Goal: Task Accomplishment & Management: Manage account settings

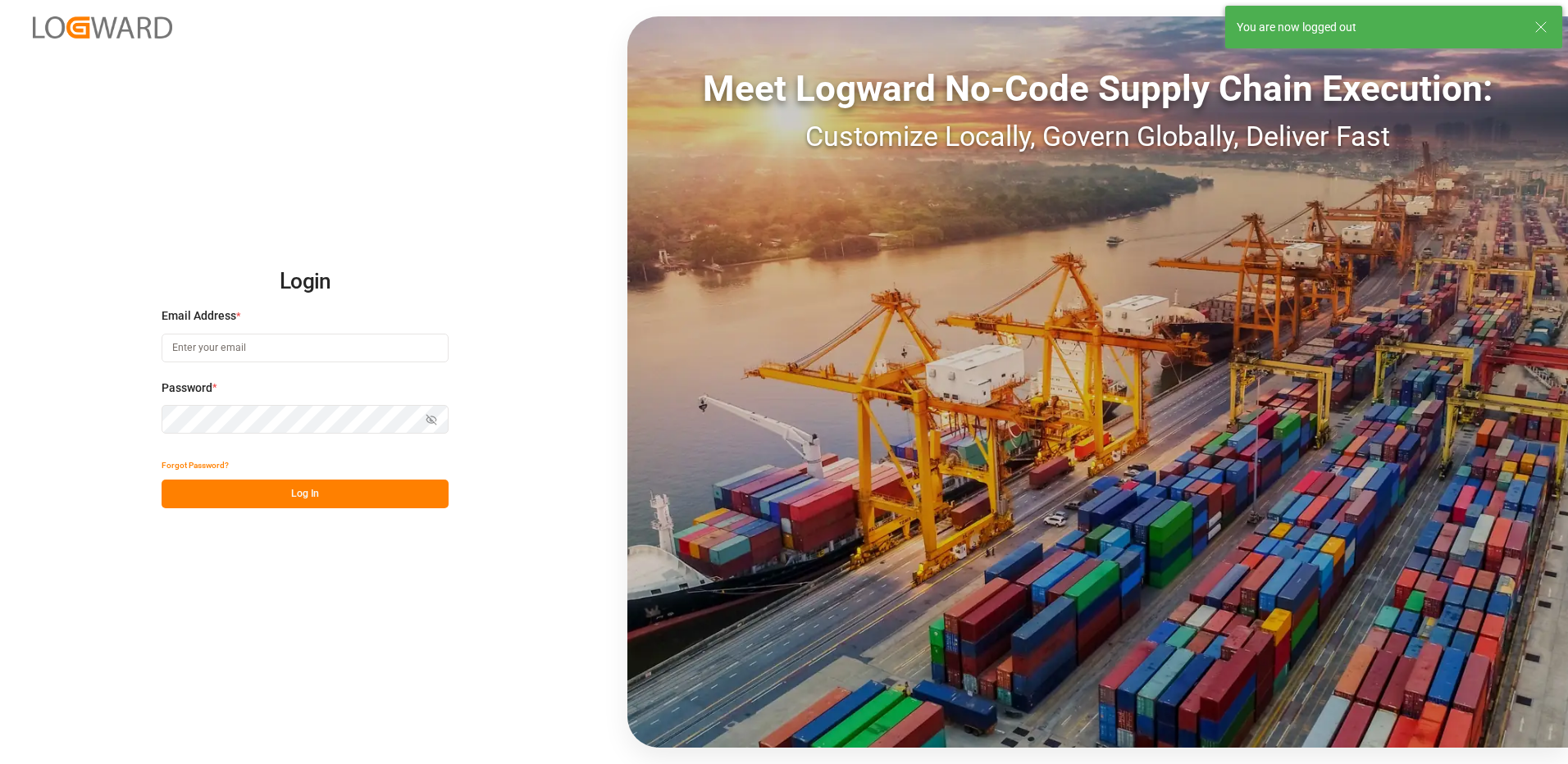
click at [202, 344] on input at bounding box center [304, 348] width 287 height 29
type input "[PERSON_NAME][EMAIL_ADDRESS][DOMAIN_NAME]"
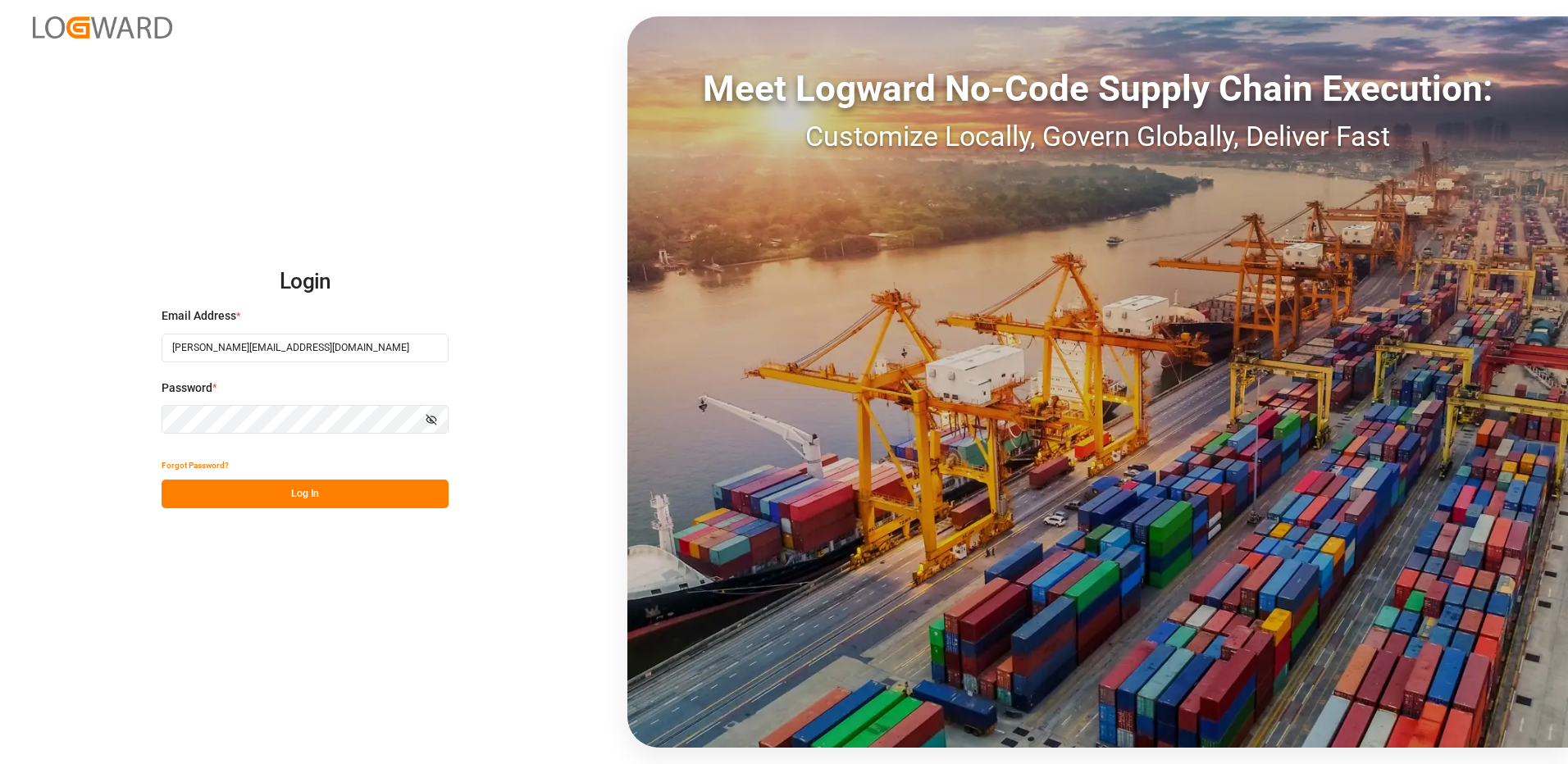
click at [138, 422] on div "Login Email Address * [EMAIL_ADDRESS][DOMAIN_NAME] Password * Show password For…" at bounding box center [784, 382] width 1568 height 764
click at [181, 493] on button "Log In" at bounding box center [304, 494] width 287 height 29
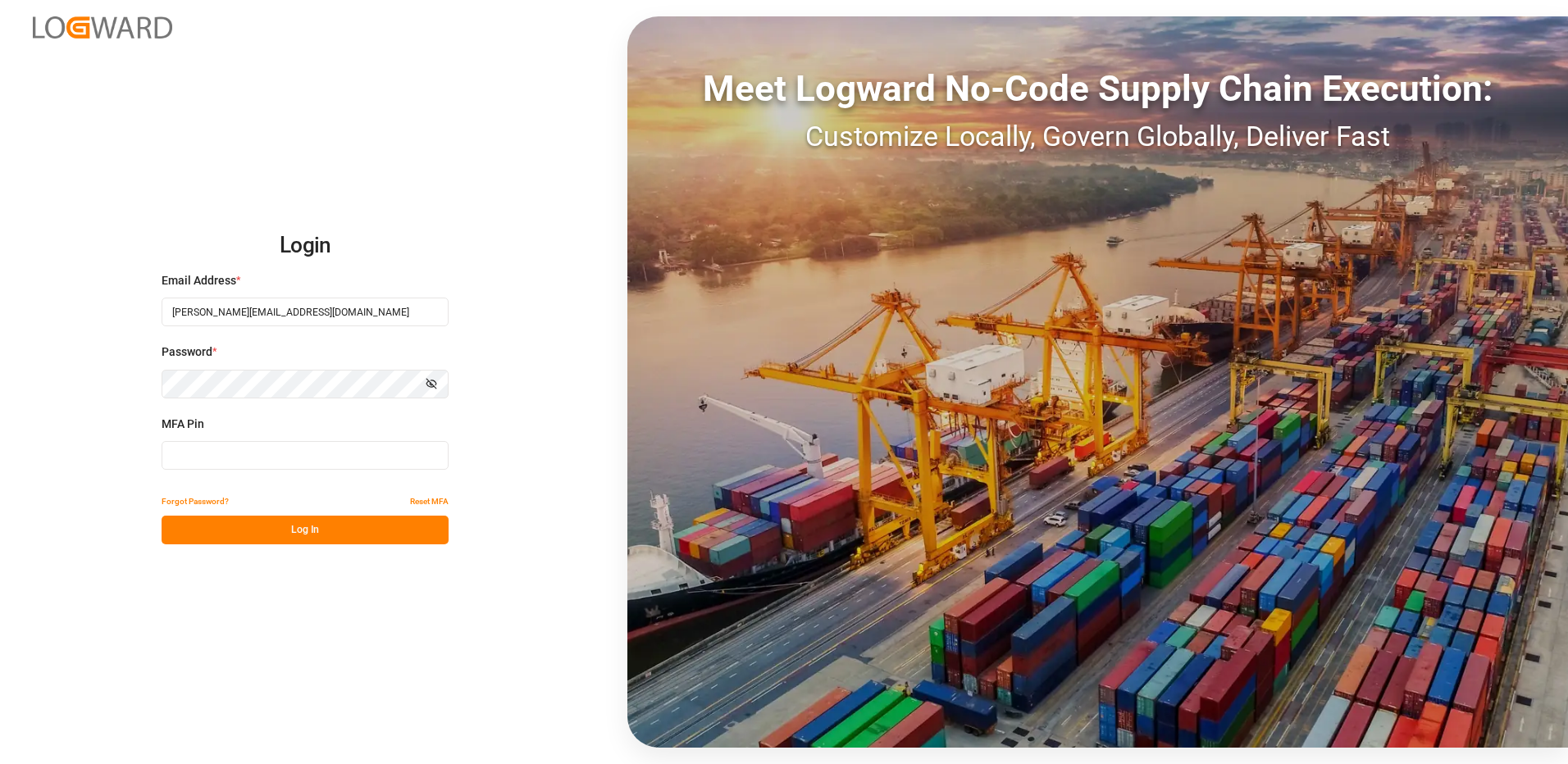
click at [192, 451] on input at bounding box center [304, 455] width 287 height 29
type input "138265"
click at [271, 530] on button "Log In" at bounding box center [304, 529] width 287 height 29
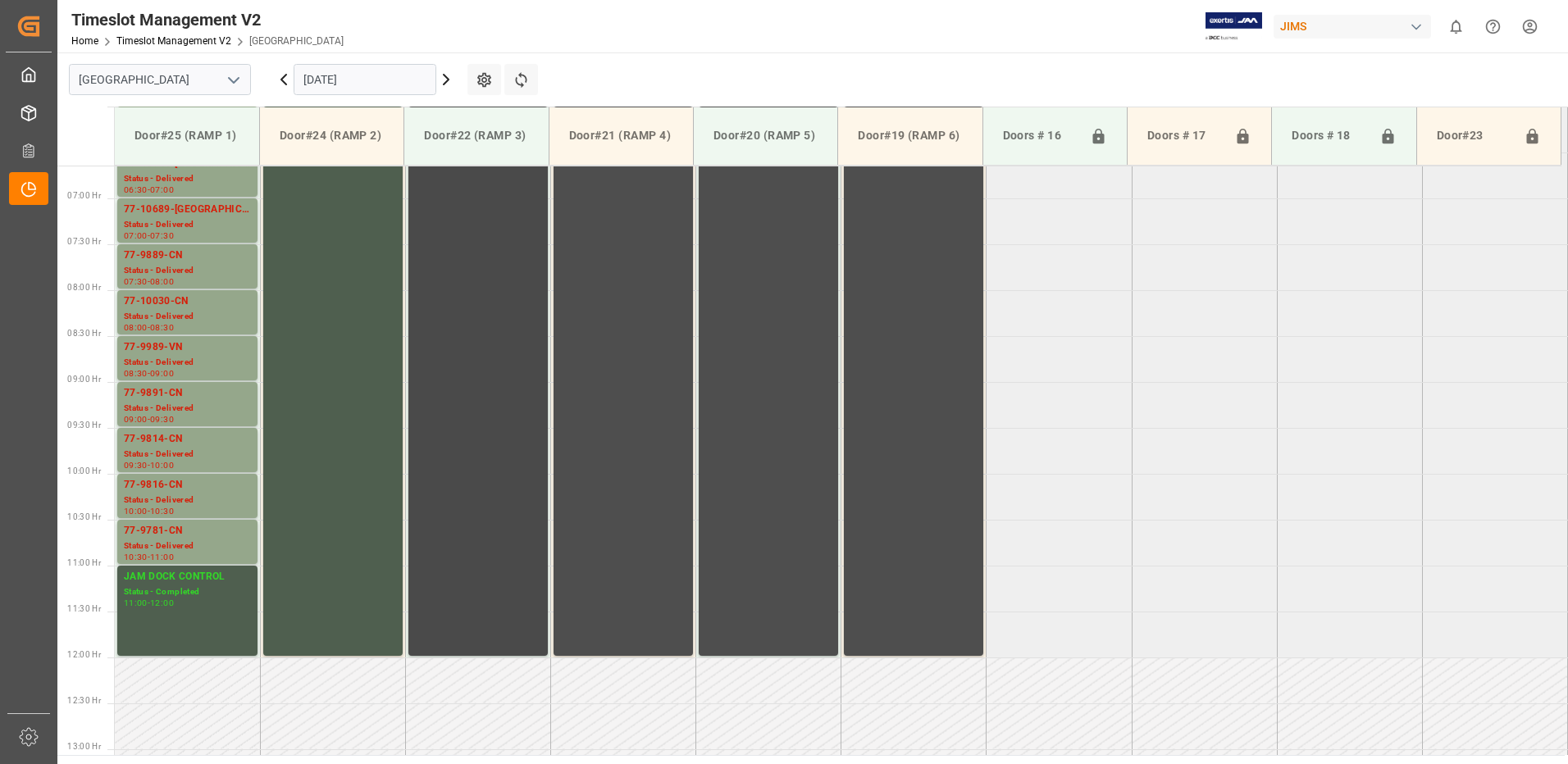
scroll to position [527, 0]
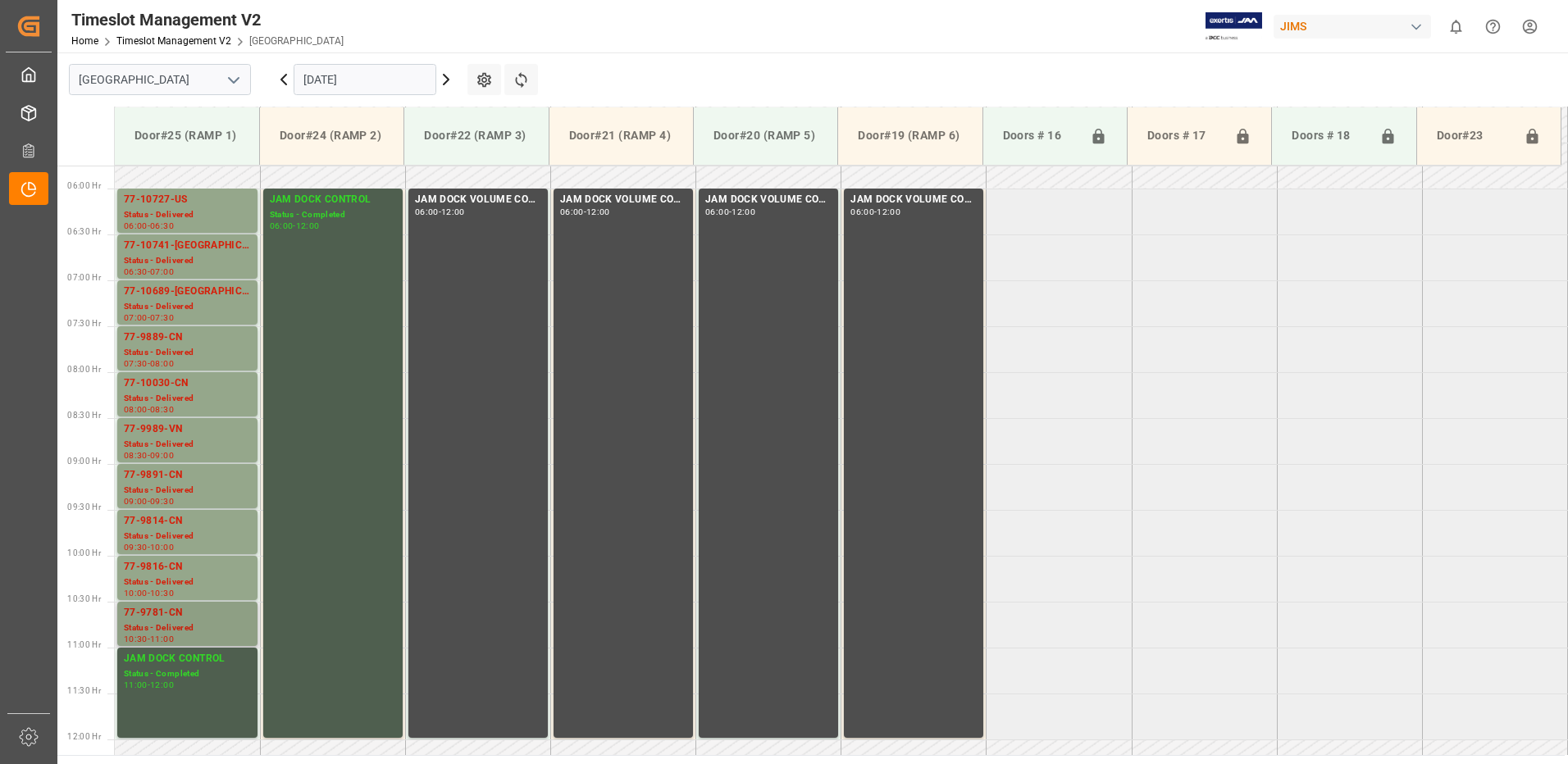
click at [169, 618] on div "77-9781-CN" at bounding box center [187, 612] width 127 height 16
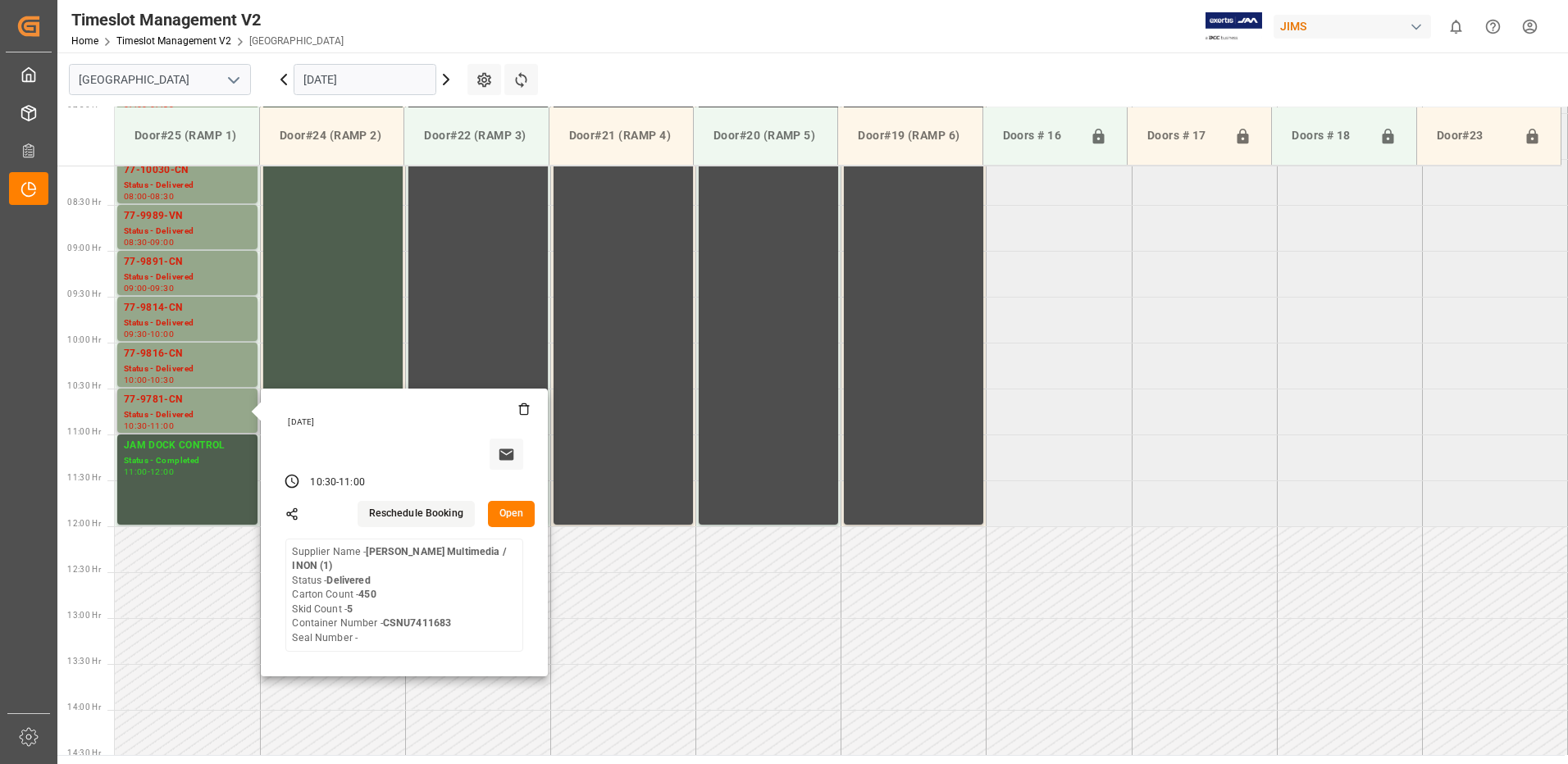
scroll to position [774, 0]
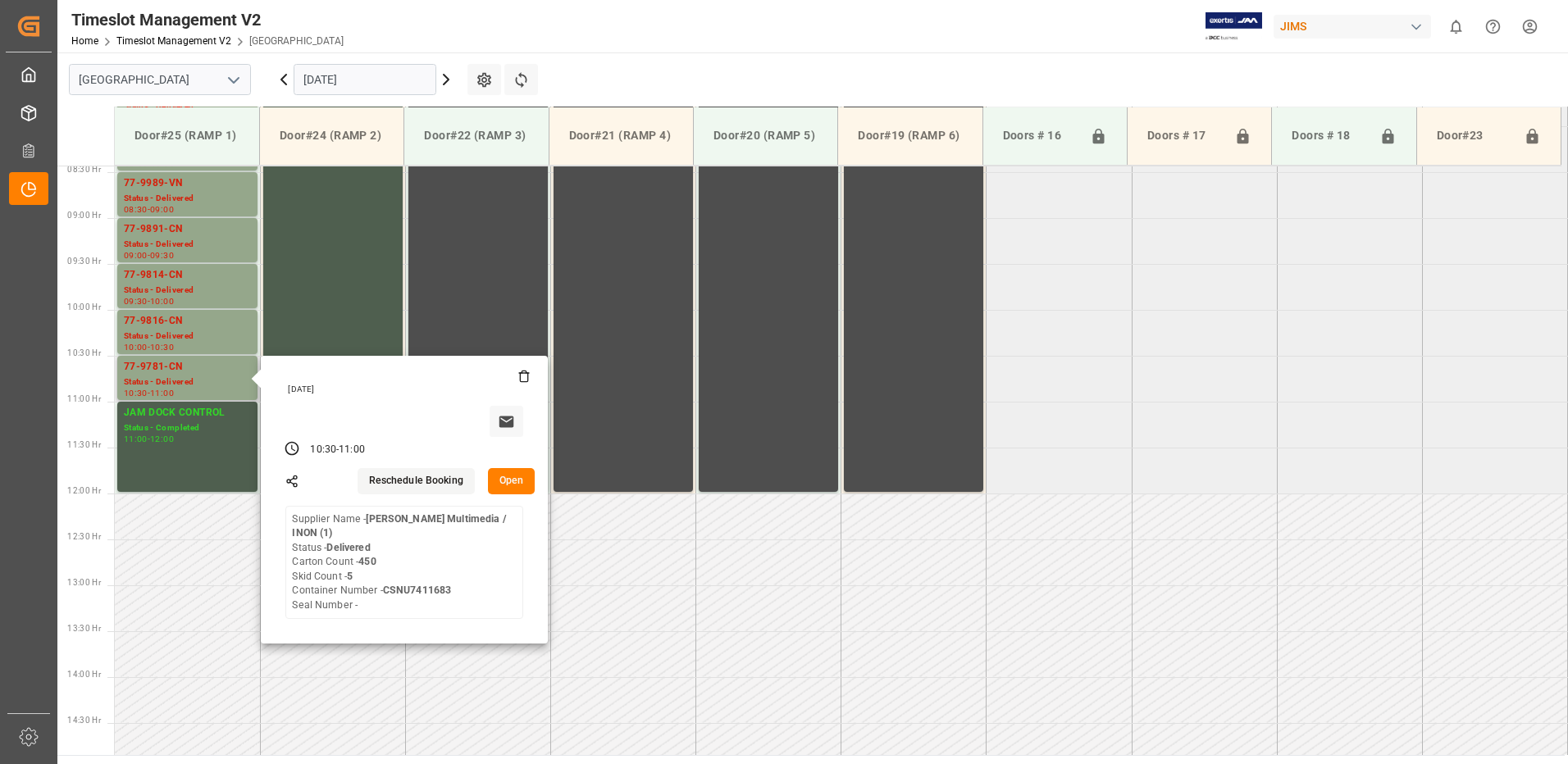
click at [512, 481] on button "Open" at bounding box center [512, 481] width 48 height 26
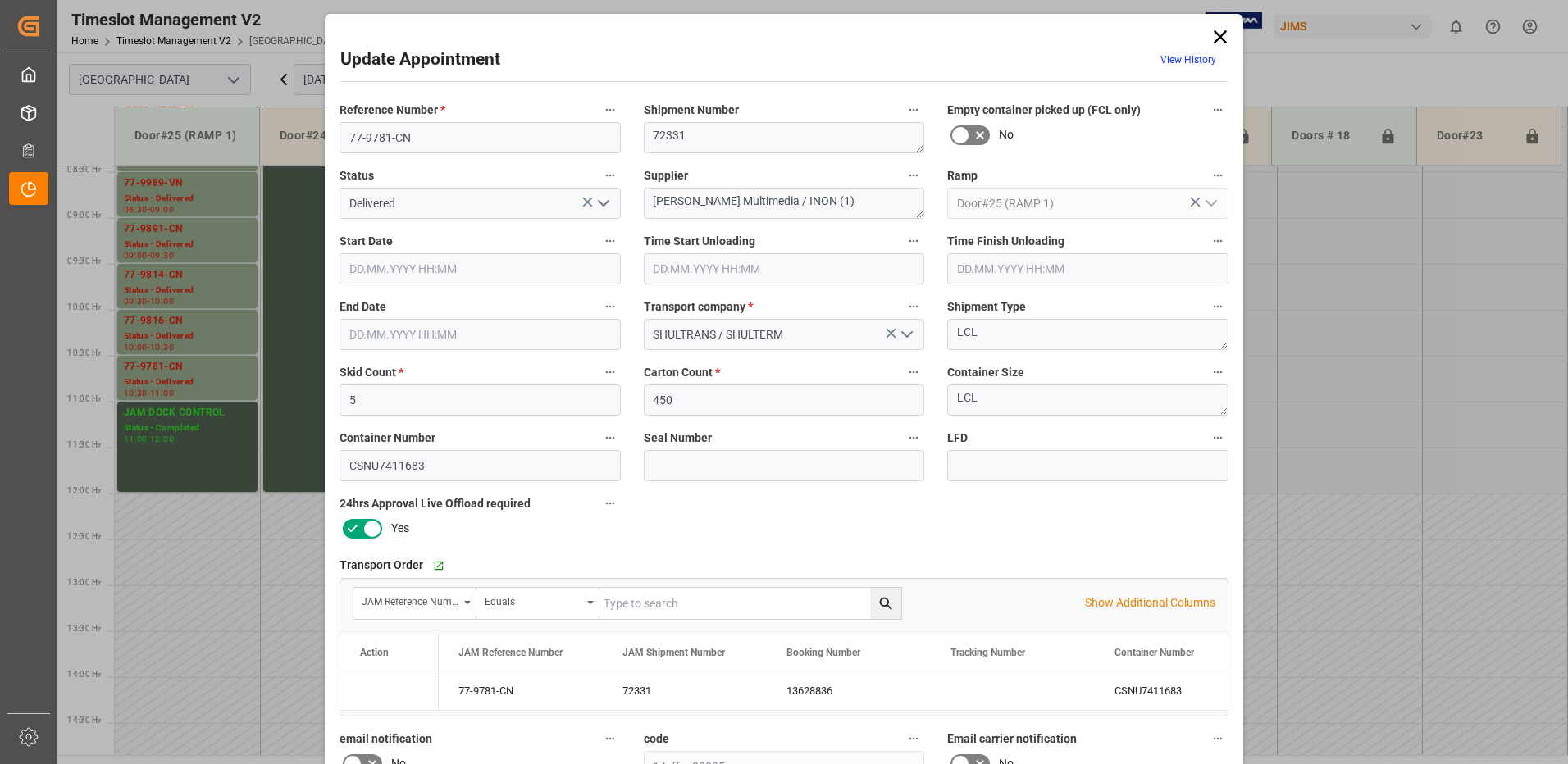
type input "5"
type input "450"
type input "[DATE] 10:30"
type input "[DATE] 12:45"
type input "[DATE] 11:00"
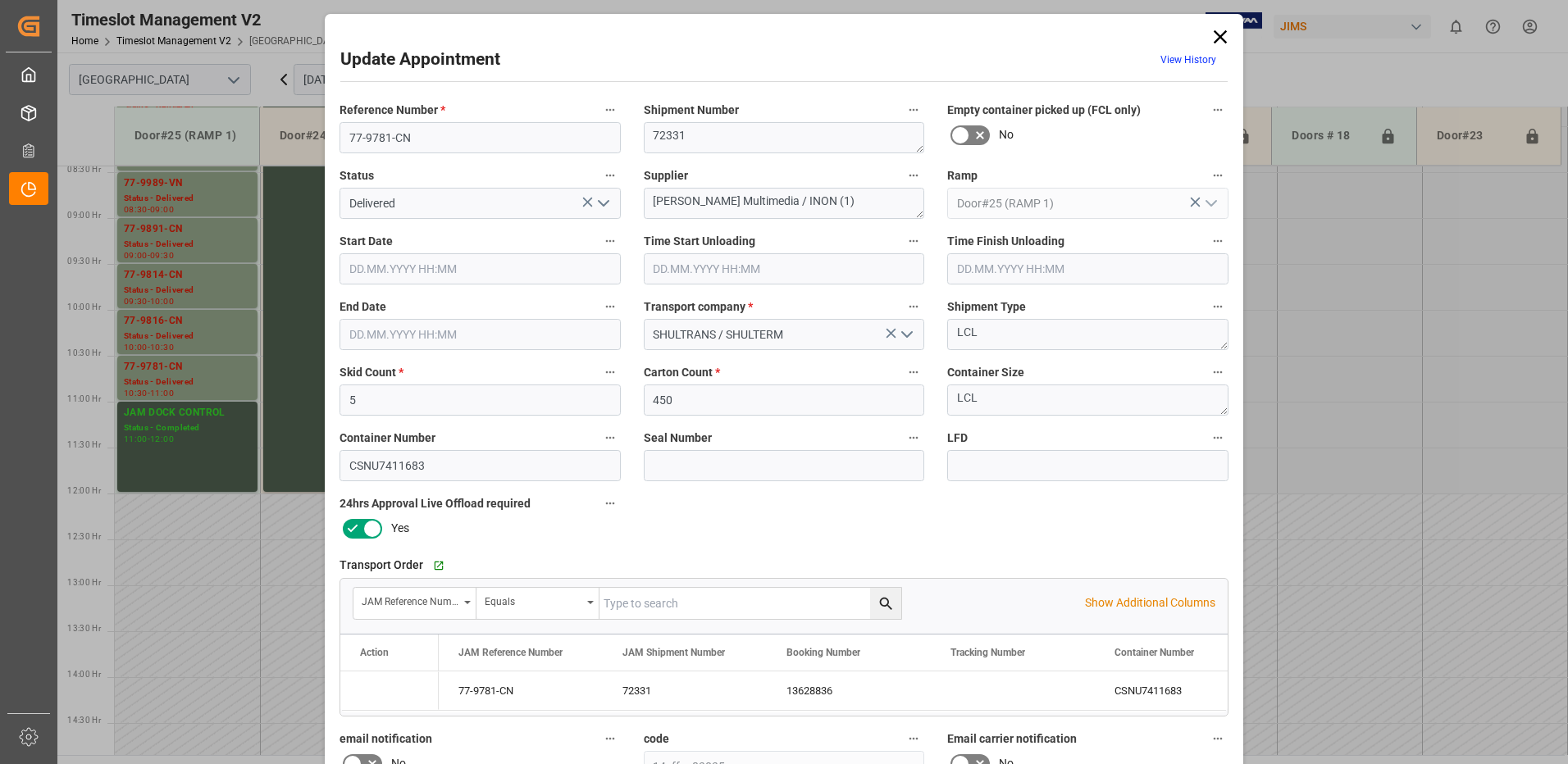
type input "[DATE] 18:00"
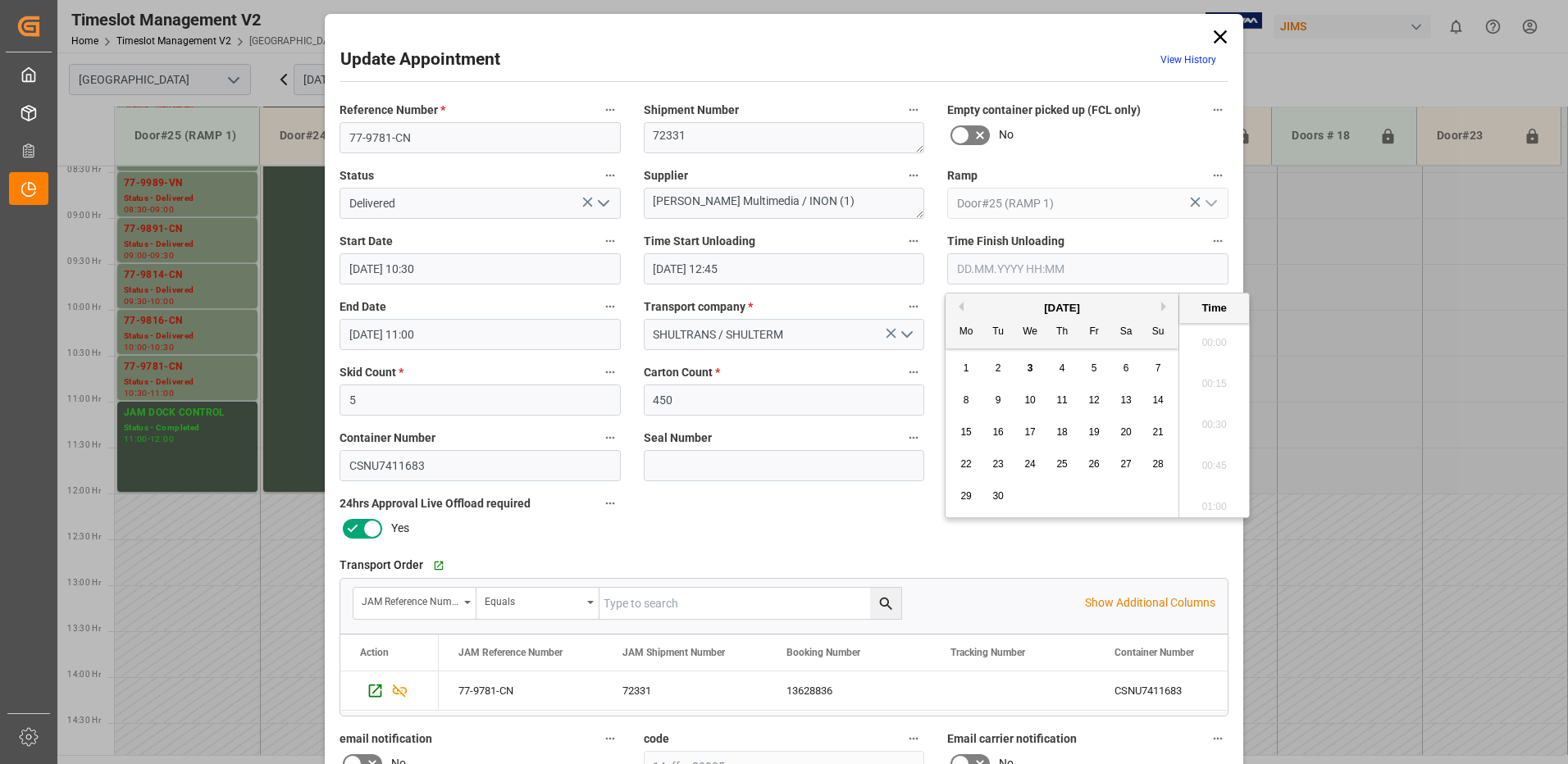
click at [984, 262] on input "text" at bounding box center [1087, 269] width 282 height 31
click at [1033, 366] on span "3" at bounding box center [1031, 368] width 6 height 11
click at [1219, 381] on li "13:15" at bounding box center [1214, 379] width 70 height 41
type input "[DATE] 13:15"
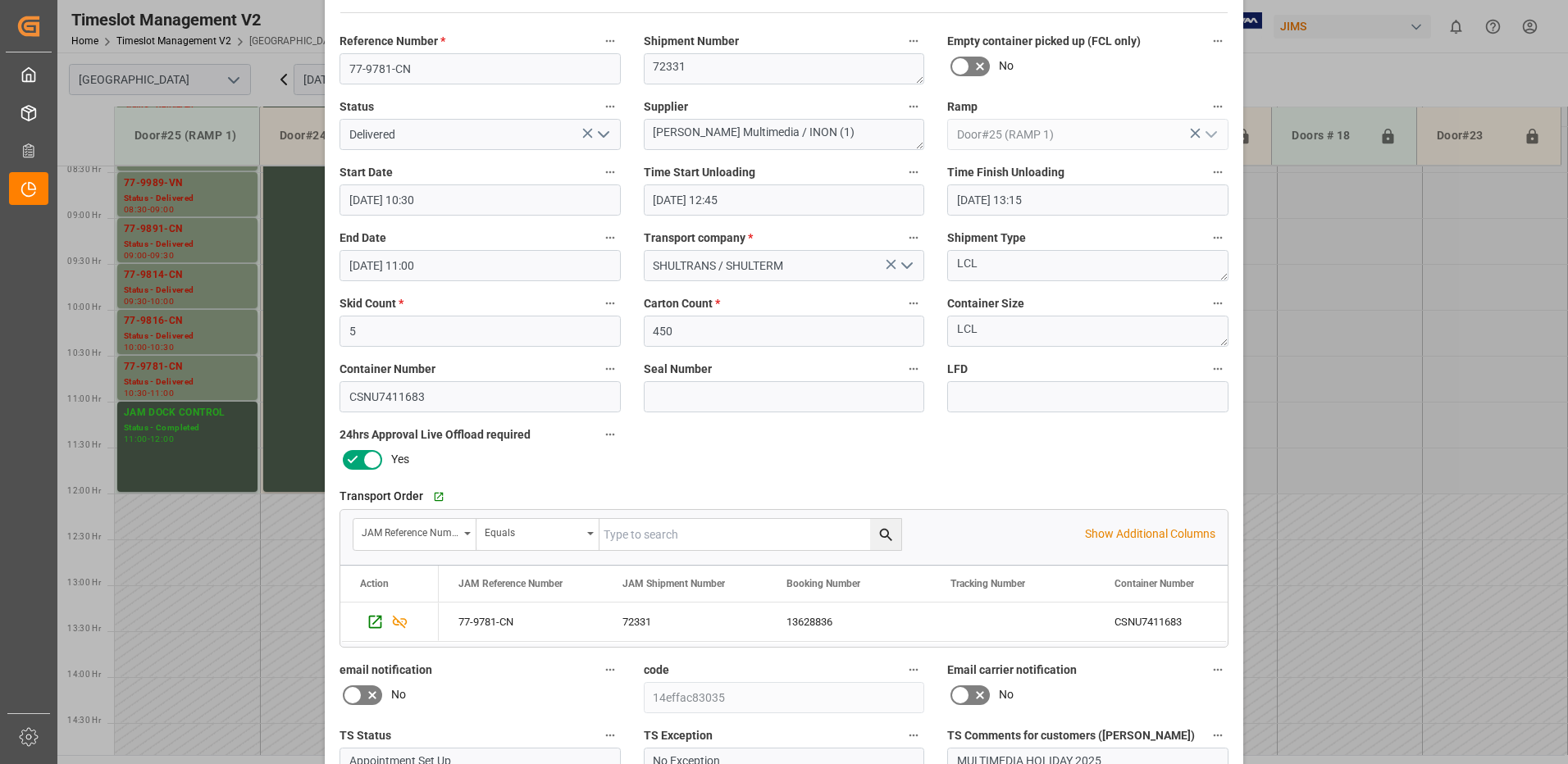
scroll to position [233, 0]
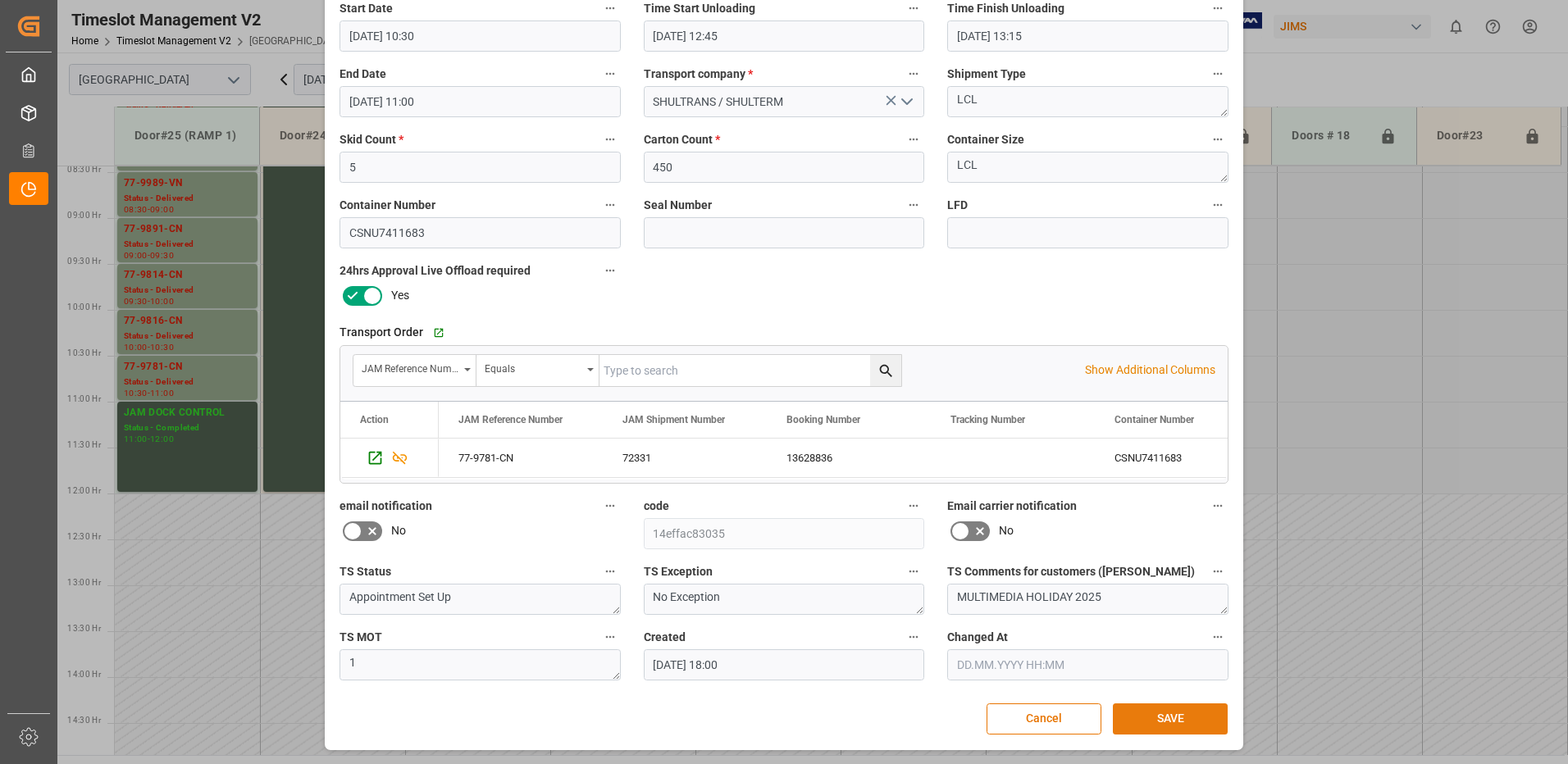
click at [1152, 718] on button "SAVE" at bounding box center [1170, 718] width 115 height 31
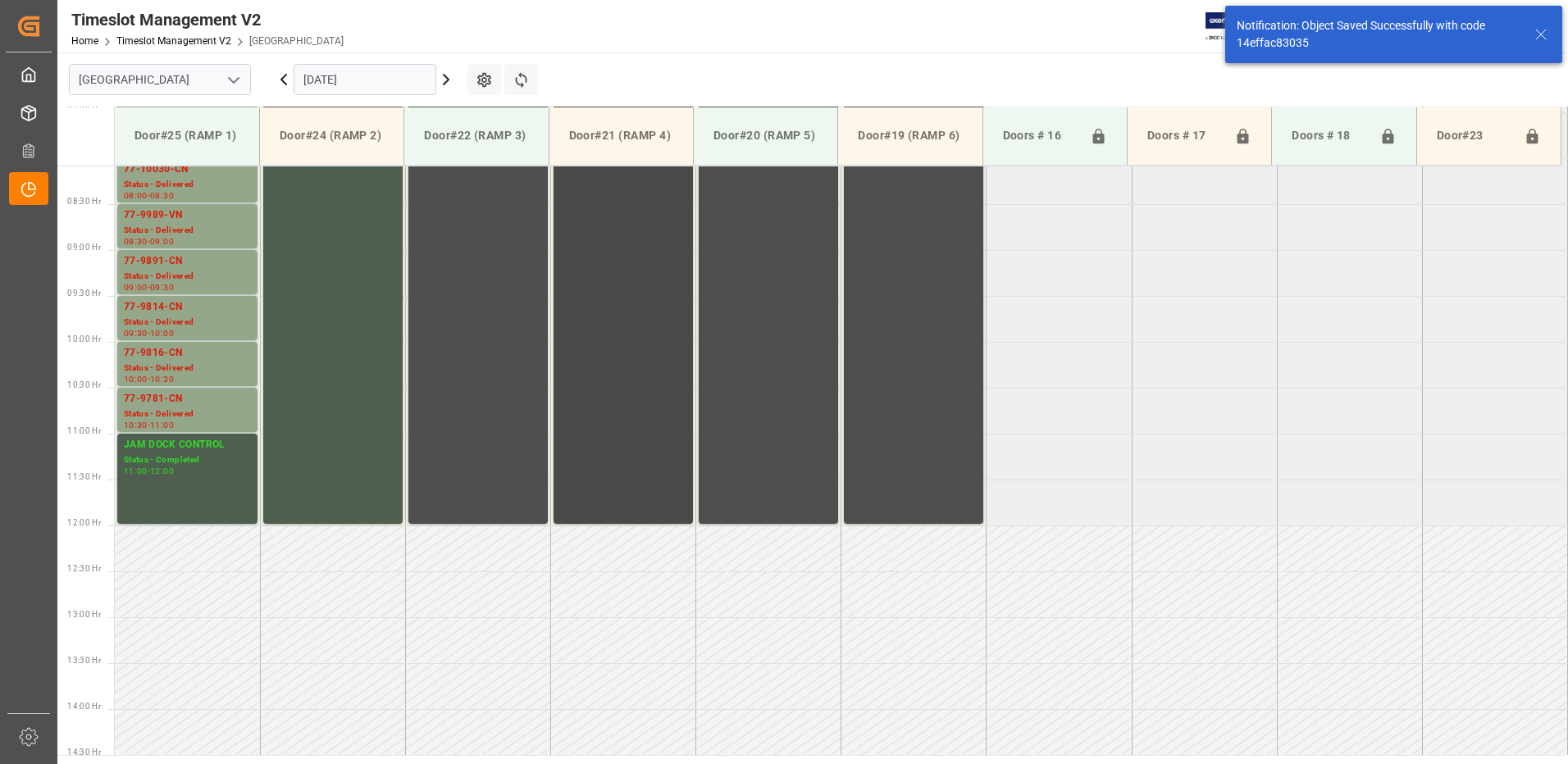
scroll to position [488, 0]
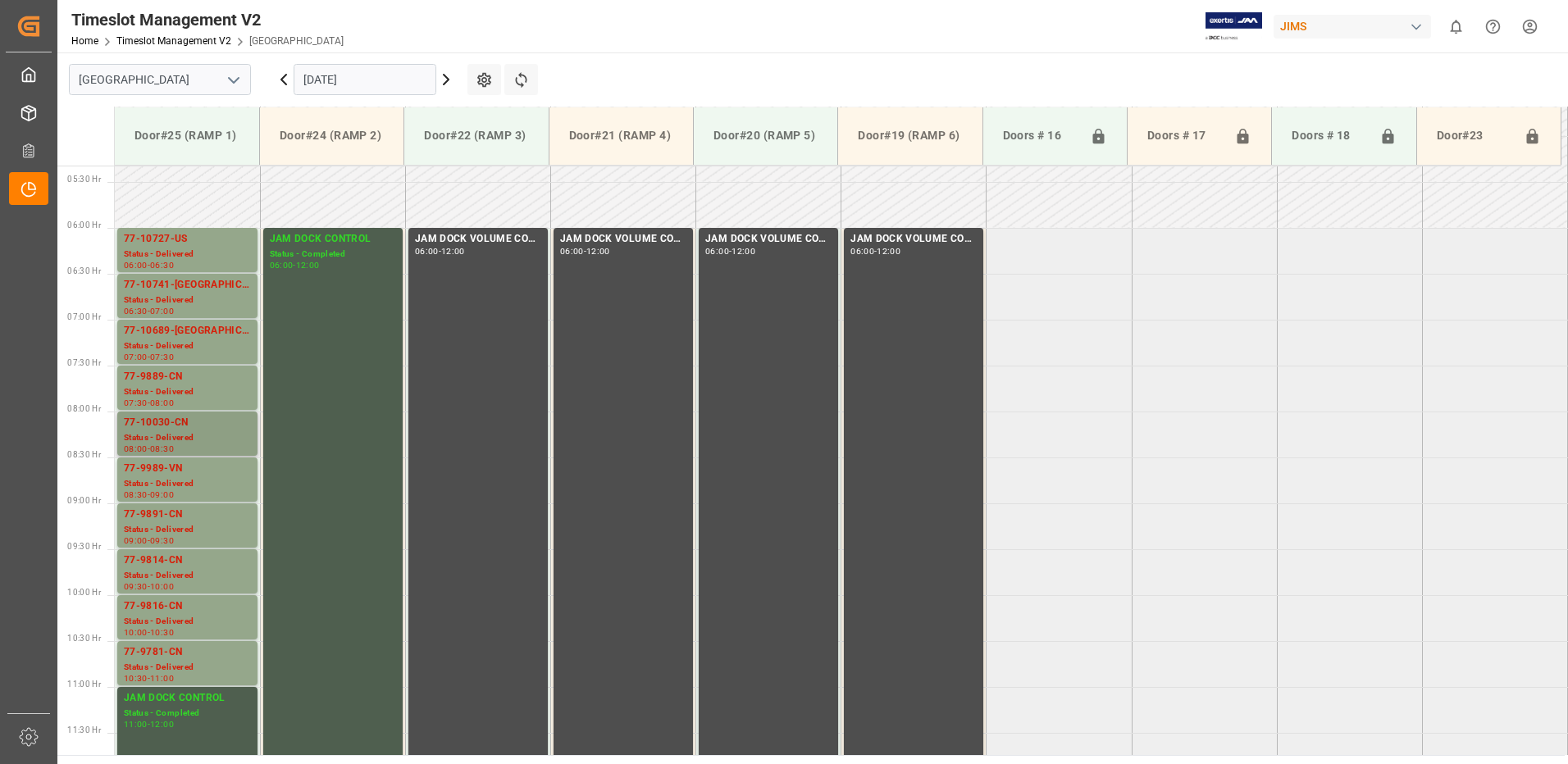
click at [172, 431] on div "Status - Delivered" at bounding box center [187, 438] width 127 height 14
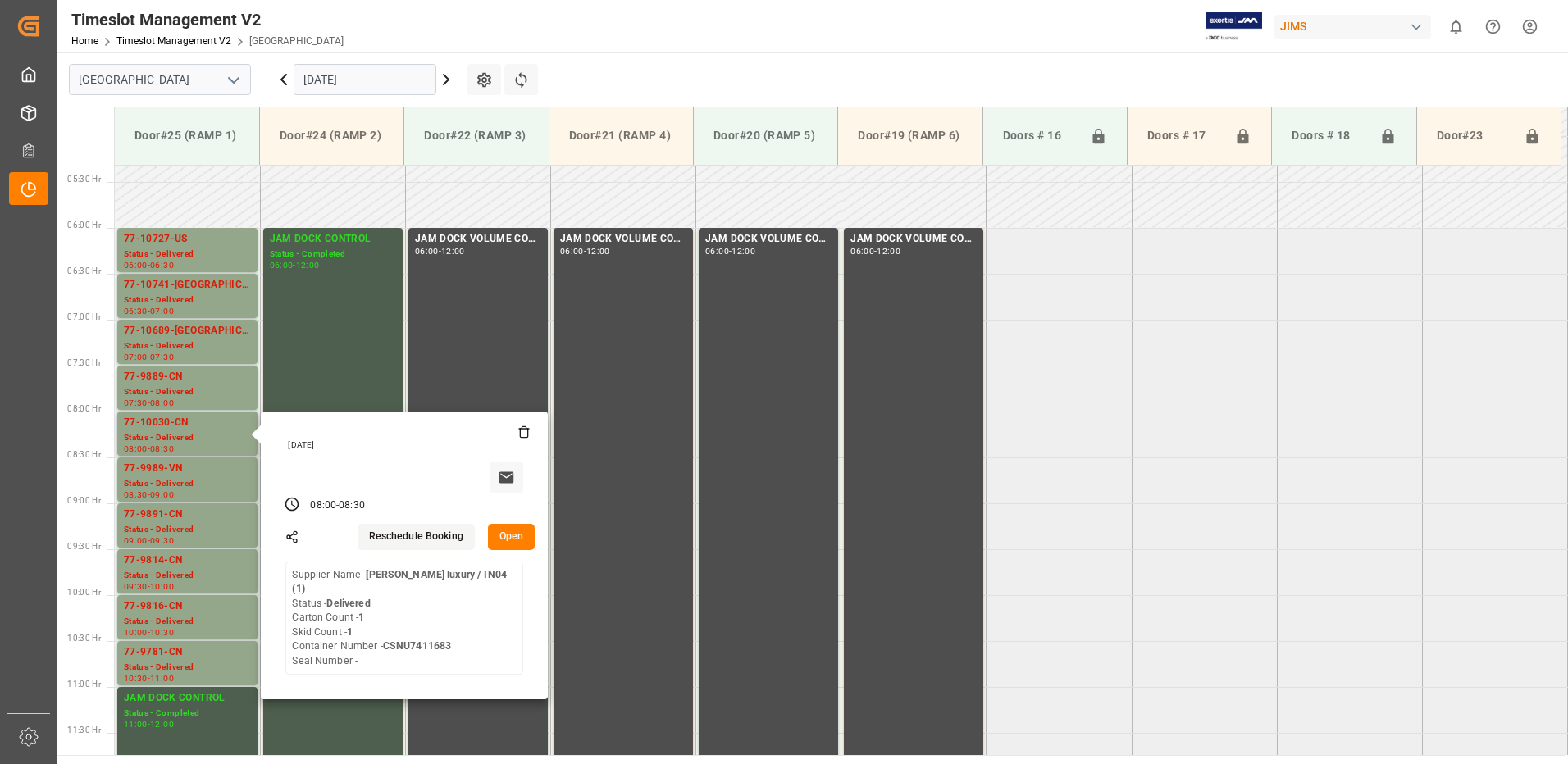
click at [512, 533] on button "Open" at bounding box center [512, 536] width 48 height 26
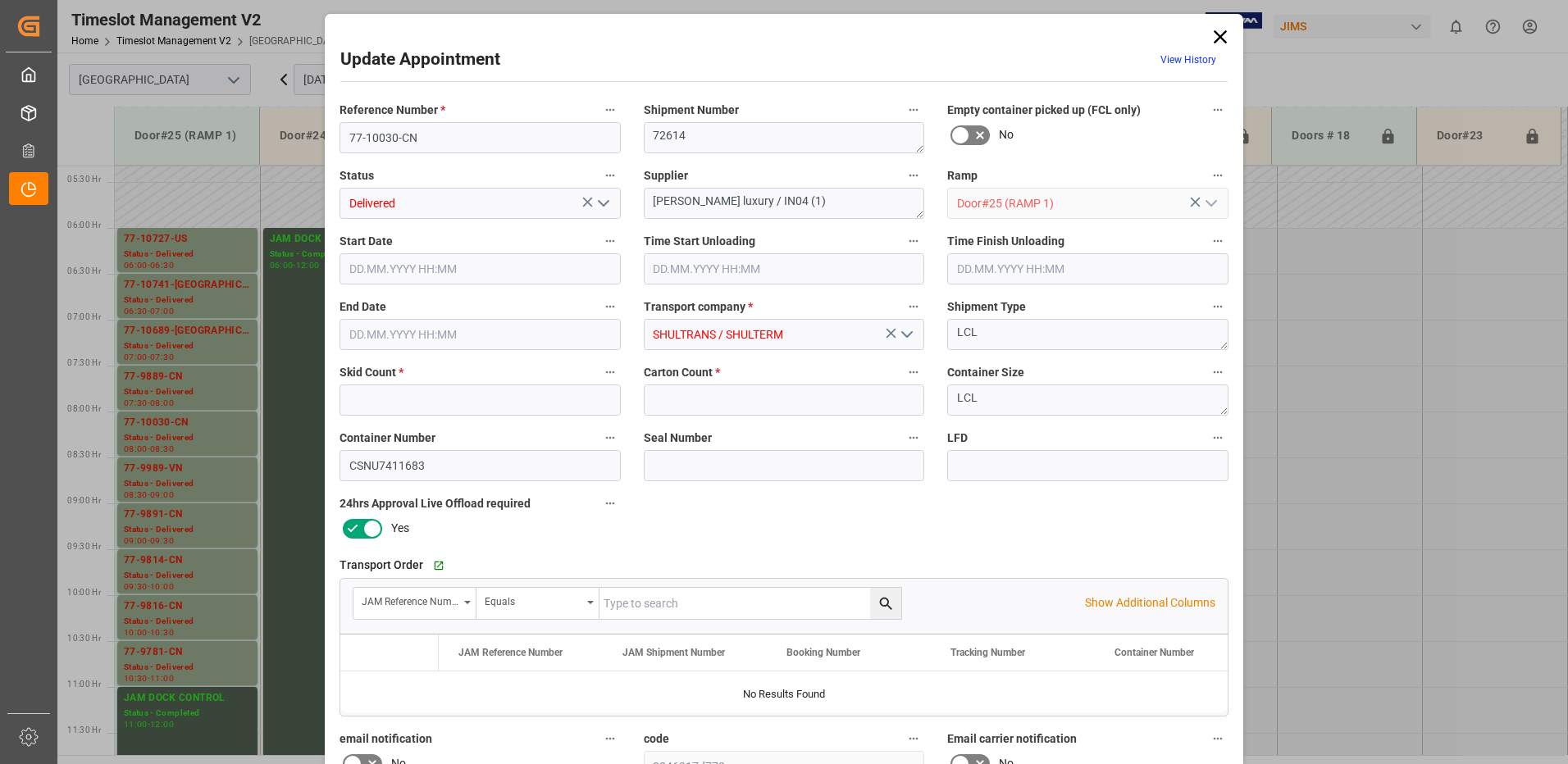
type input "1"
type input "[DATE] 08:00"
type input "[DATE] 12:45"
type input "[DATE] 08:30"
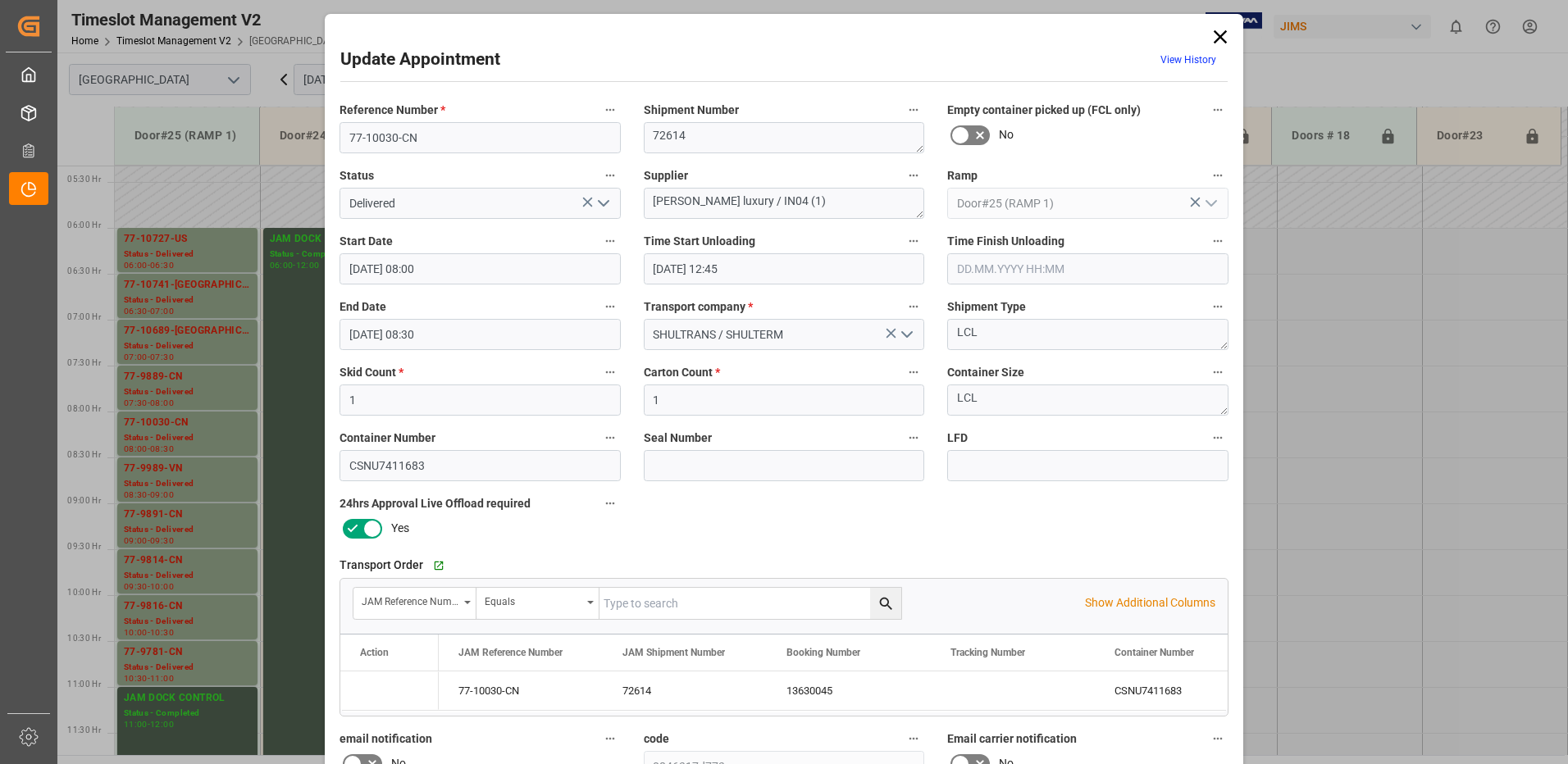
type input "[DATE] 17:59"
click at [602, 203] on icon "open menu" at bounding box center [603, 203] width 20 height 20
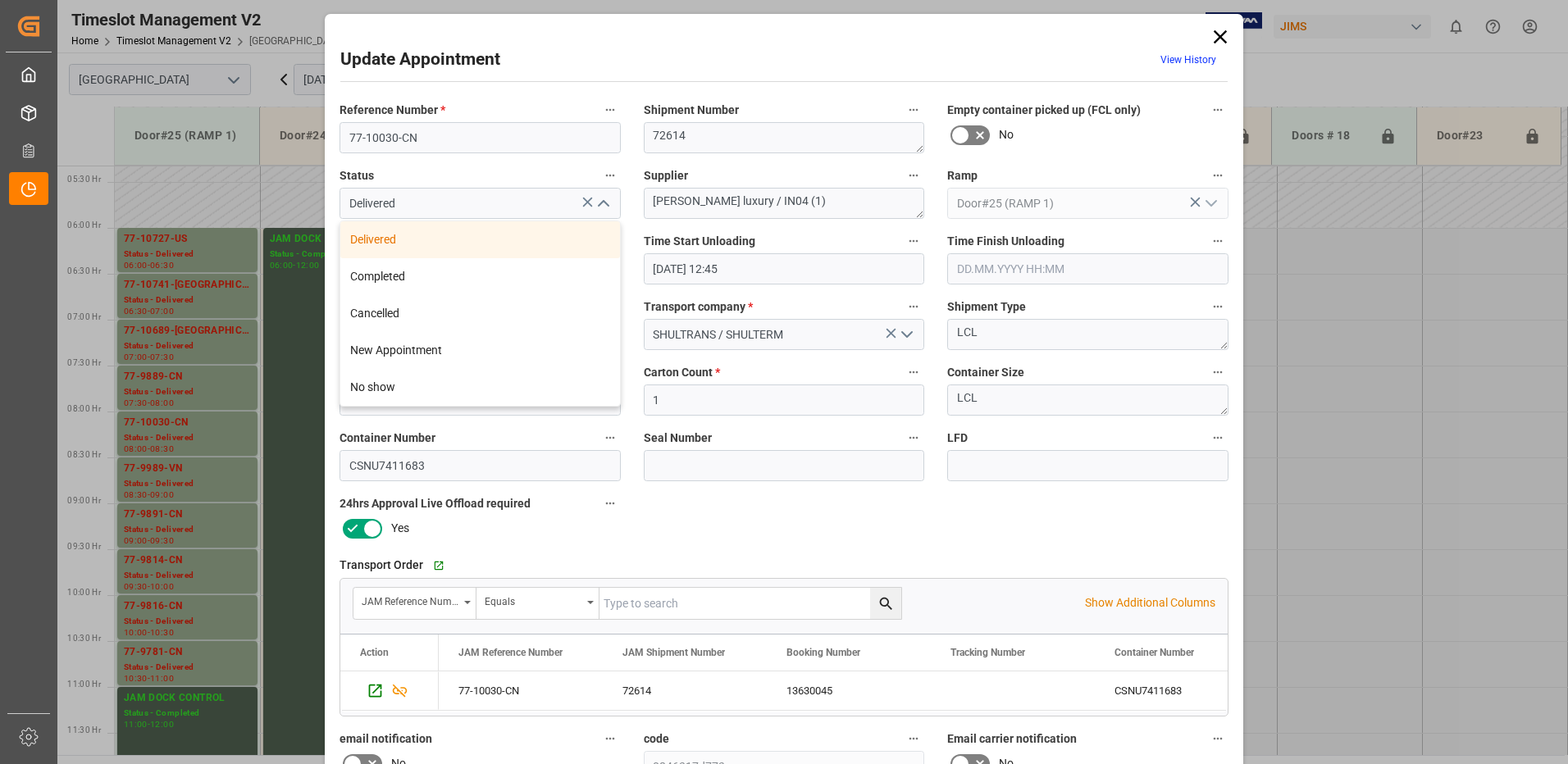
click at [599, 206] on icon "close menu" at bounding box center [603, 203] width 20 height 20
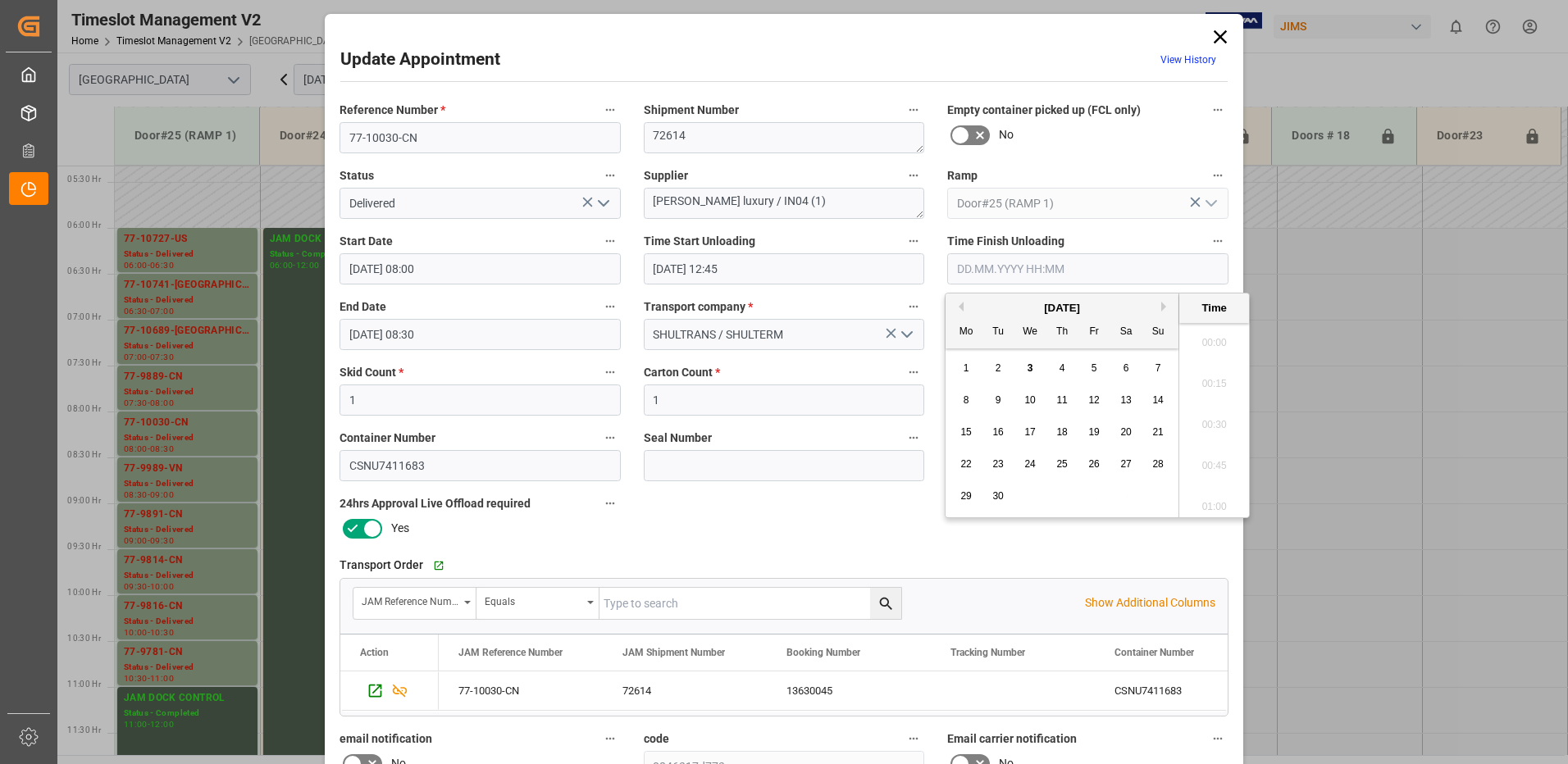
scroll to position [2137, 0]
click at [1045, 270] on input "text" at bounding box center [1087, 269] width 282 height 31
click at [1029, 368] on span "3" at bounding box center [1031, 368] width 6 height 11
click at [1215, 376] on li "13:15" at bounding box center [1214, 379] width 70 height 41
type input "[DATE] 13:15"
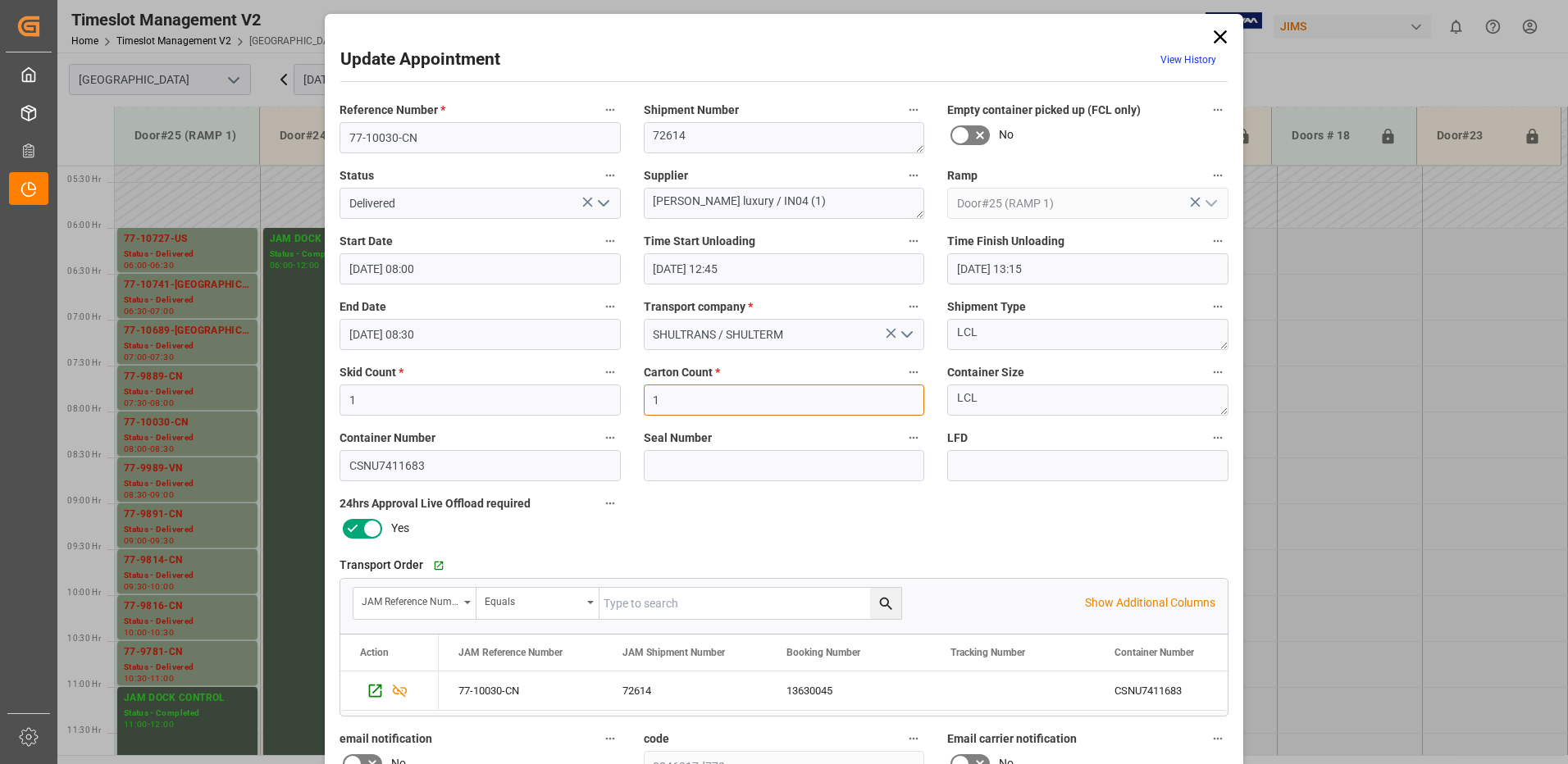
click at [678, 399] on input "1" at bounding box center [784, 400] width 282 height 31
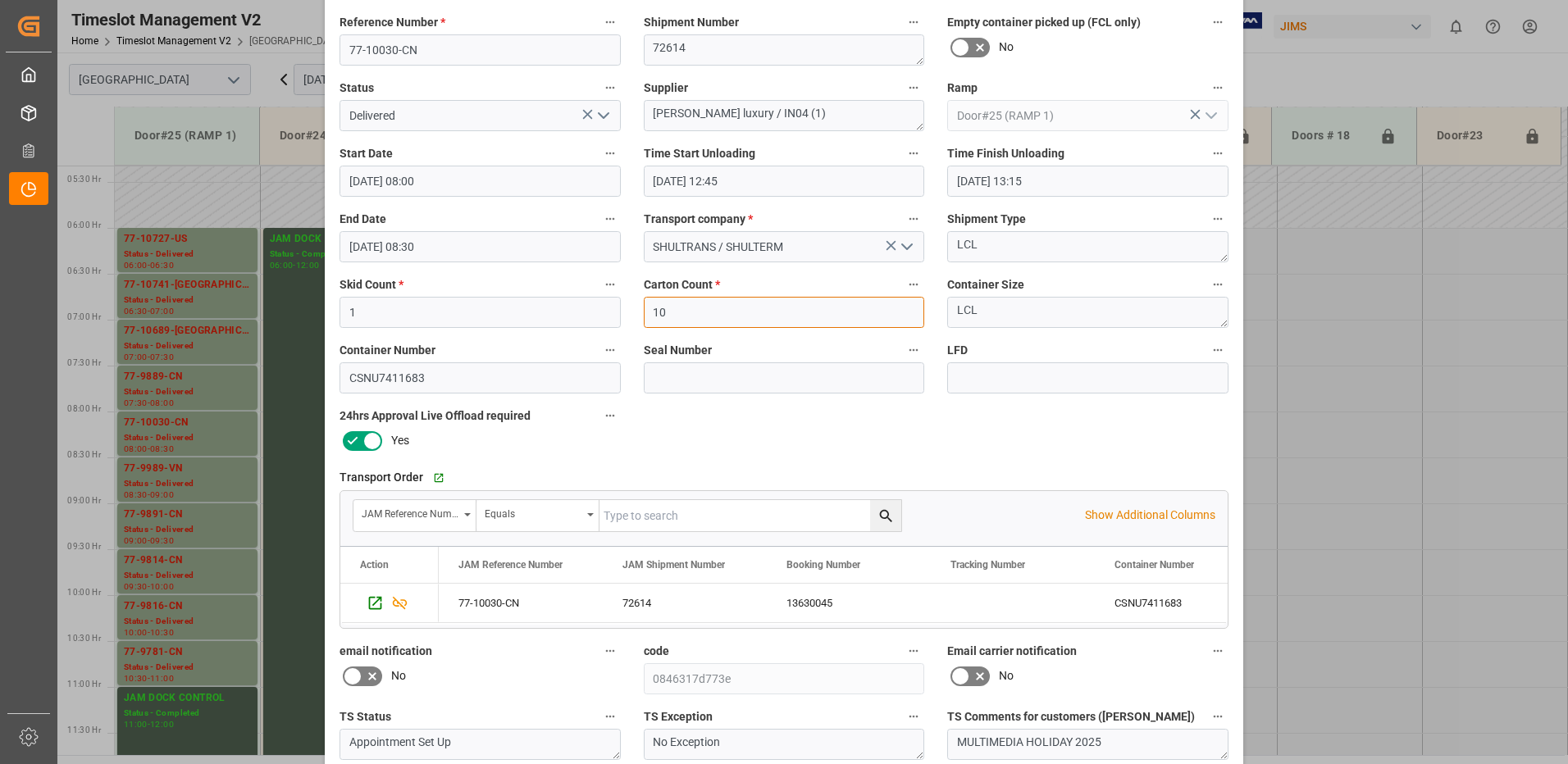
scroll to position [233, 0]
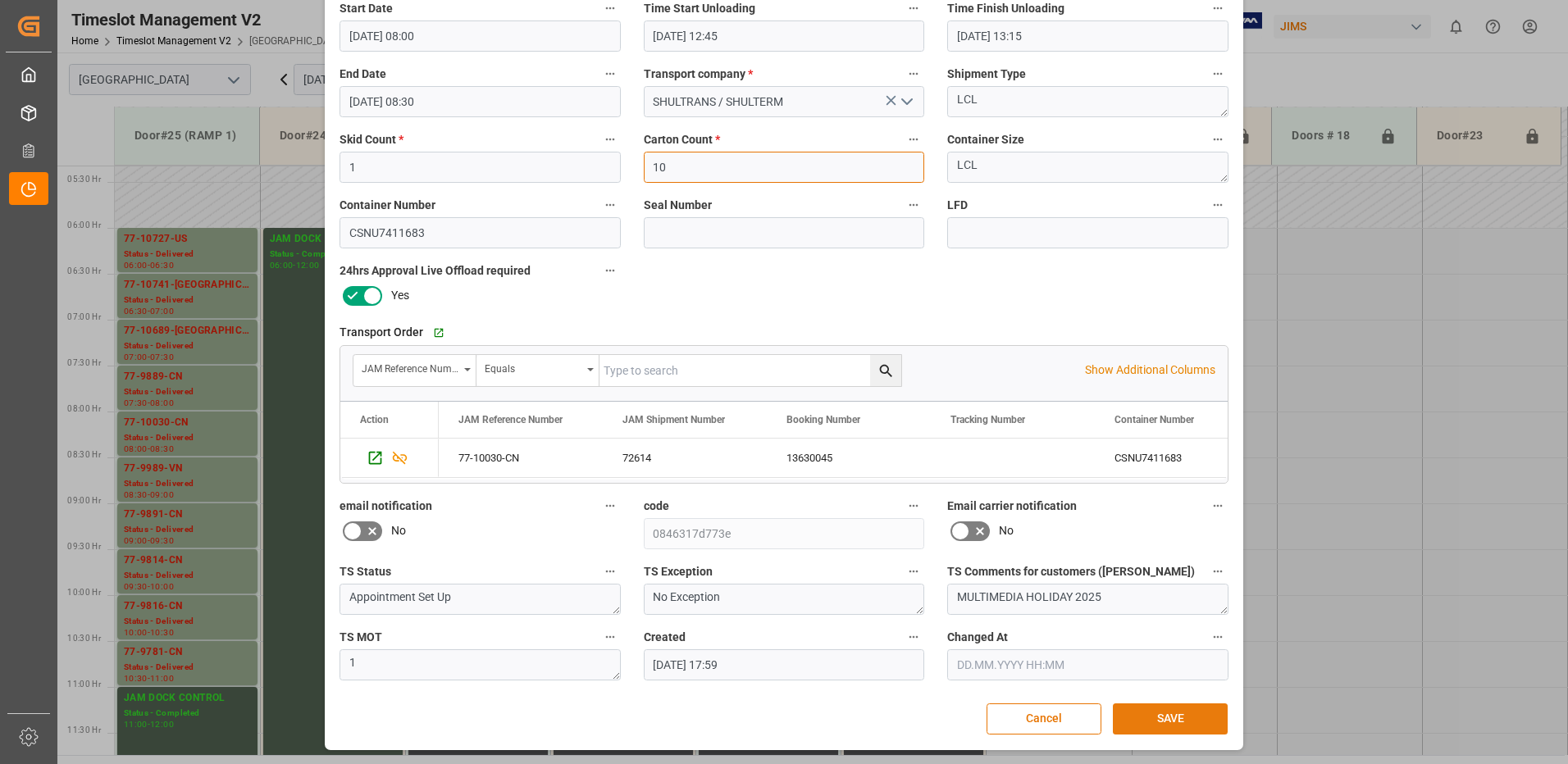
type input "10"
click at [1171, 713] on button "SAVE" at bounding box center [1170, 718] width 115 height 31
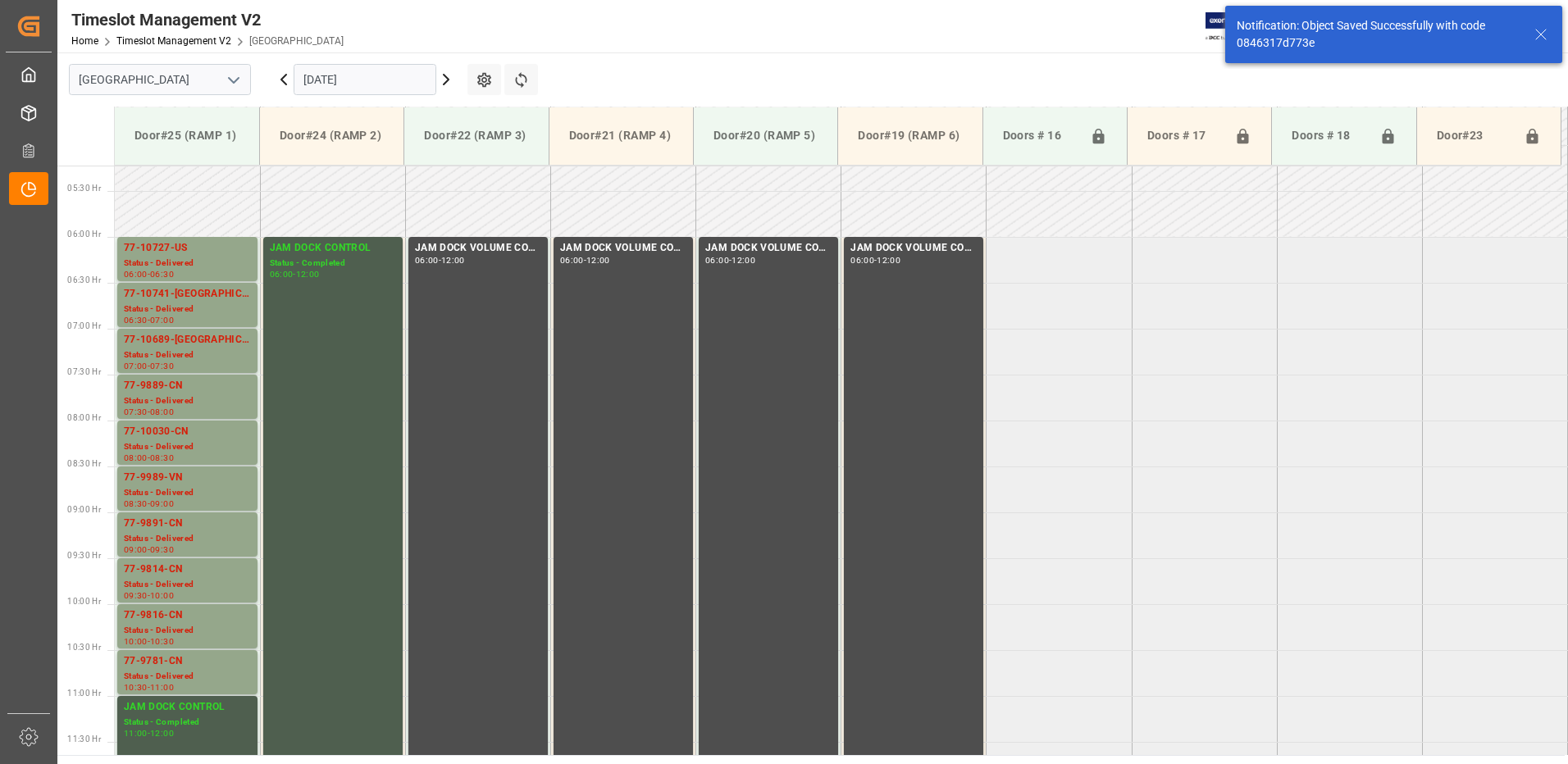
scroll to position [469, 0]
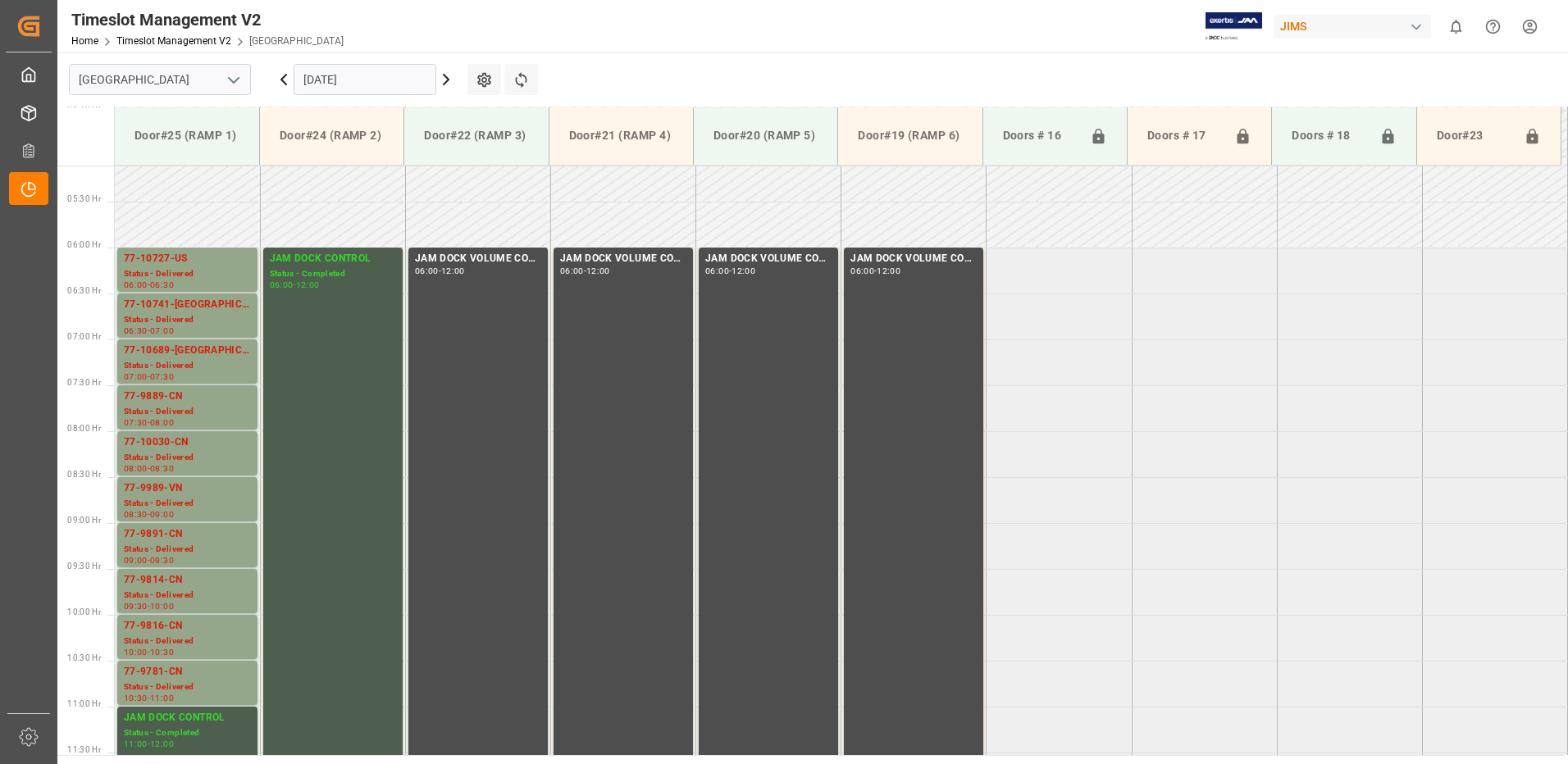
click at [445, 76] on icon at bounding box center [446, 79] width 5 height 10
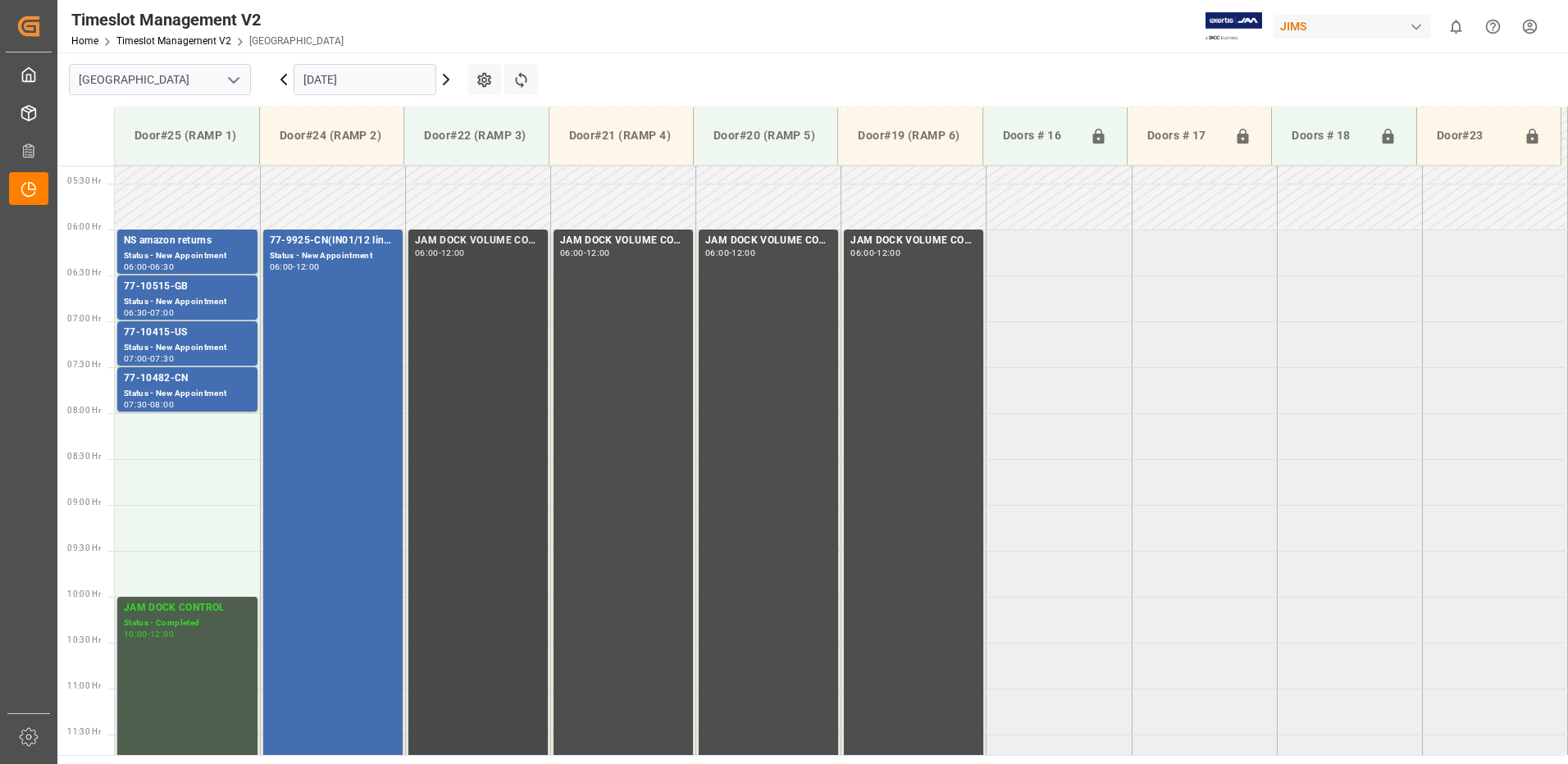
scroll to position [364, 0]
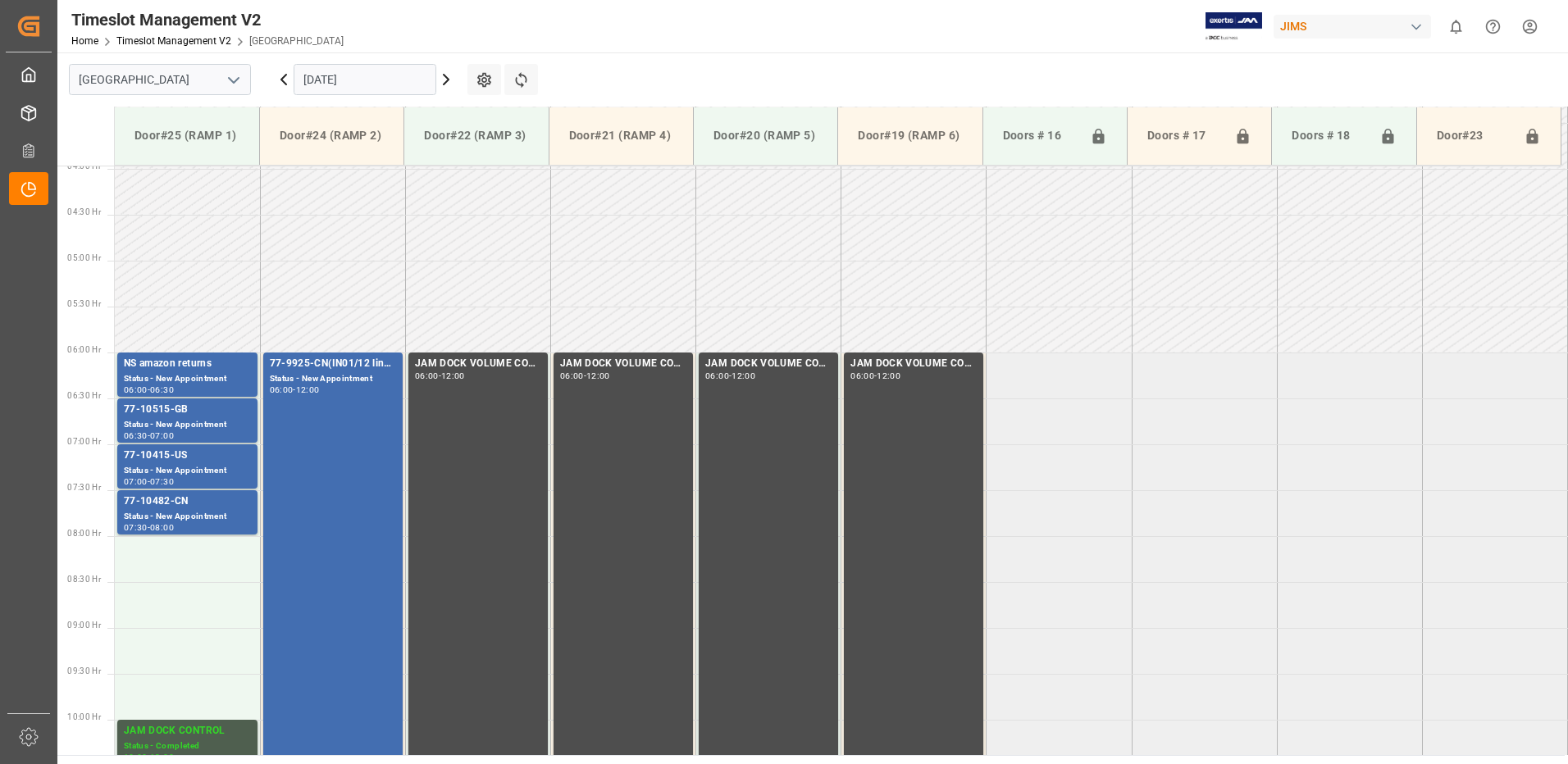
click at [444, 78] on icon at bounding box center [446, 79] width 20 height 20
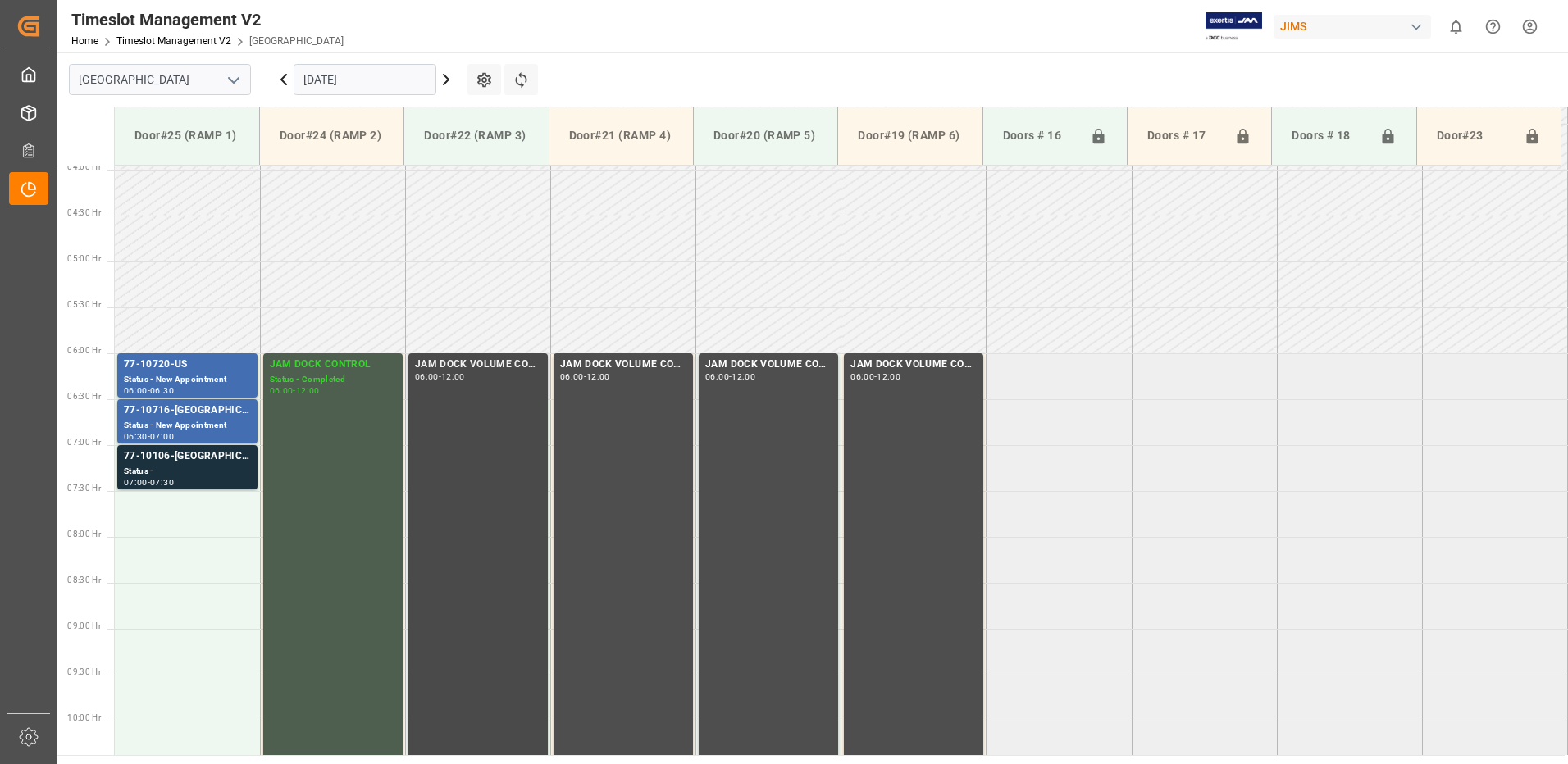
scroll to position [403, 0]
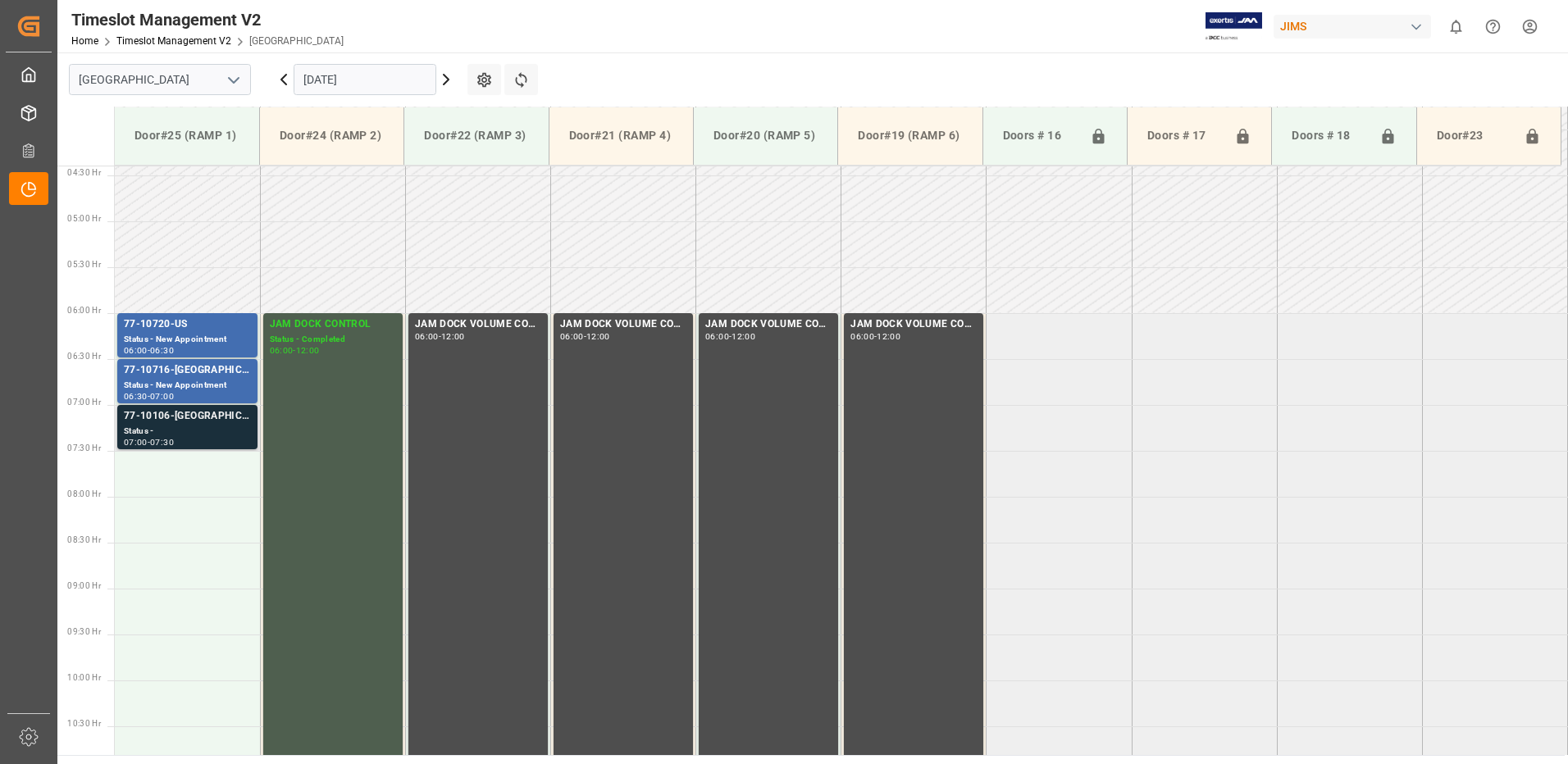
click at [205, 430] on div "Status -" at bounding box center [187, 431] width 127 height 14
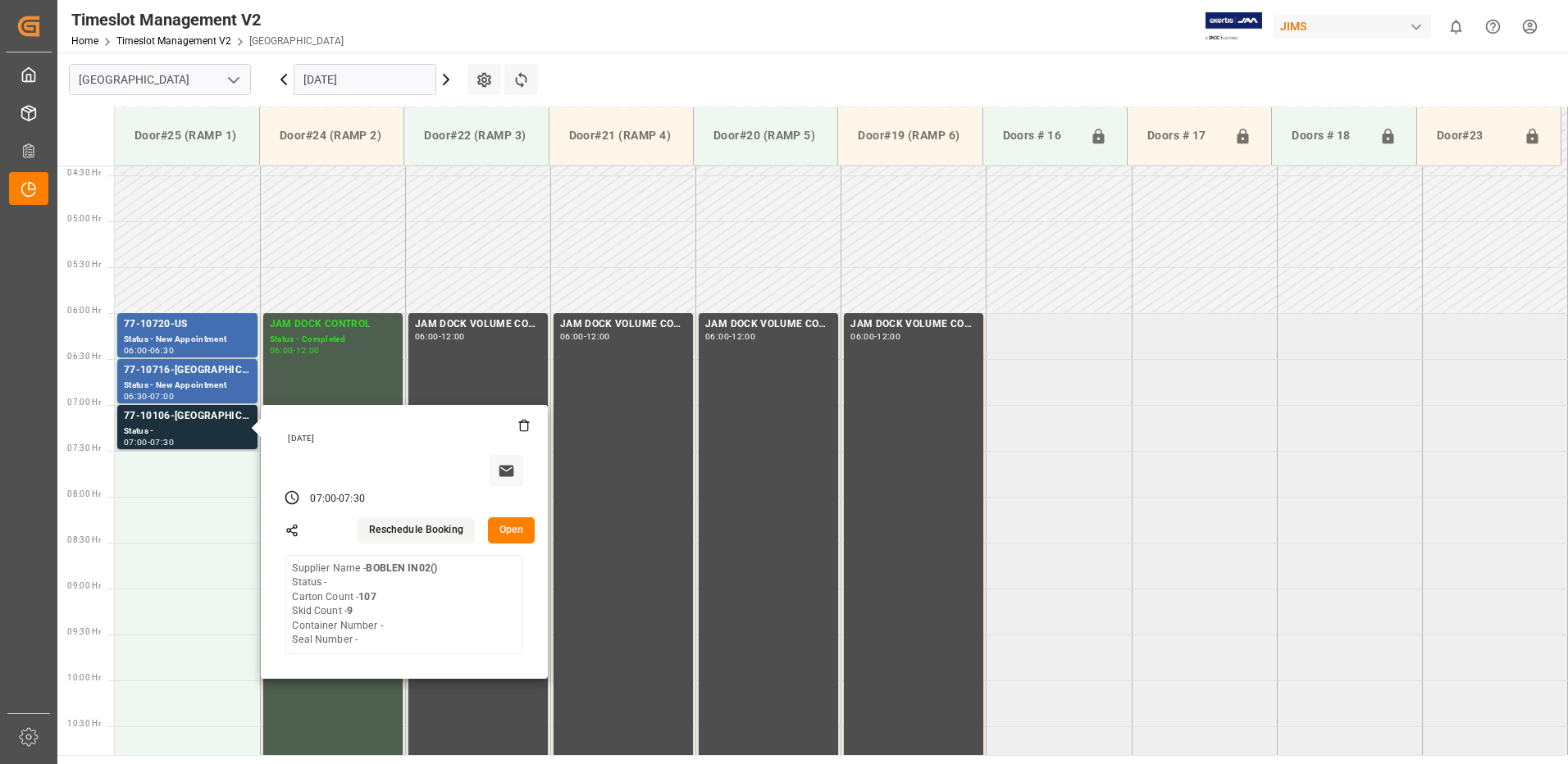
click at [514, 527] on button "Open" at bounding box center [512, 529] width 48 height 26
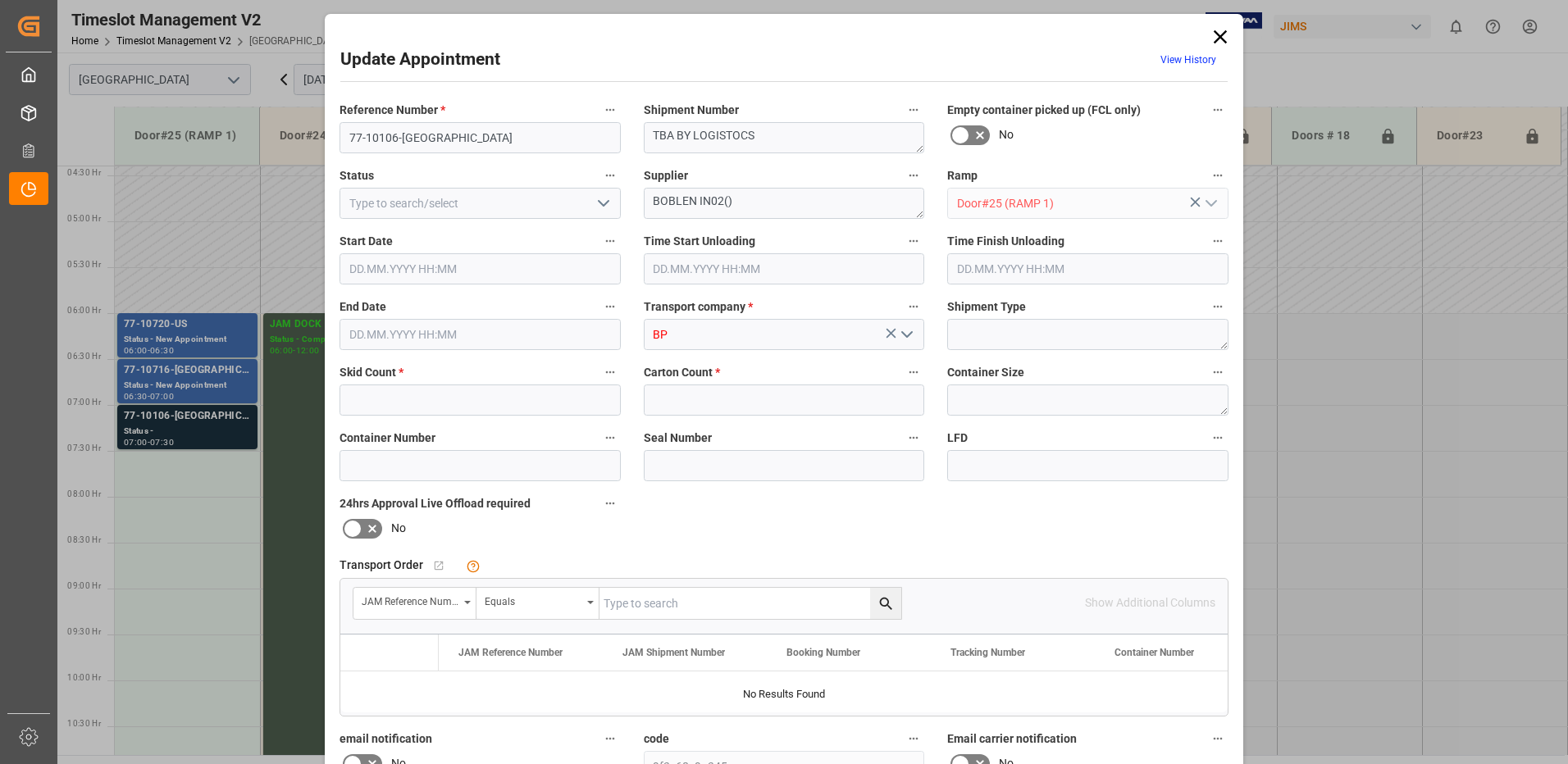
type input "9"
type input "107"
type input "[DATE] 07:00"
type input "[DATE] 07:30"
type input "[DATE] 16:44"
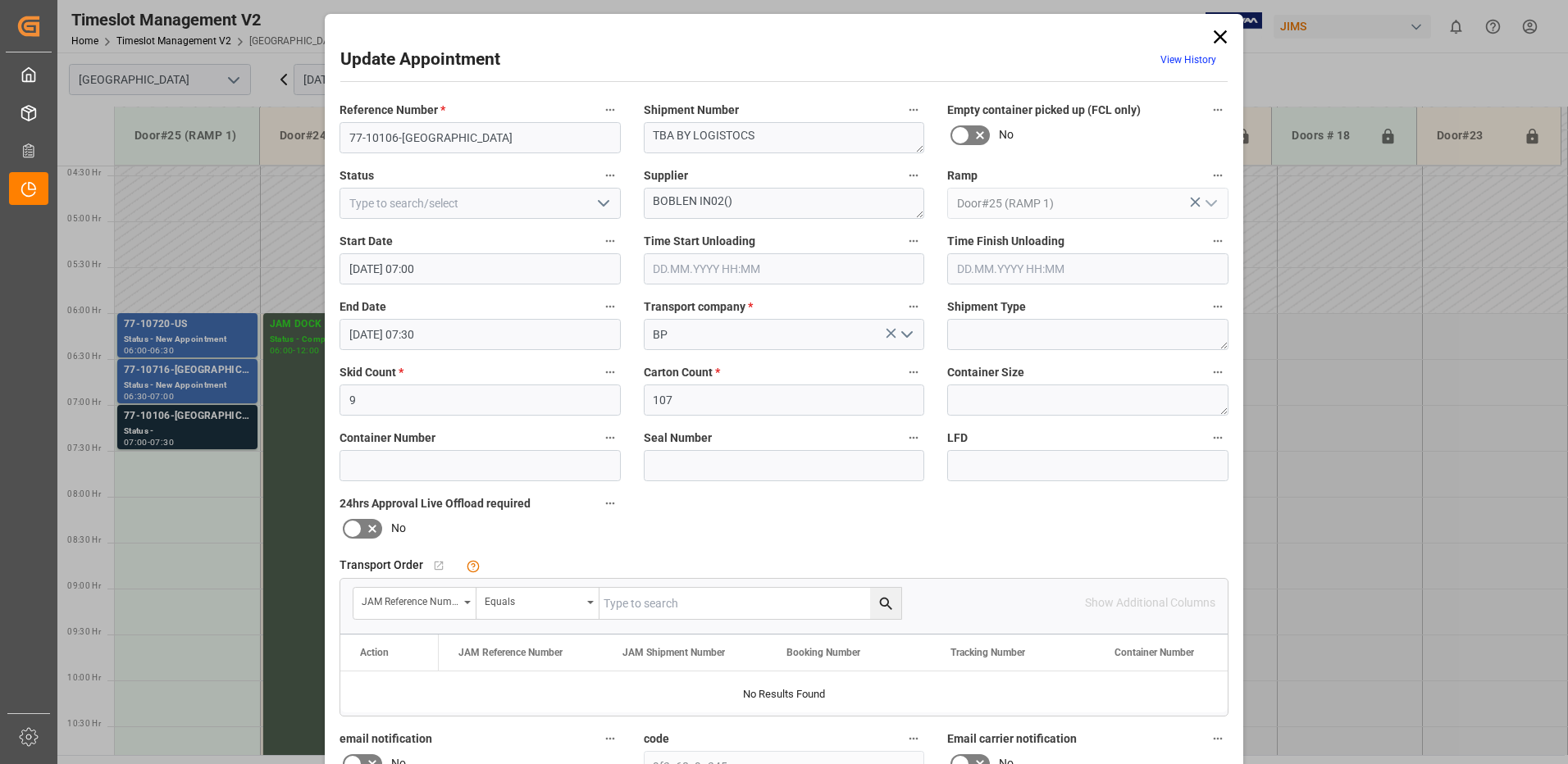
click at [717, 605] on input "text" at bounding box center [750, 603] width 302 height 31
type input "77-10106-ca"
click at [883, 602] on icon "search button" at bounding box center [886, 604] width 17 height 17
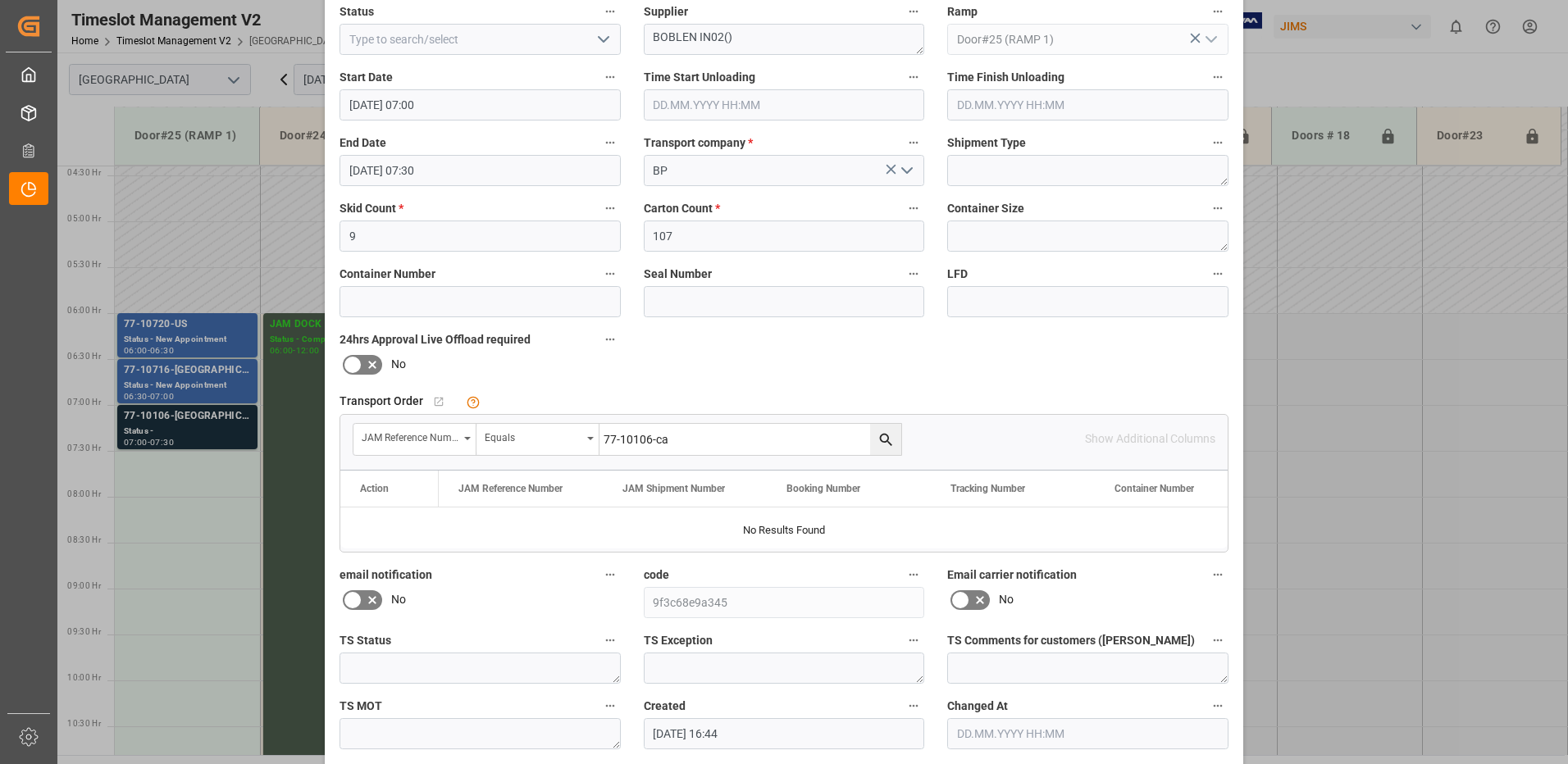
scroll to position [0, 0]
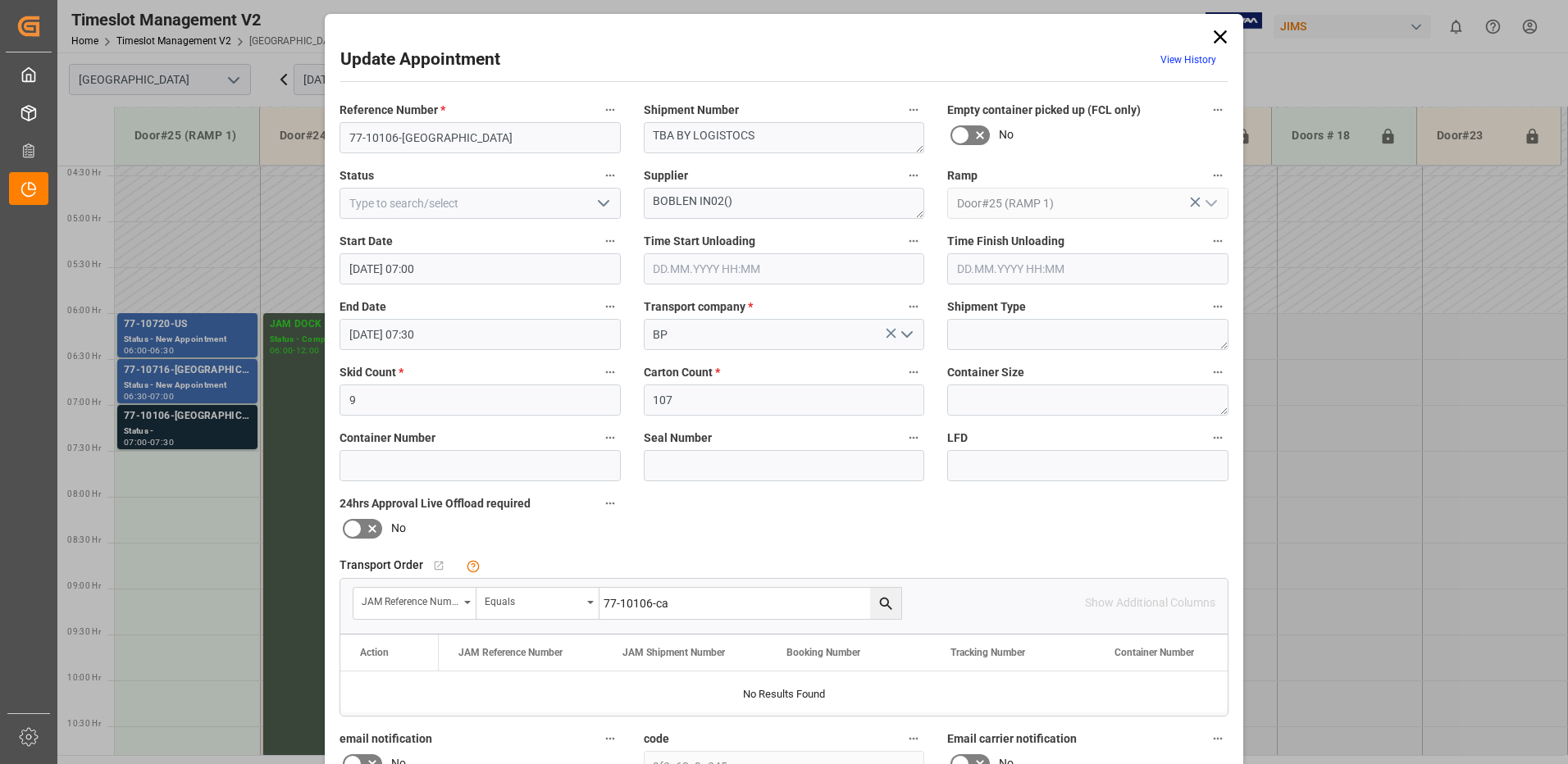
click at [1216, 35] on icon at bounding box center [1221, 37] width 13 height 13
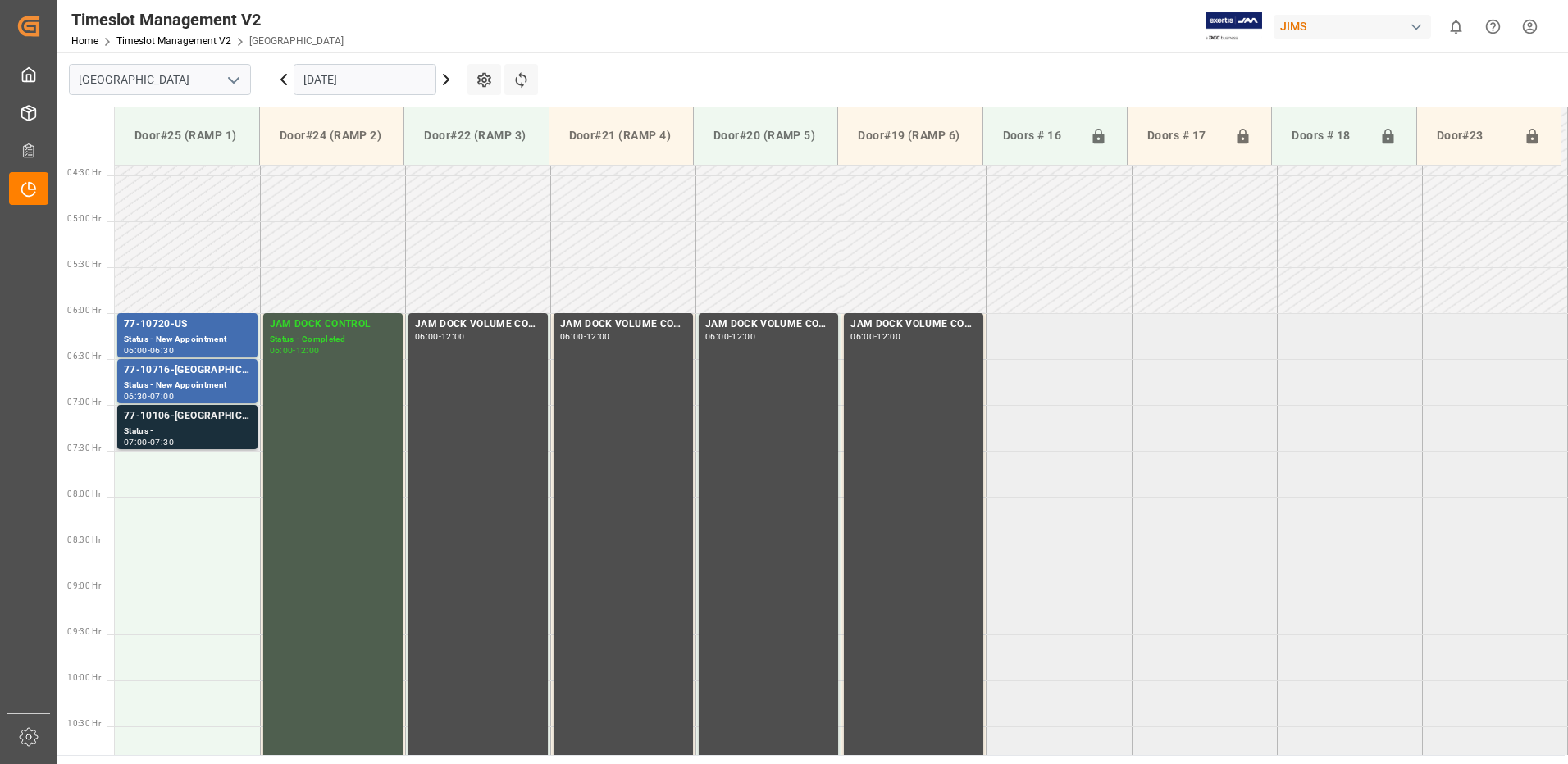
click at [206, 420] on div "77-10106-[GEOGRAPHIC_DATA]" at bounding box center [187, 416] width 127 height 16
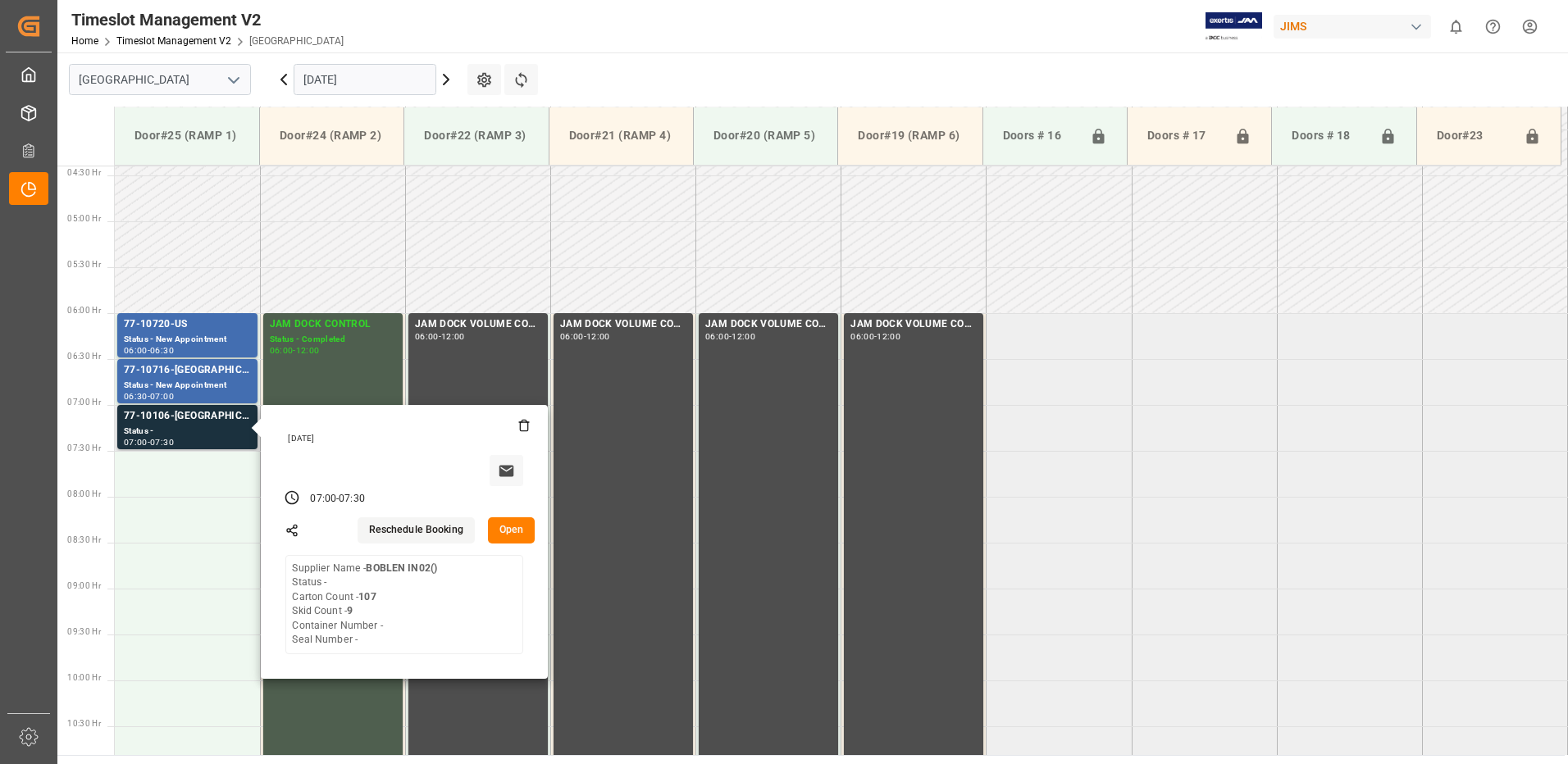
click at [516, 528] on button "Open" at bounding box center [512, 529] width 48 height 26
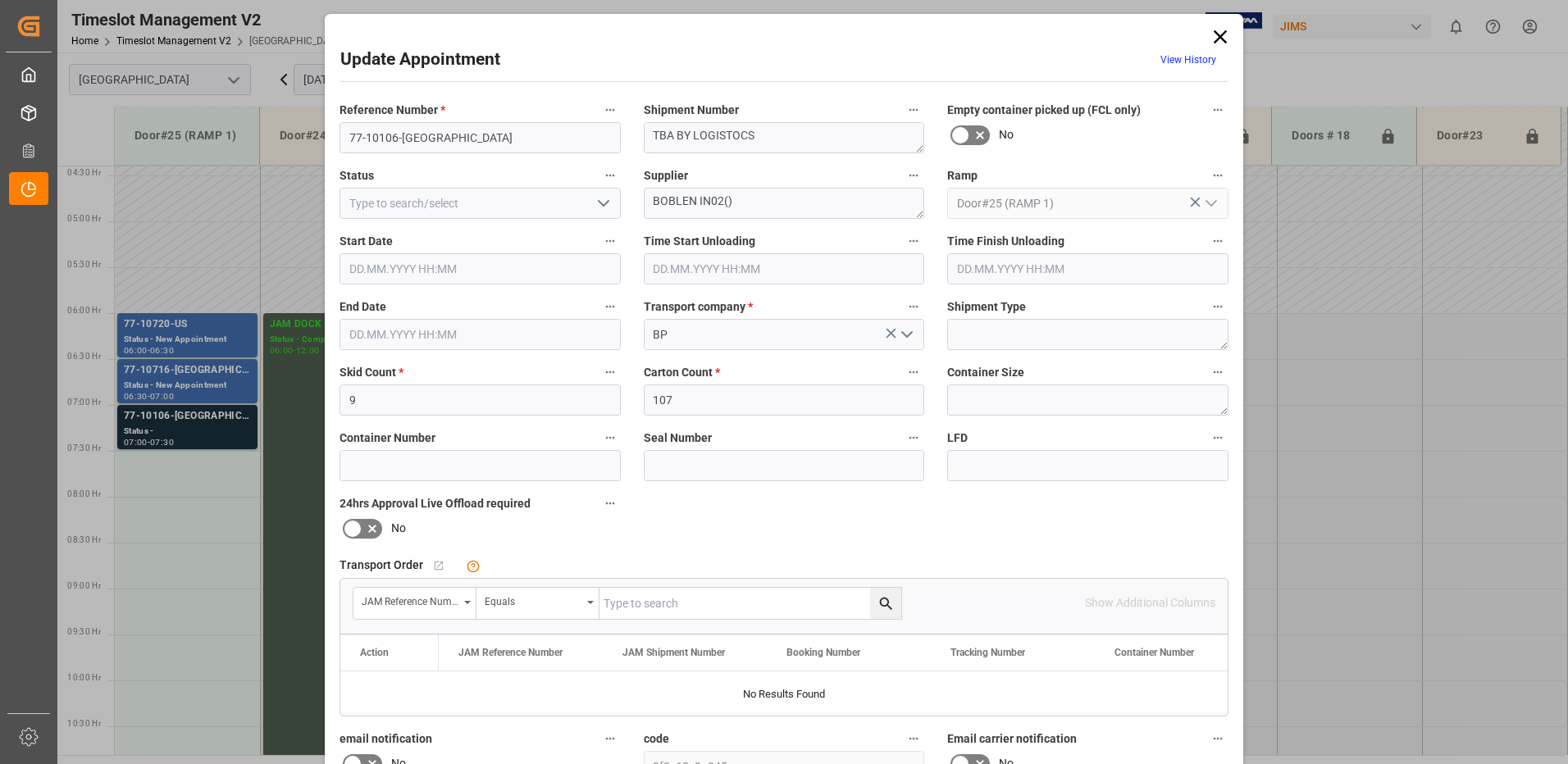
type input "9"
type input "107"
type input "[DATE] 07:00"
type input "[DATE] 07:30"
type input "[DATE] 16:44"
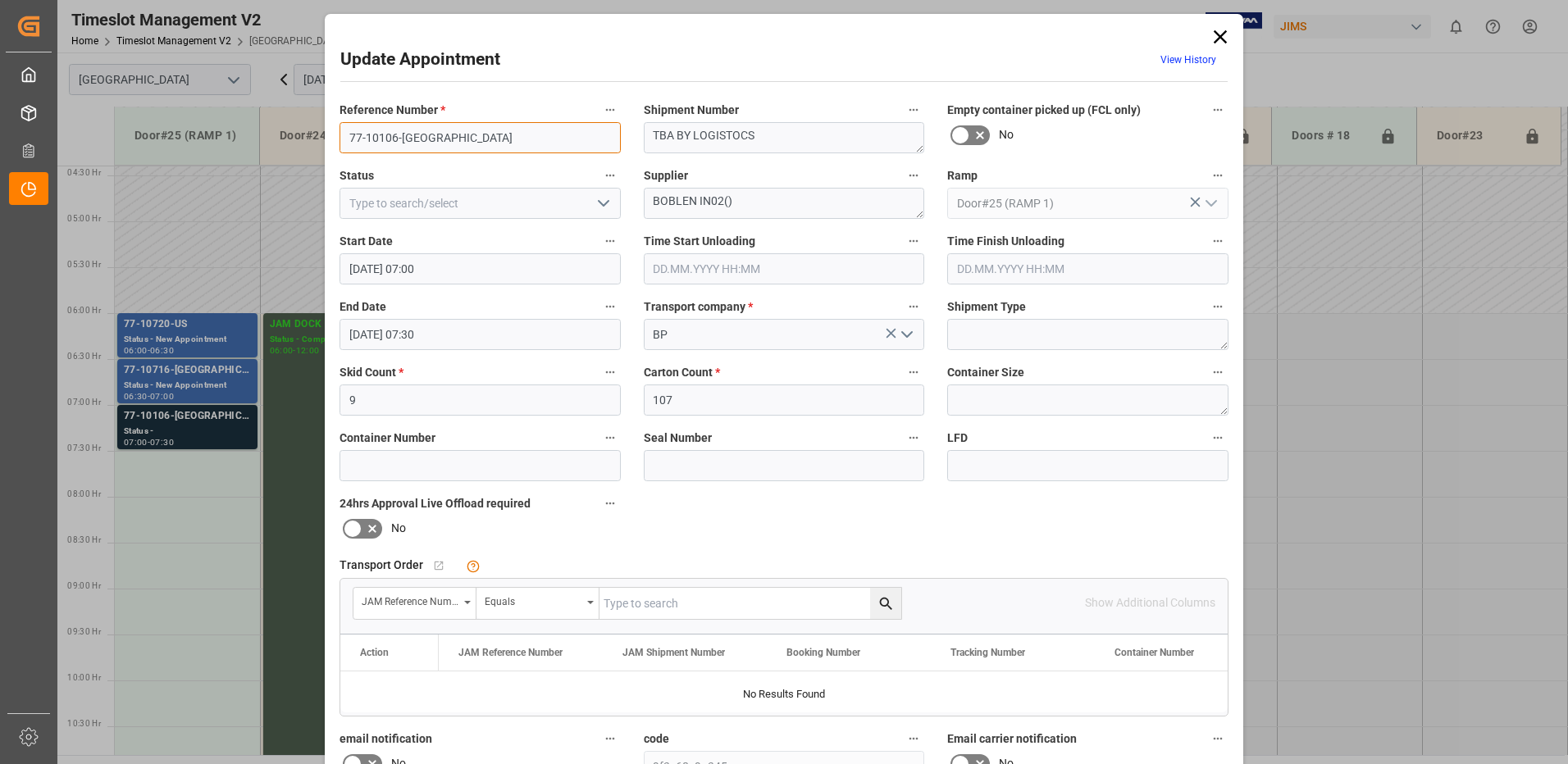
click at [429, 137] on input "77-10106-[GEOGRAPHIC_DATA]" at bounding box center [480, 137] width 282 height 31
click at [419, 136] on input "77-10106-CA / SHIPM#/M" at bounding box center [480, 137] width 282 height 31
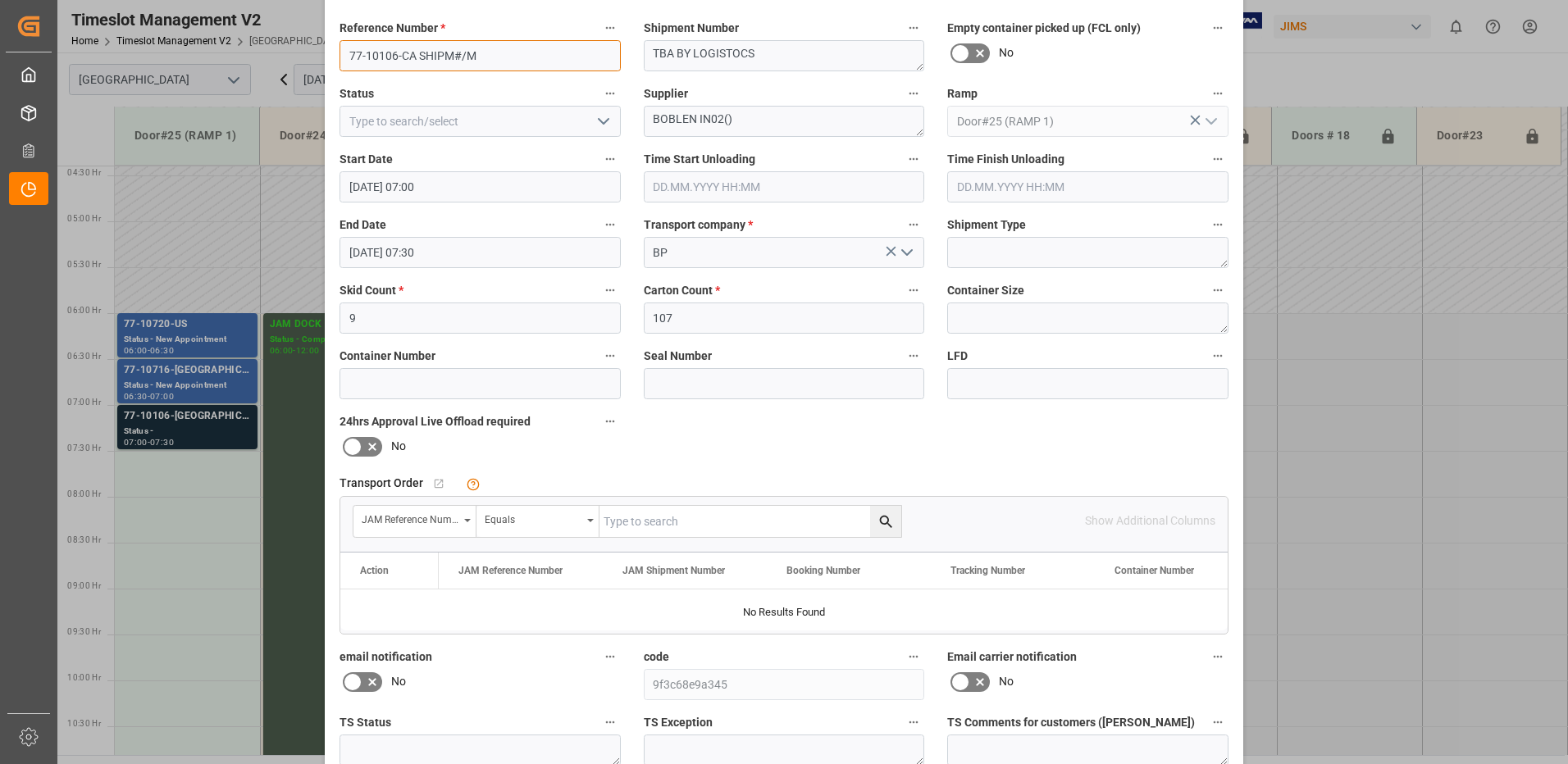
scroll to position [233, 0]
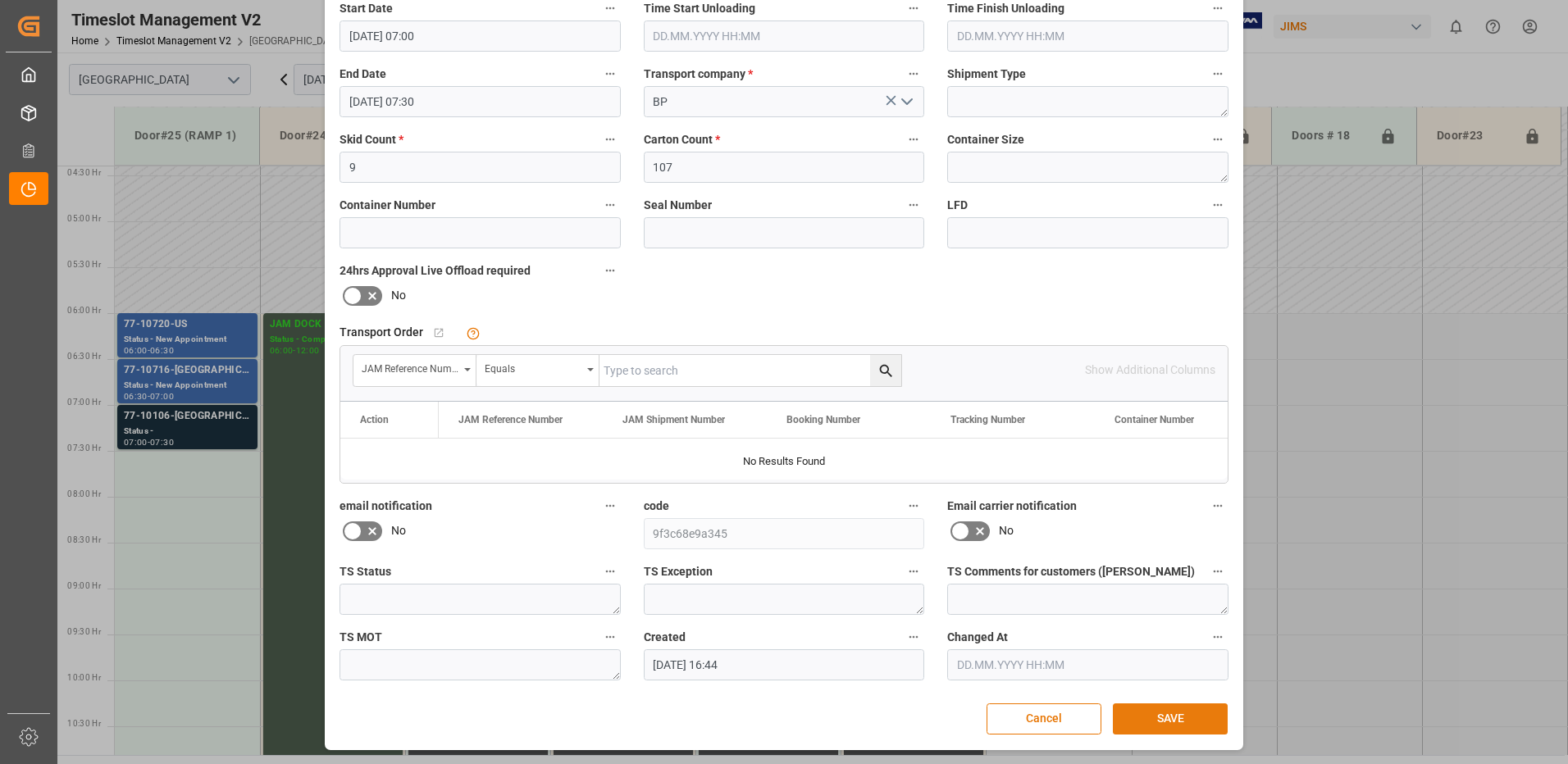
type input "77-10106-CA SHIPM#/M"
click at [1163, 716] on button "SAVE" at bounding box center [1170, 718] width 115 height 31
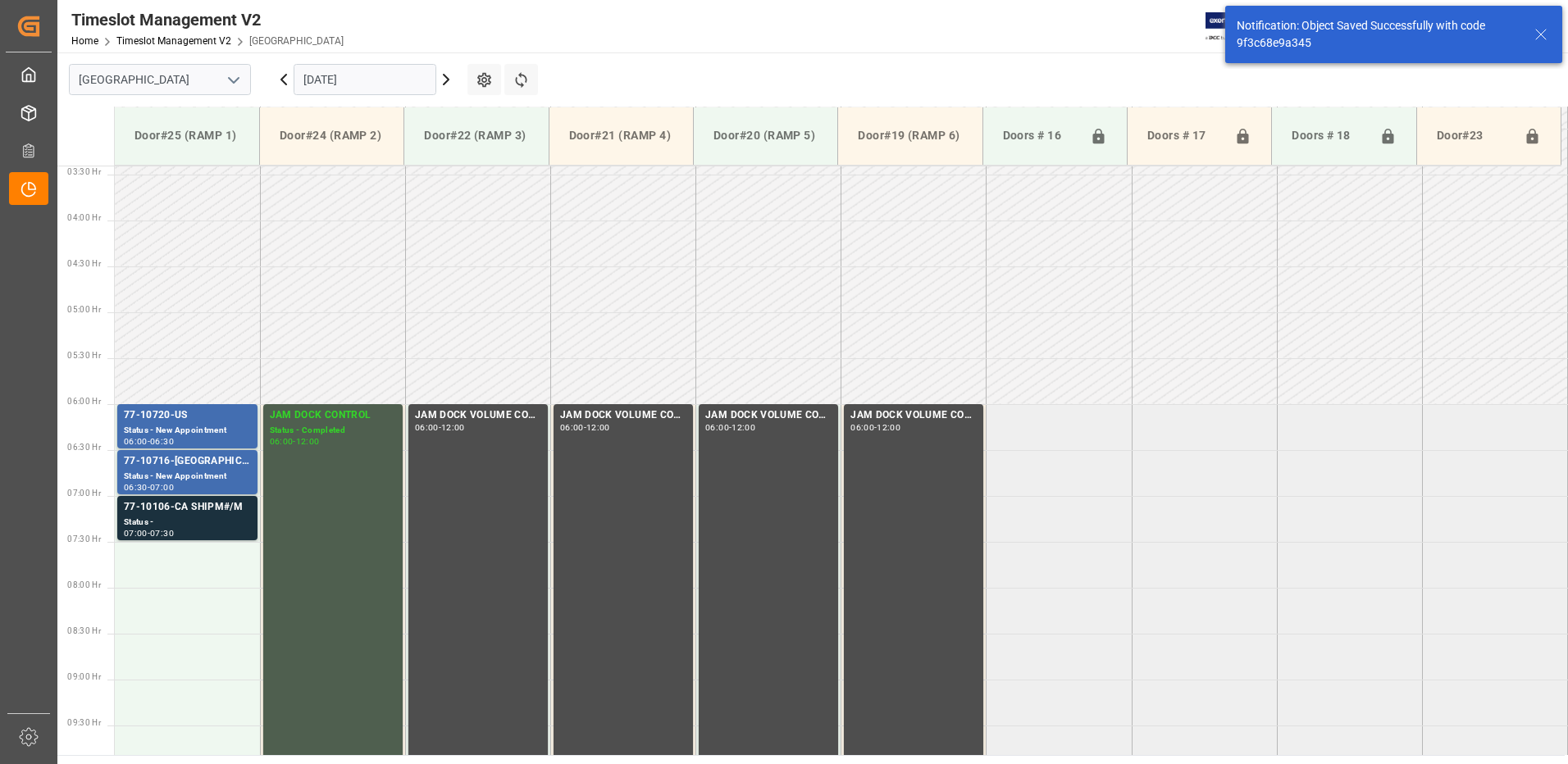
scroll to position [541, 0]
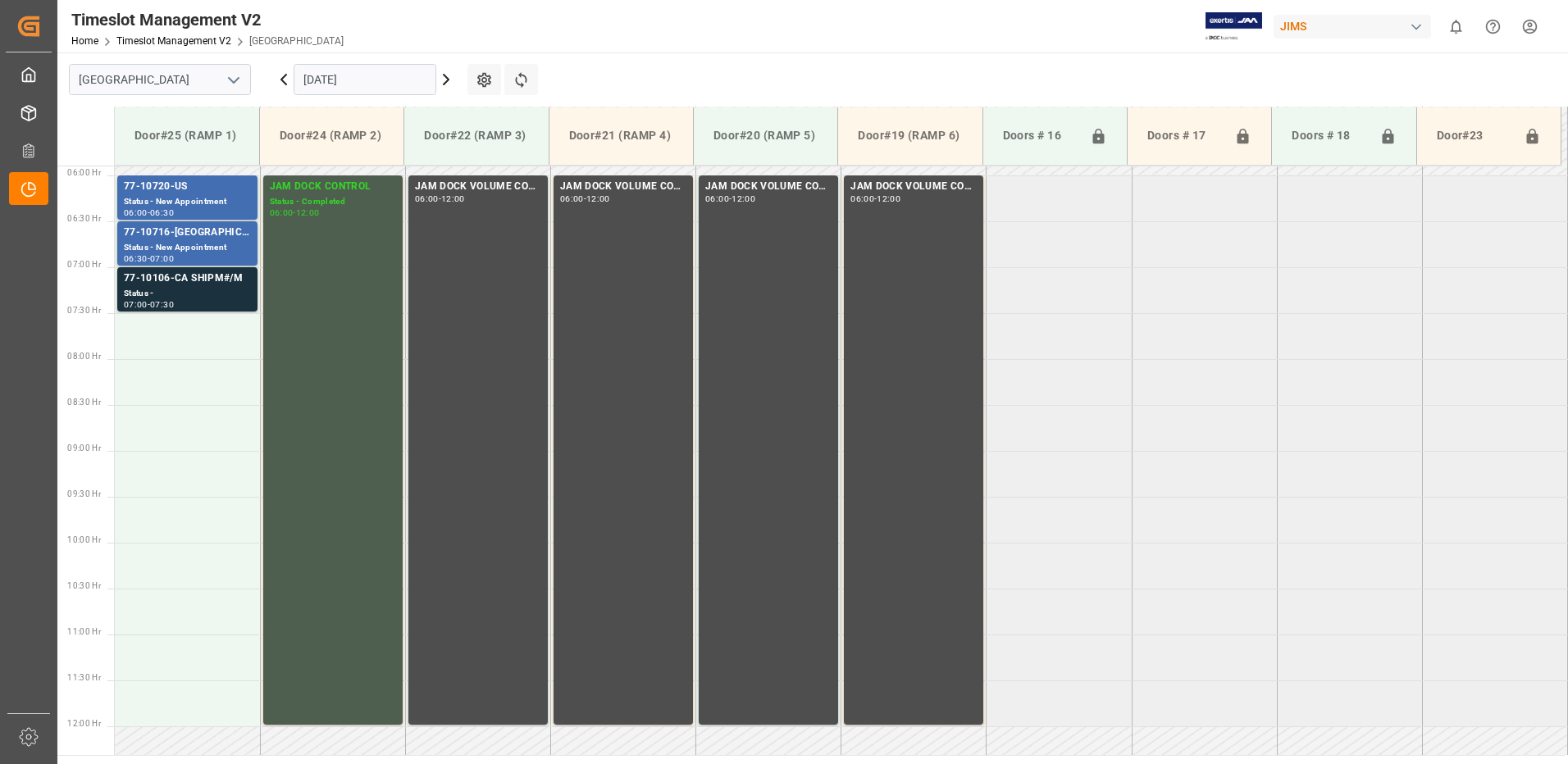
click at [446, 77] on icon at bounding box center [446, 79] width 5 height 10
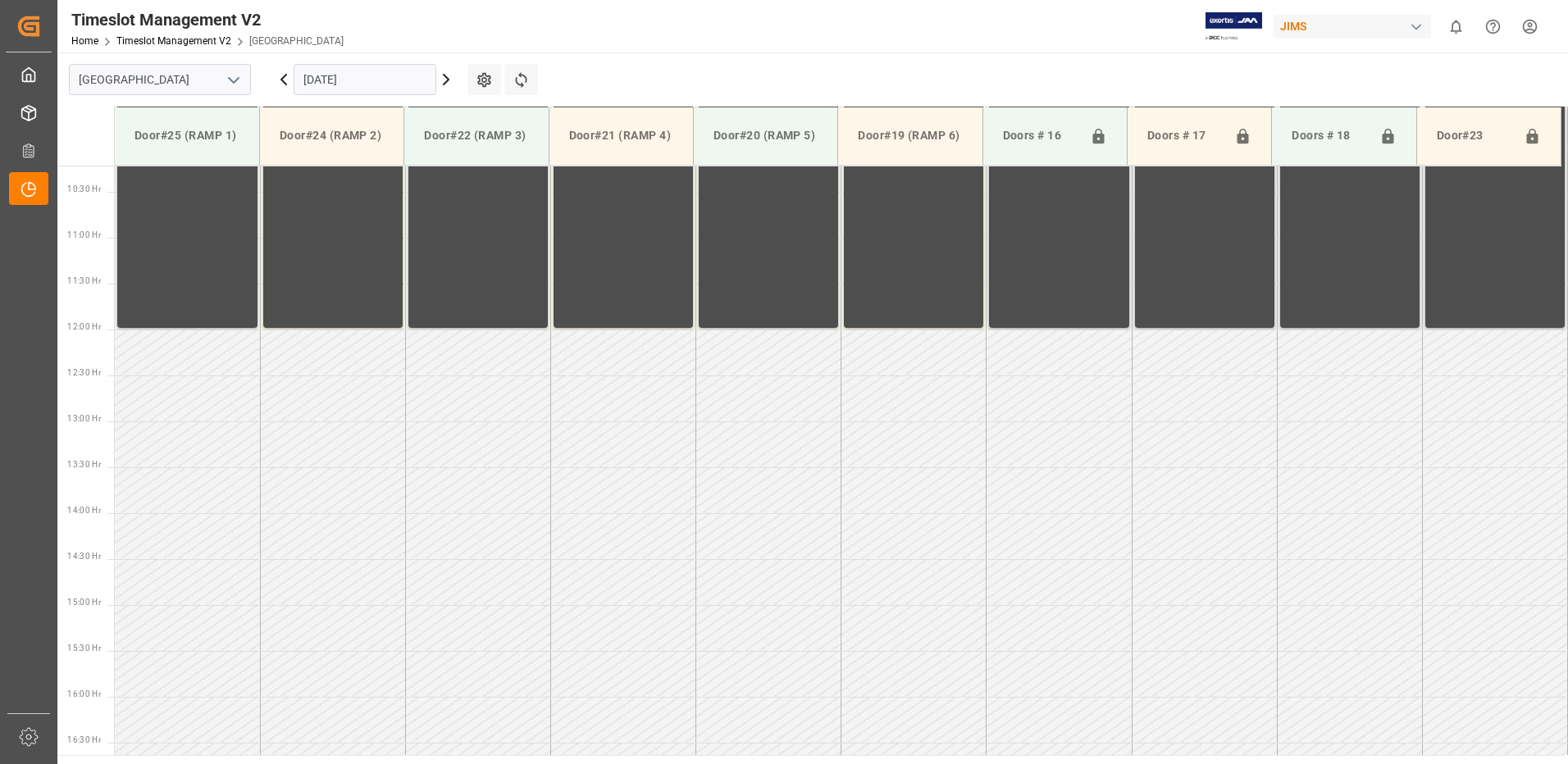
scroll to position [1143, 0]
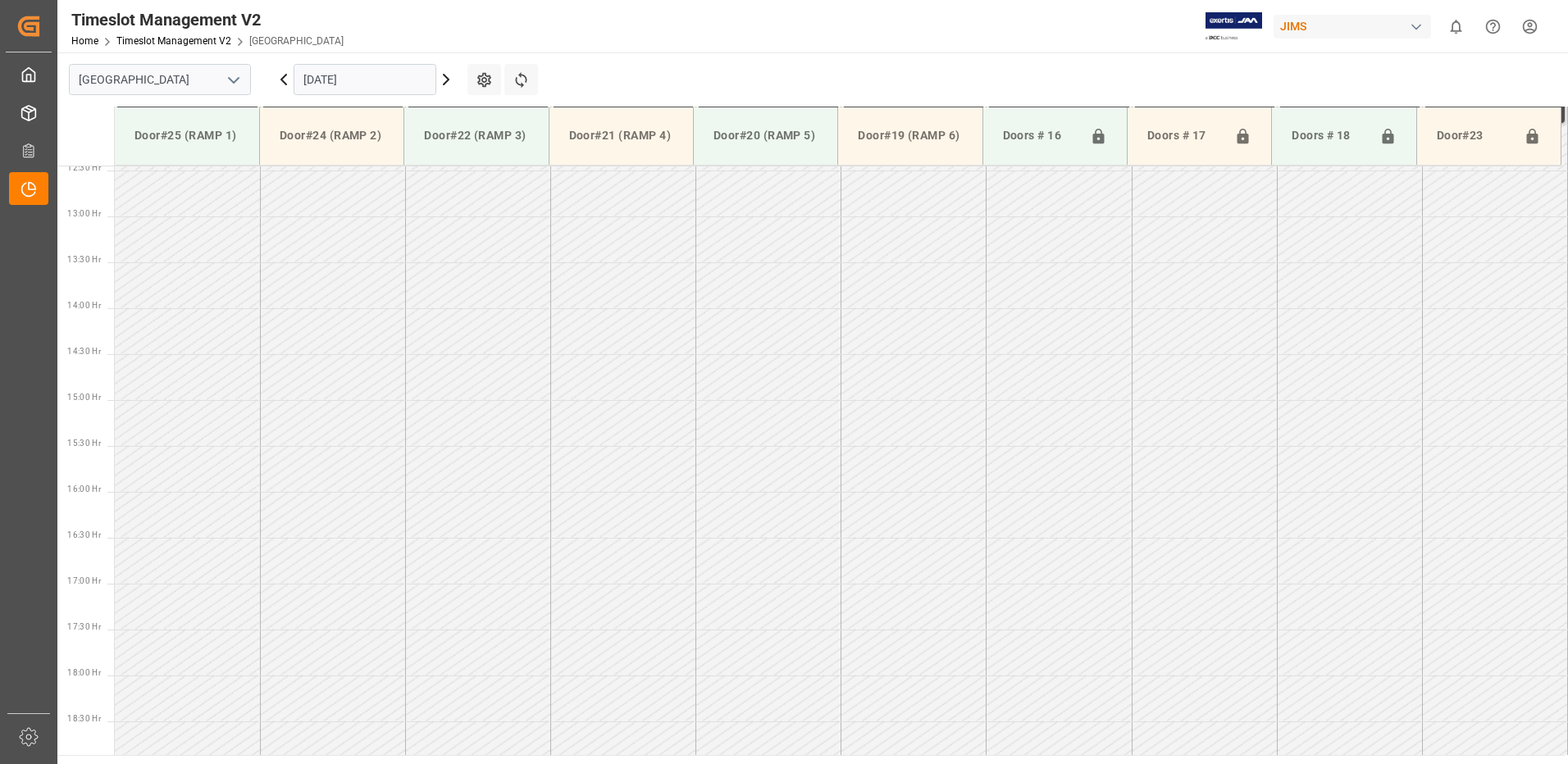
click at [446, 79] on icon at bounding box center [446, 79] width 20 height 20
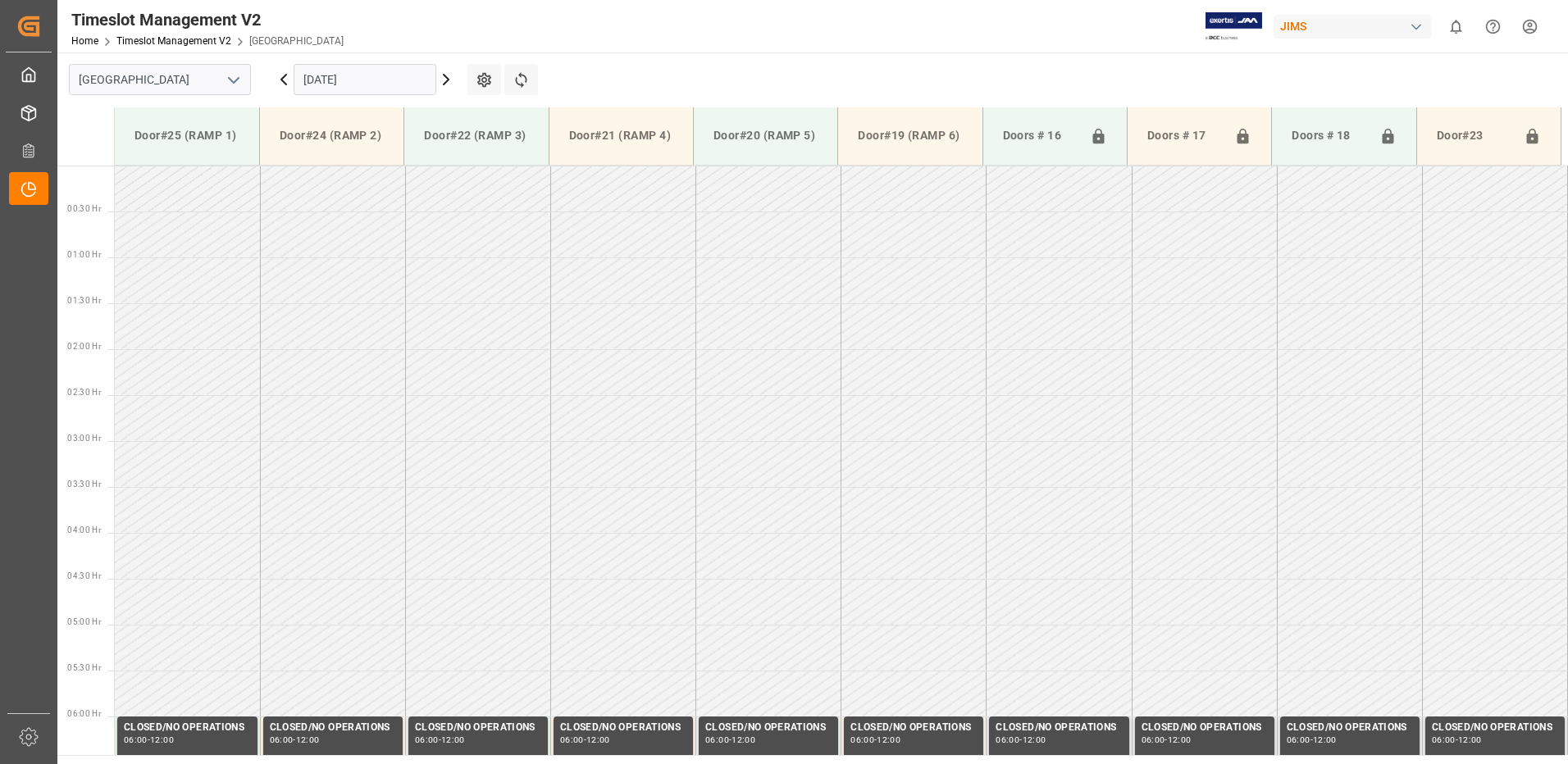
click at [448, 79] on icon at bounding box center [446, 79] width 20 height 20
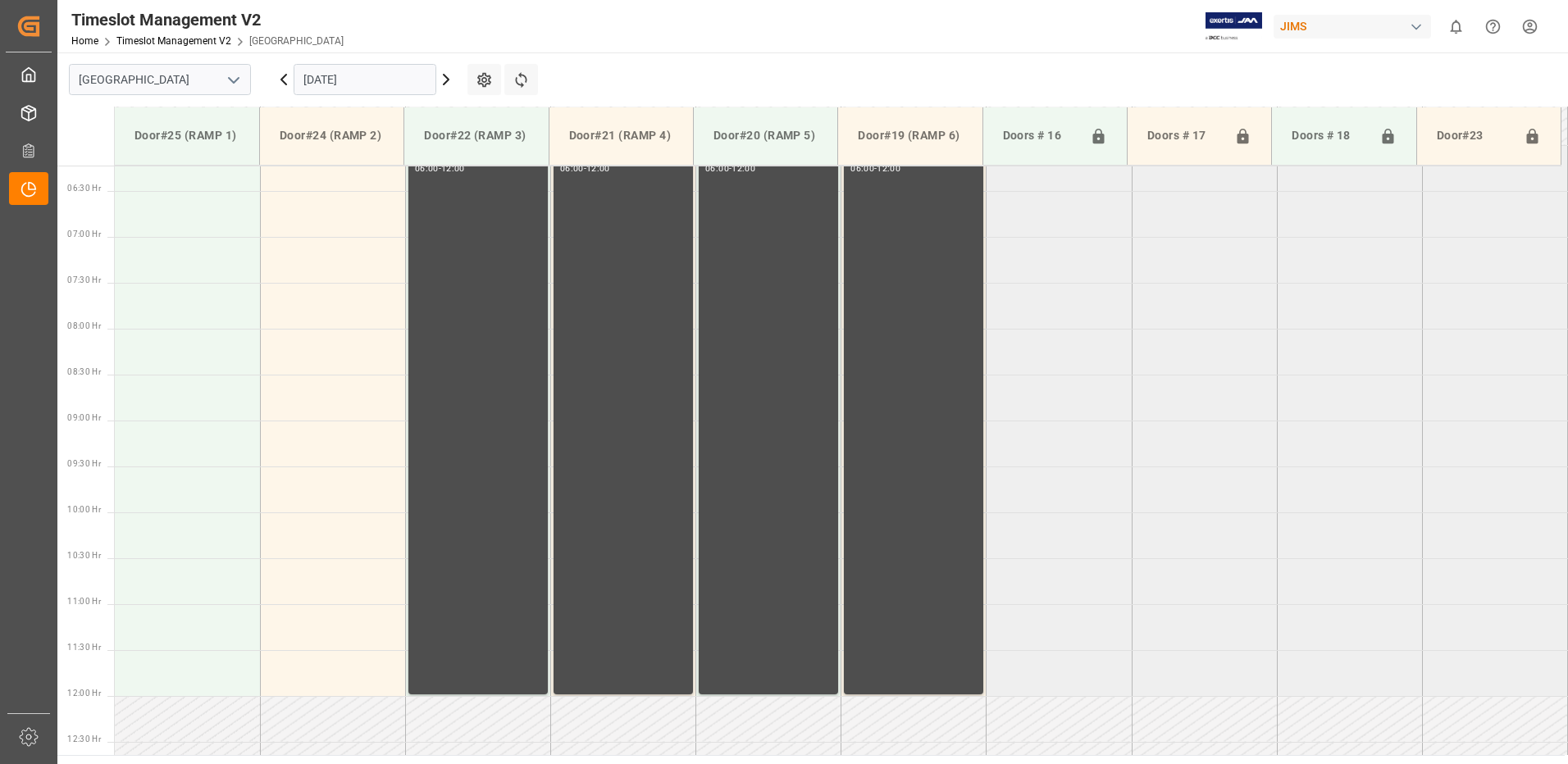
scroll to position [445, 0]
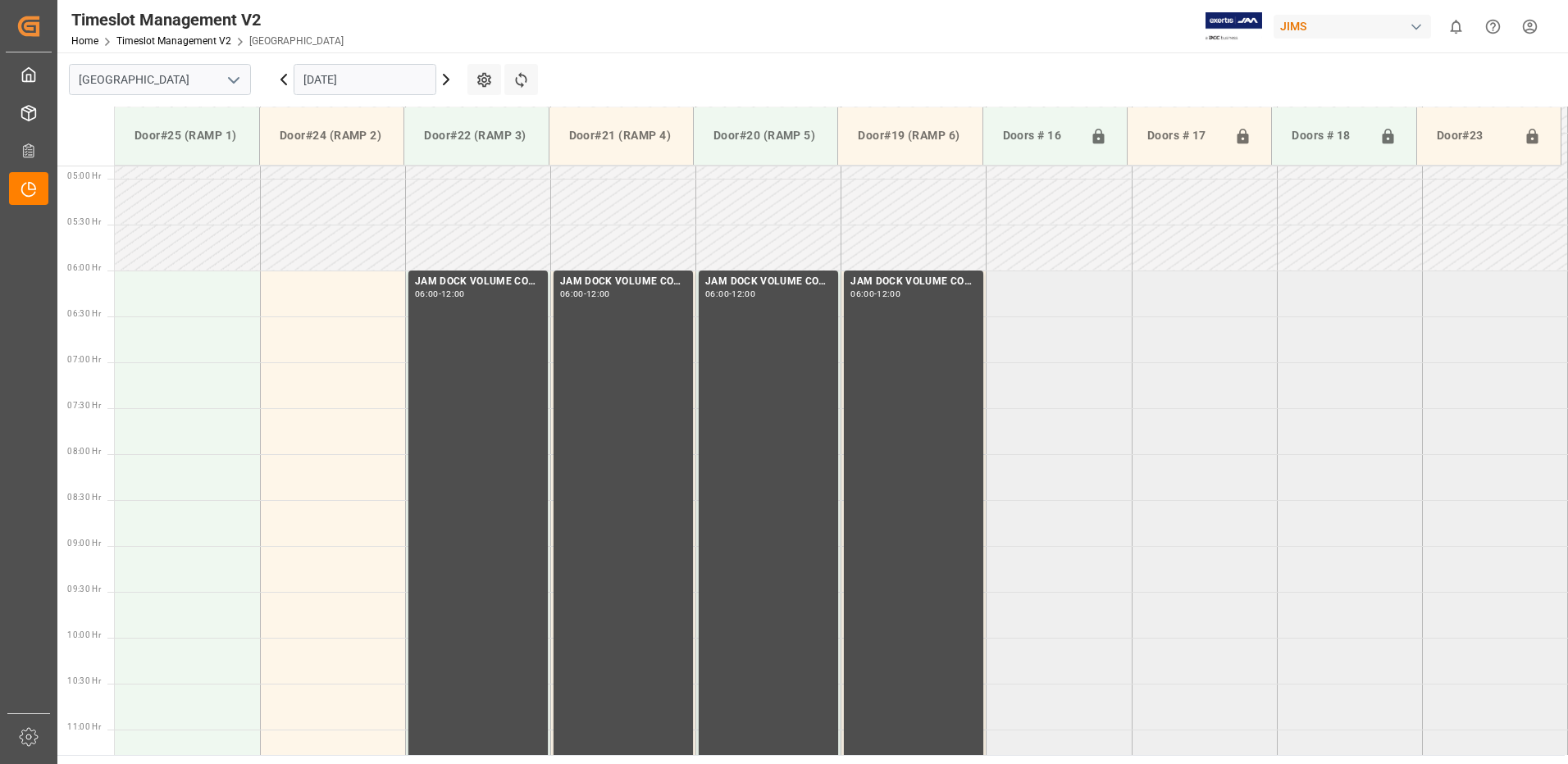
click at [446, 79] on icon at bounding box center [446, 79] width 20 height 20
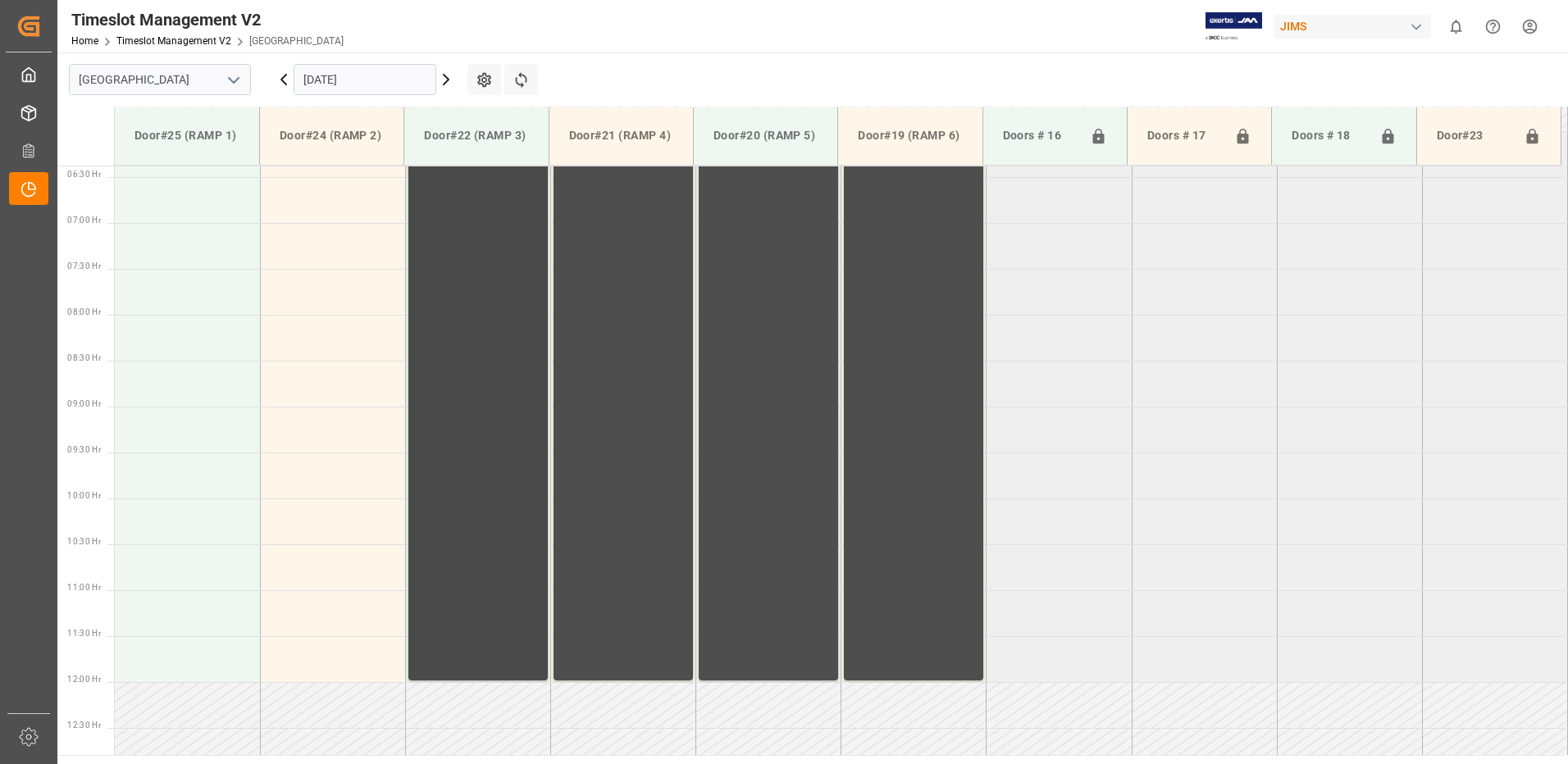
scroll to position [585, 0]
click at [447, 77] on icon at bounding box center [446, 79] width 5 height 10
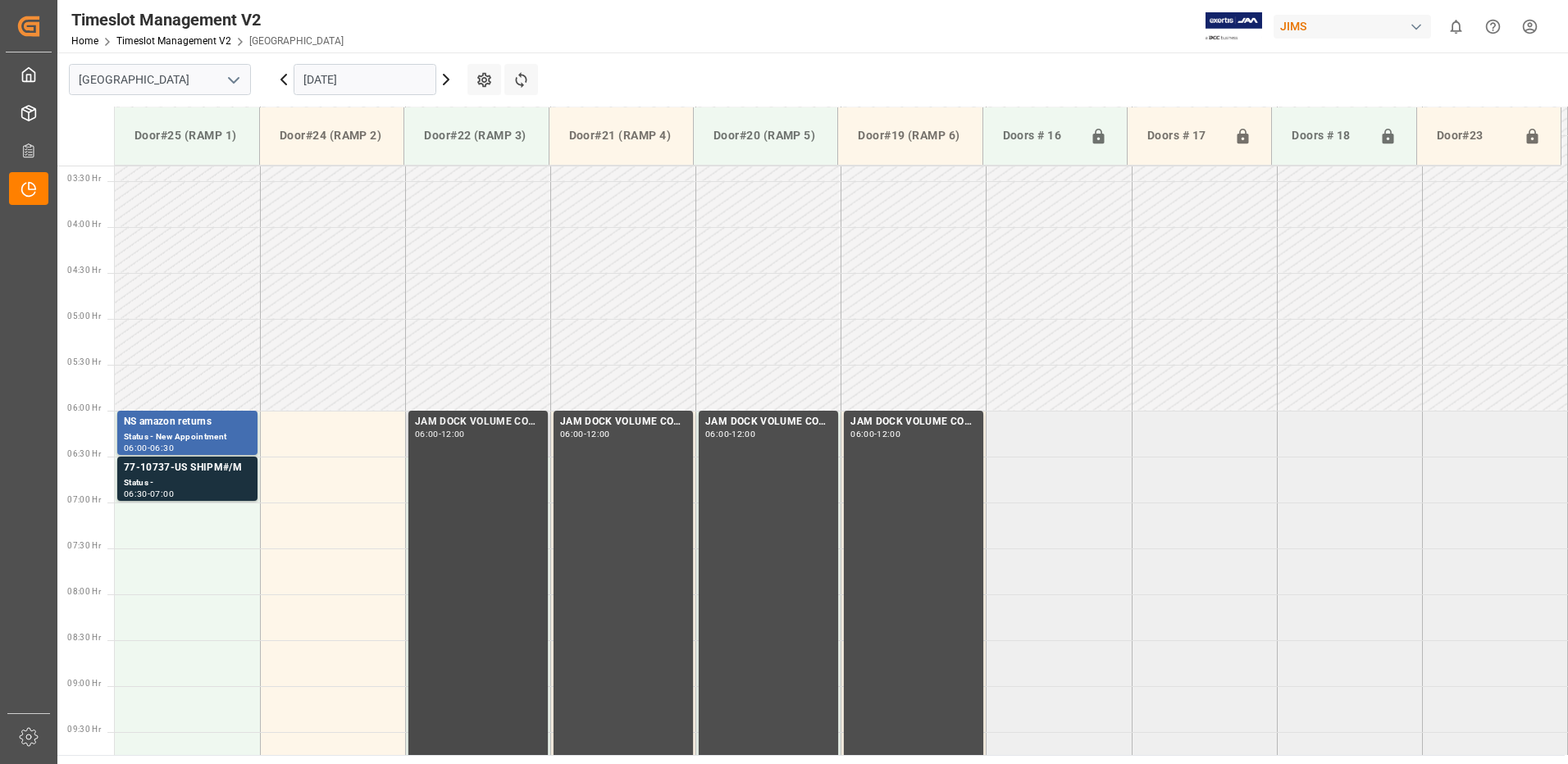
scroll to position [259, 0]
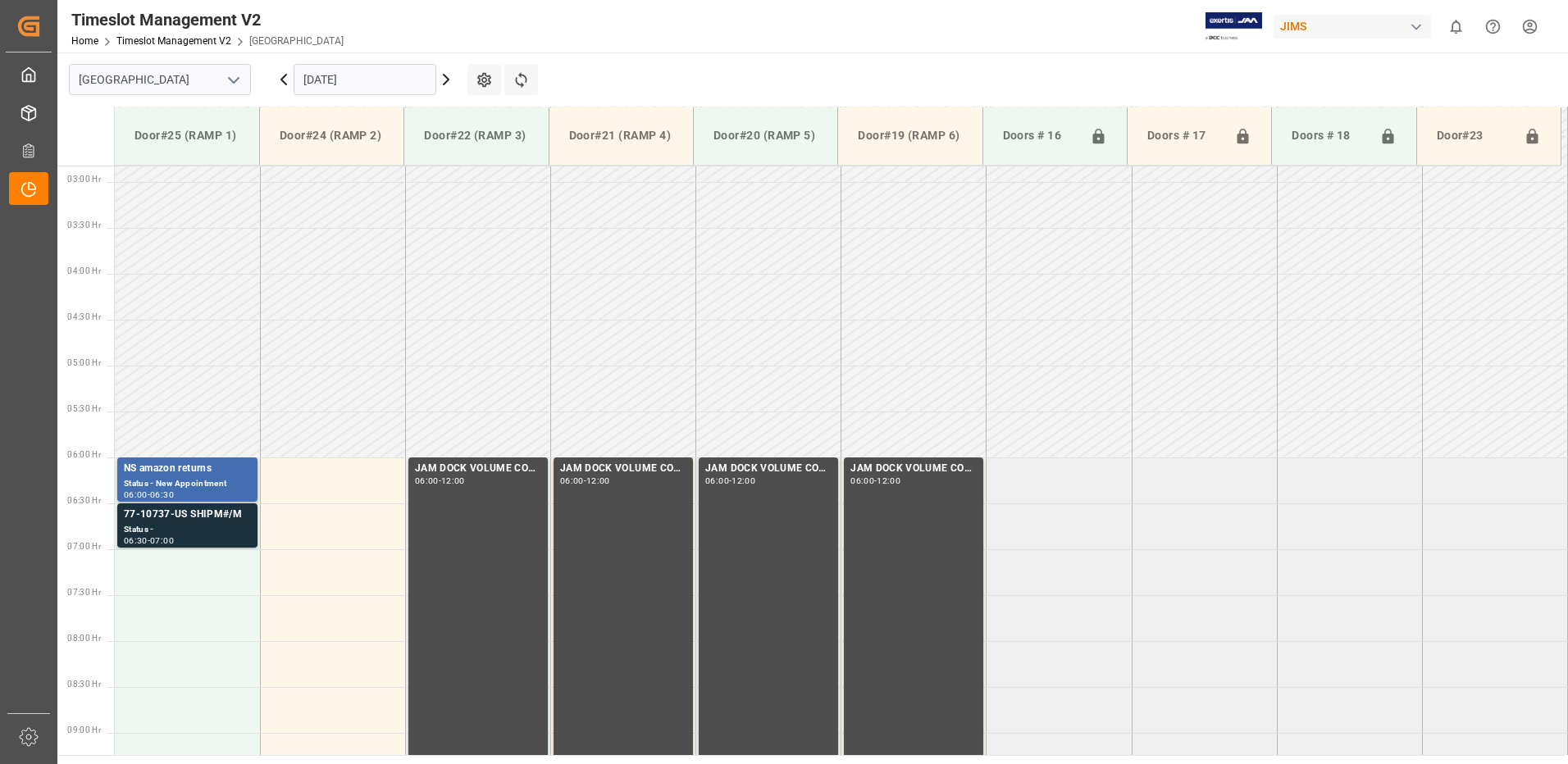
click at [447, 82] on icon at bounding box center [446, 79] width 5 height 10
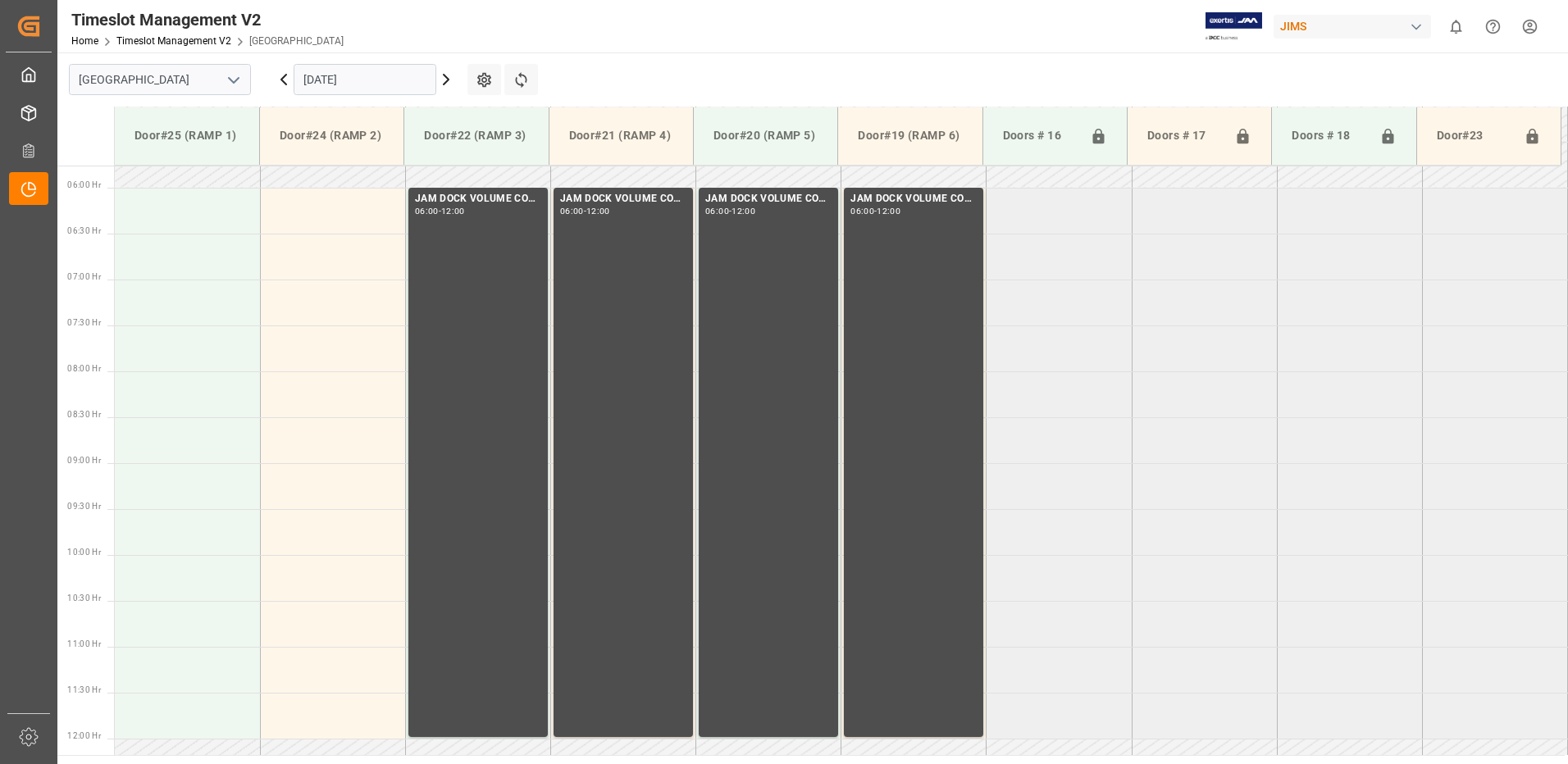
scroll to position [364, 0]
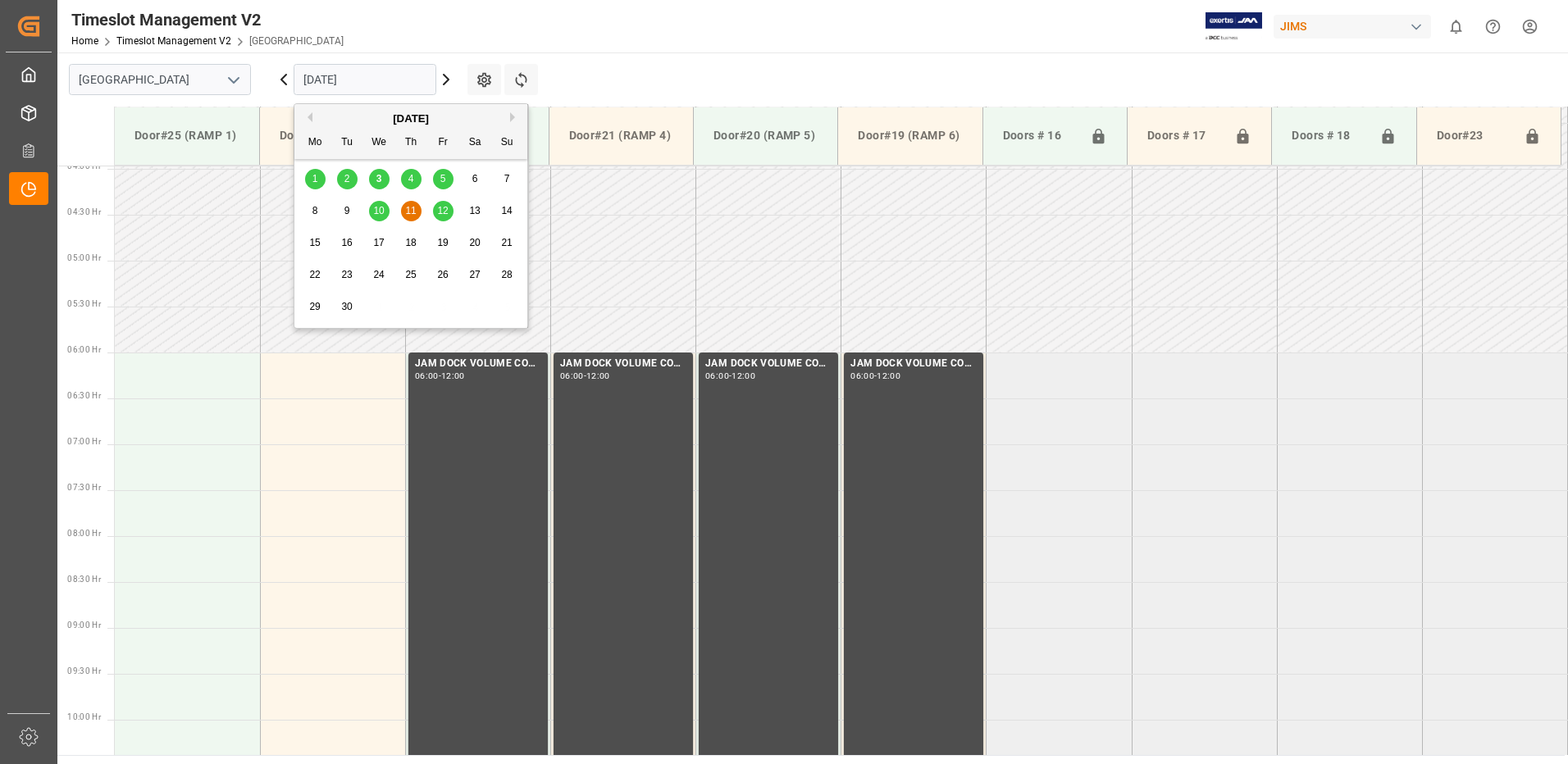
click at [418, 79] on input "[DATE]" at bounding box center [366, 79] width 143 height 31
click at [445, 199] on div "8 9 10 11 12 13 14" at bounding box center [411, 212] width 224 height 32
click at [444, 207] on span "12" at bounding box center [442, 211] width 10 height 11
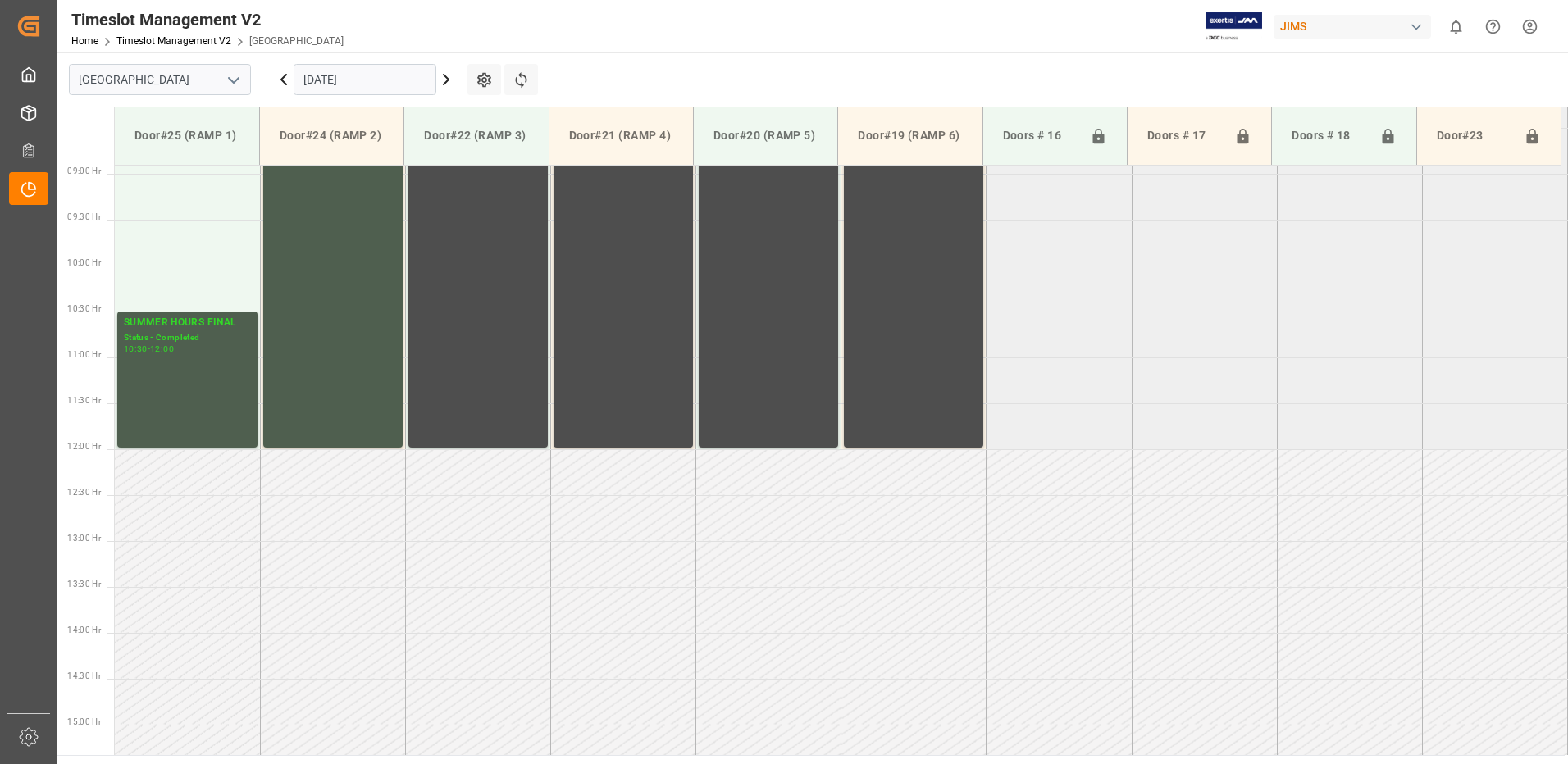
scroll to position [650, 0]
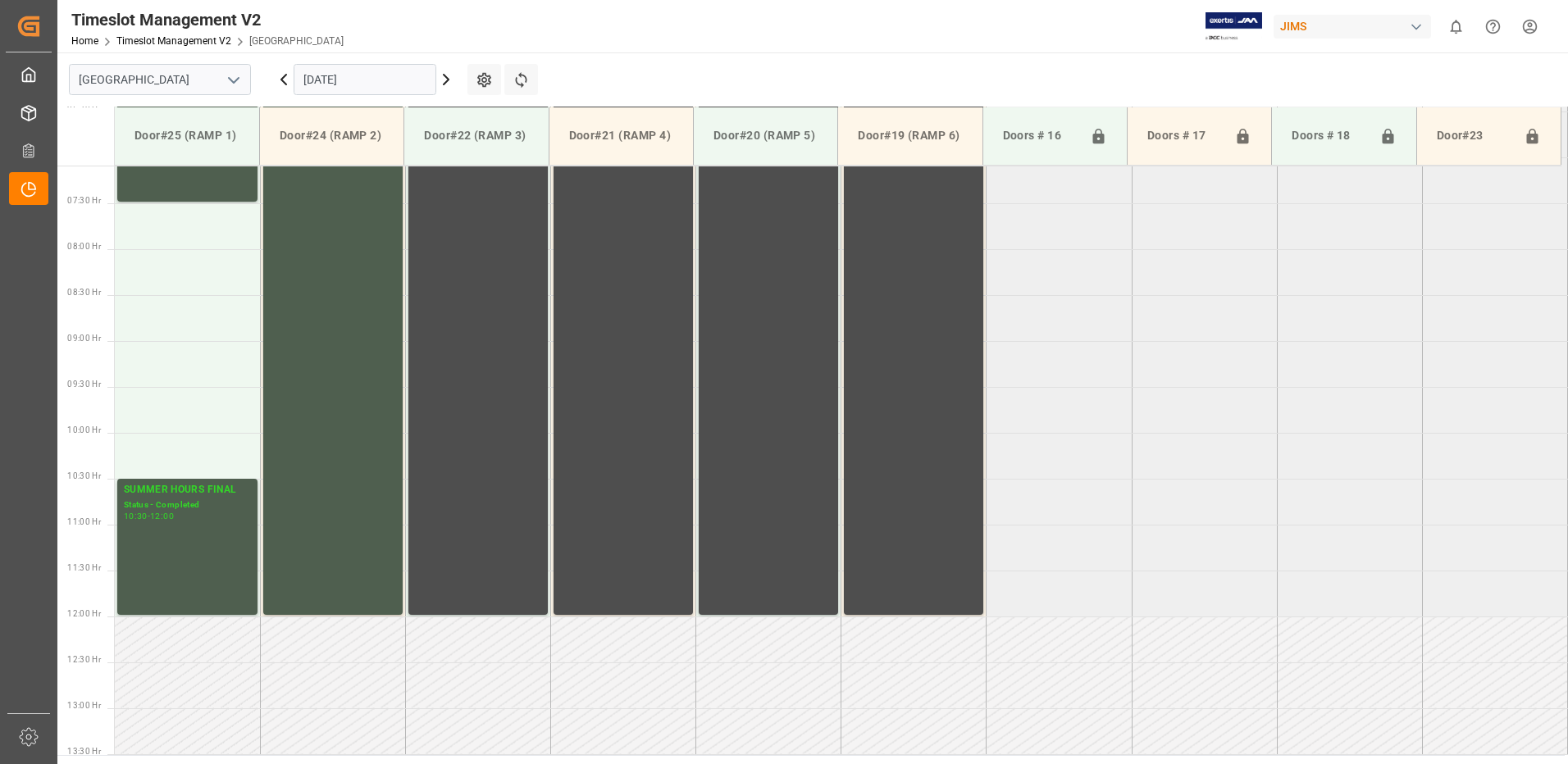
click at [376, 75] on input "[DATE]" at bounding box center [366, 79] width 143 height 31
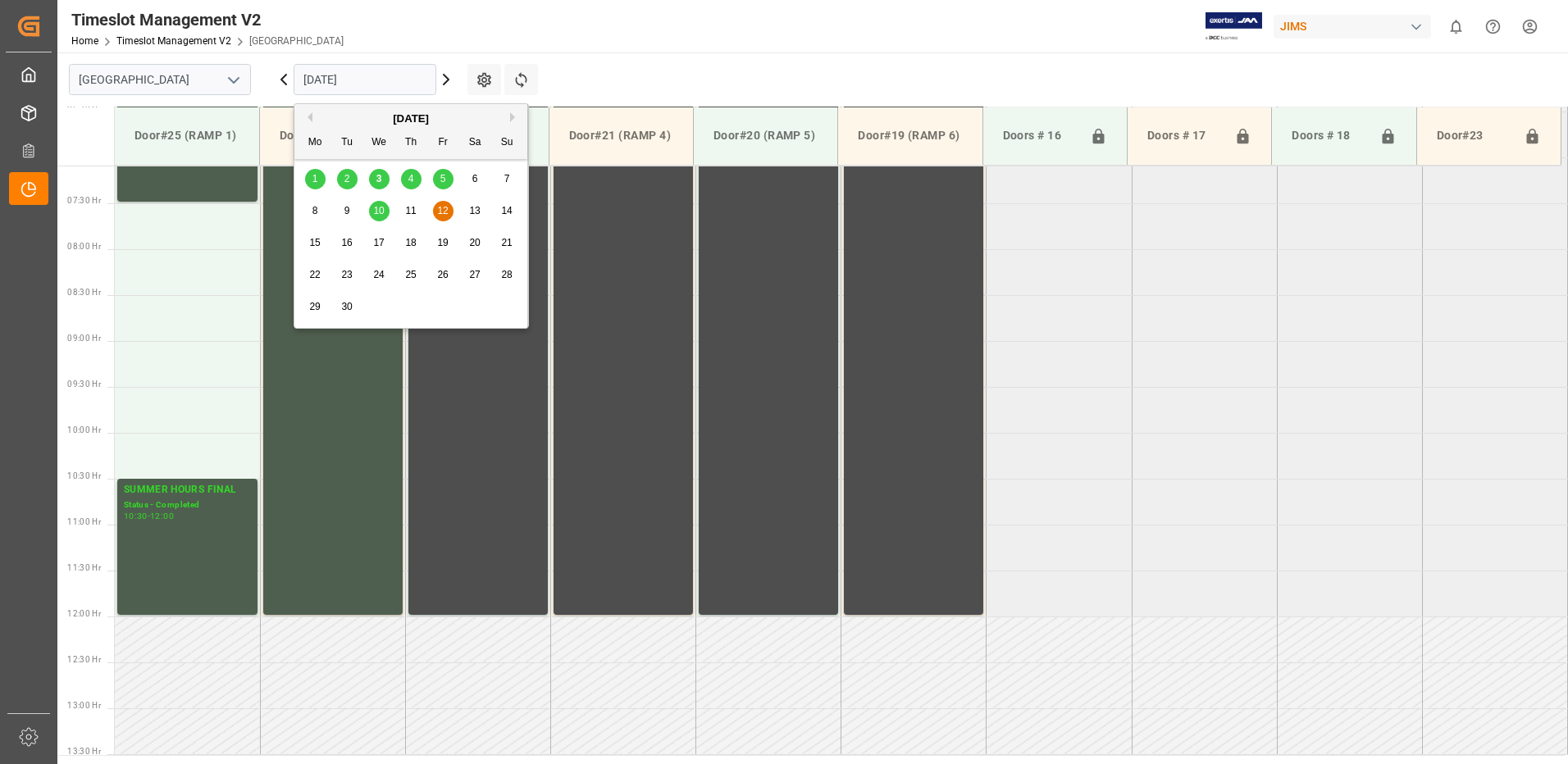
click at [377, 176] on span "3" at bounding box center [379, 178] width 6 height 11
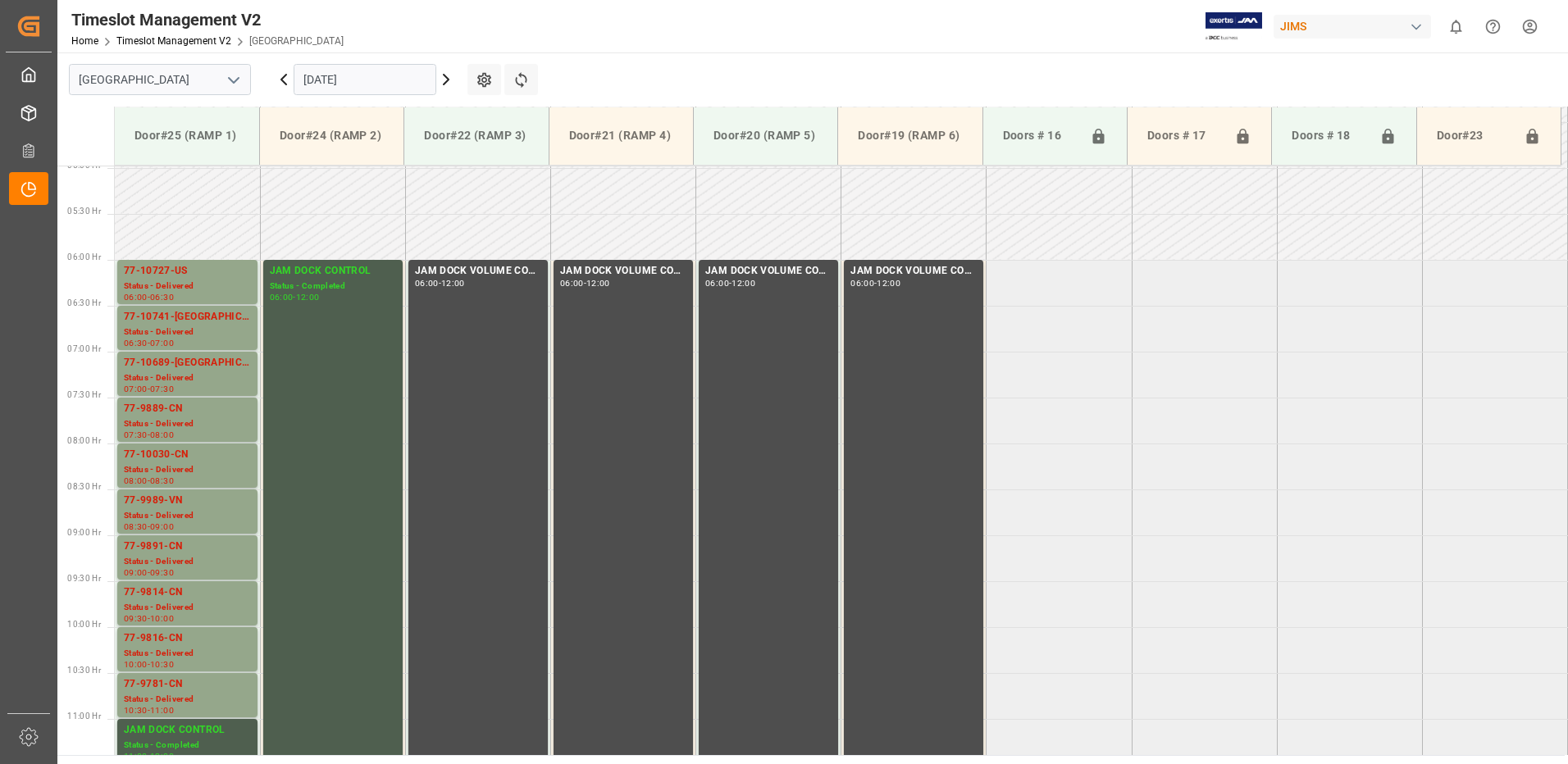
scroll to position [445, 0]
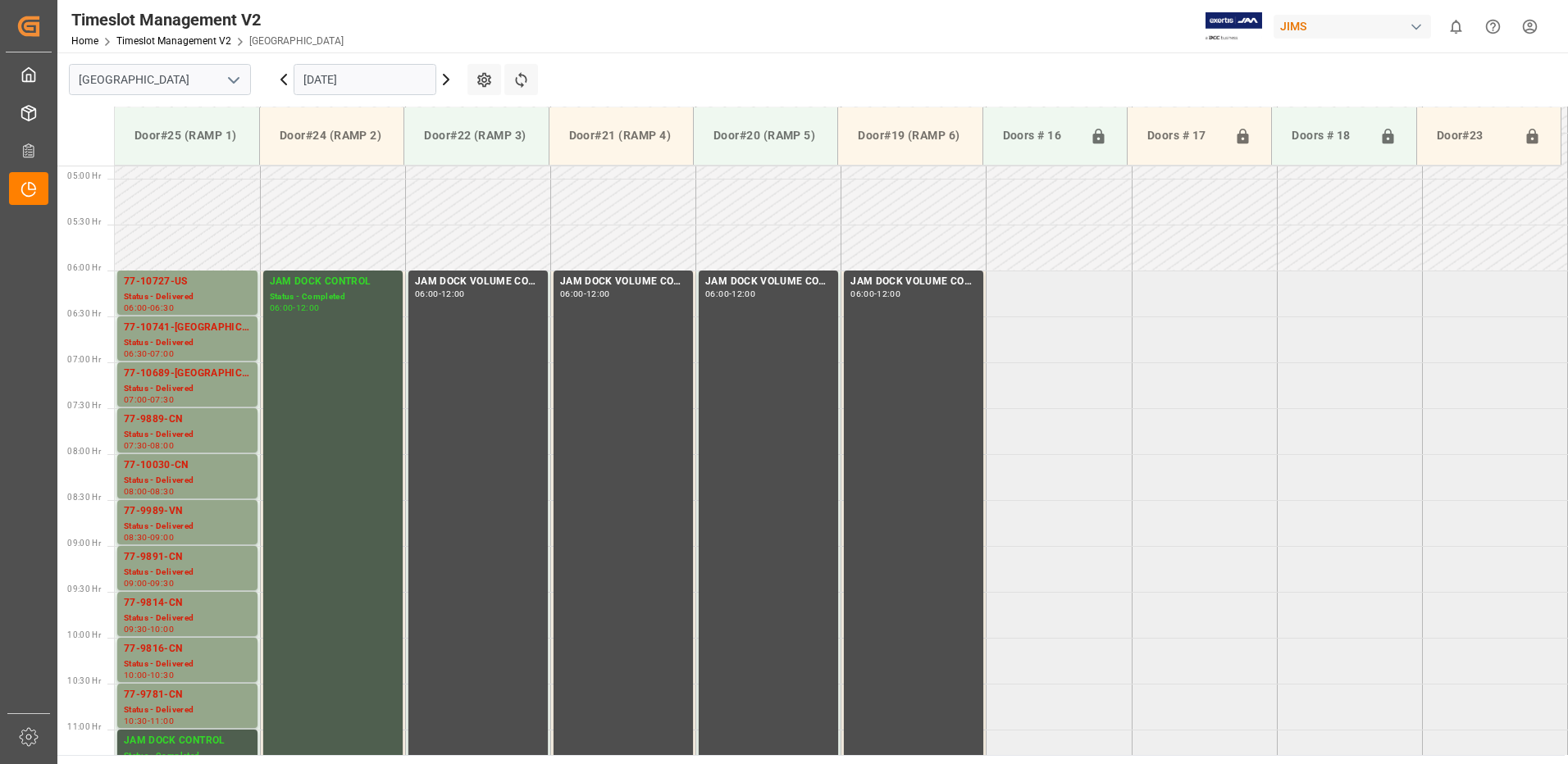
click at [405, 81] on input "[DATE]" at bounding box center [366, 79] width 143 height 31
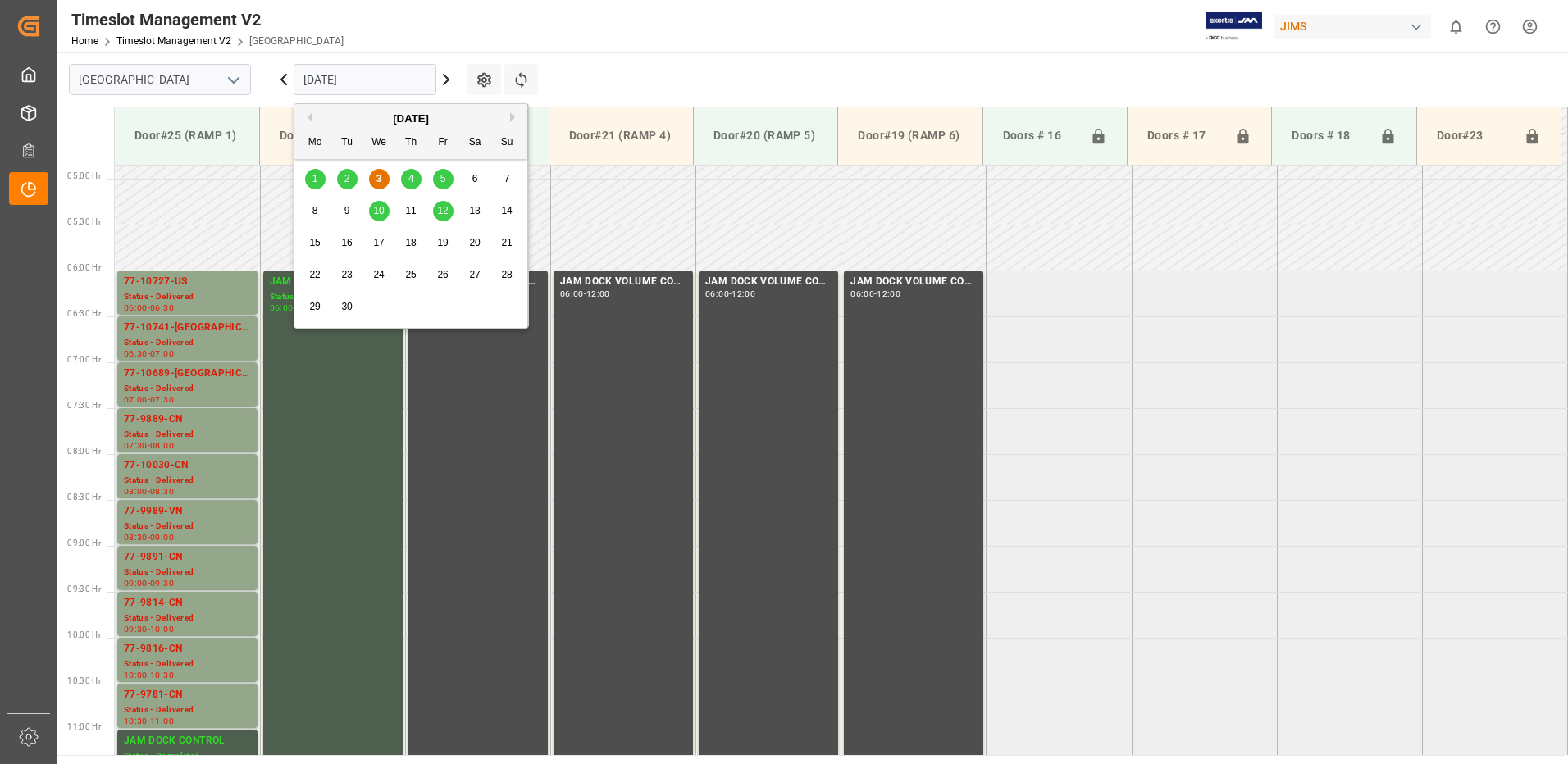
click at [380, 213] on span "10" at bounding box center [378, 211] width 10 height 11
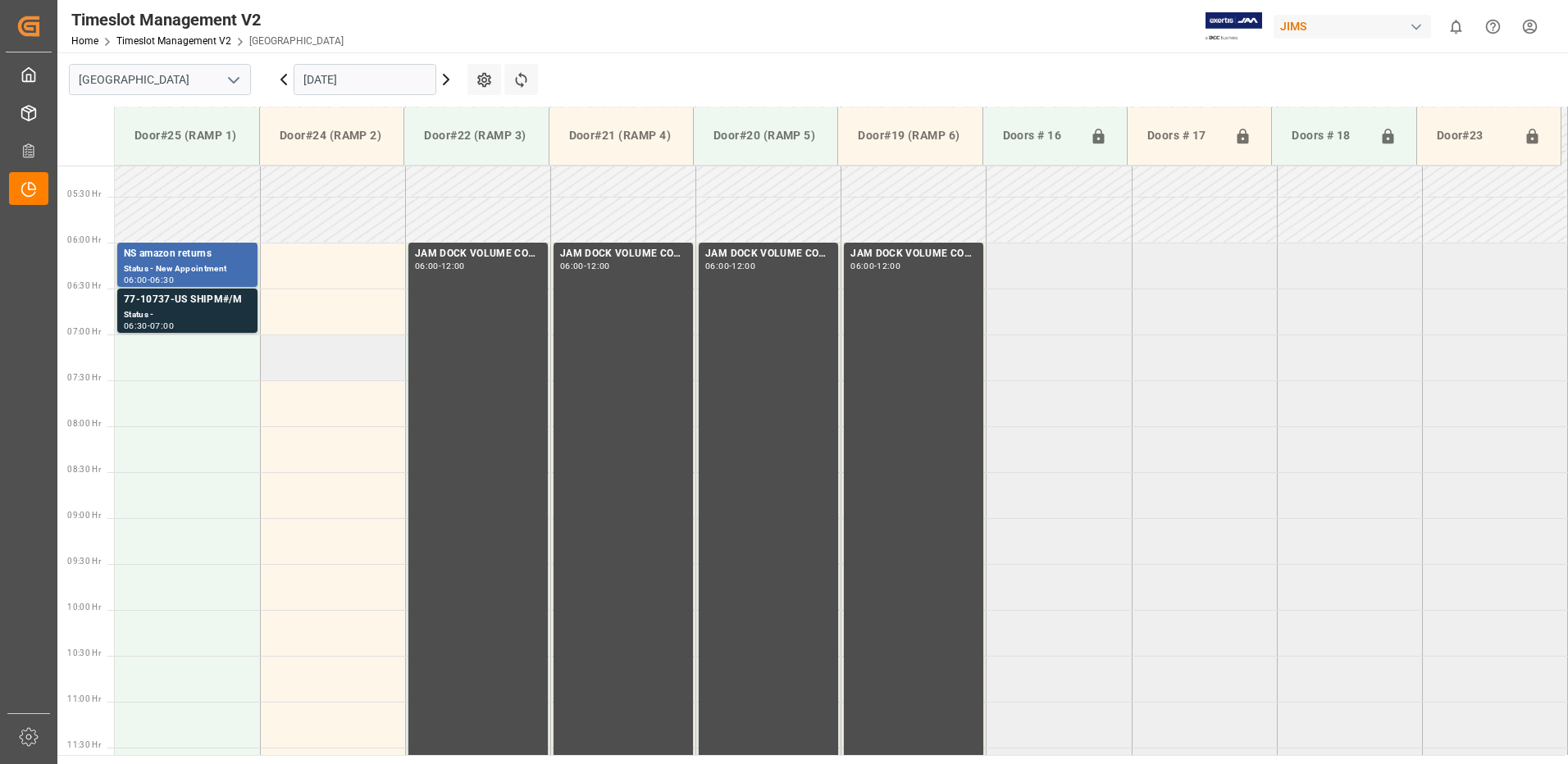
scroll to position [473, 0]
click at [207, 312] on div "Status -" at bounding box center [187, 316] width 127 height 14
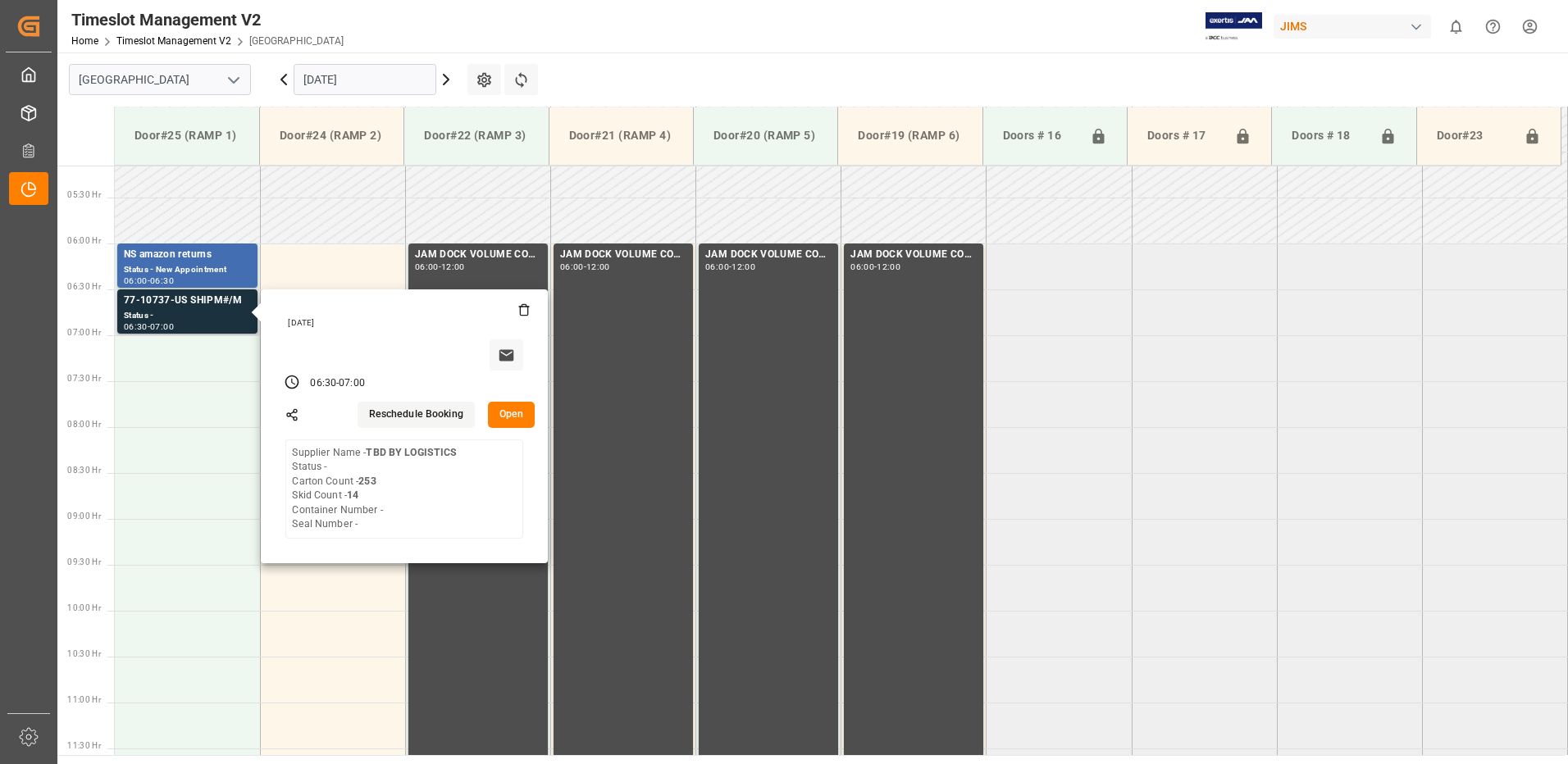
click at [515, 411] on button "Open" at bounding box center [512, 414] width 48 height 26
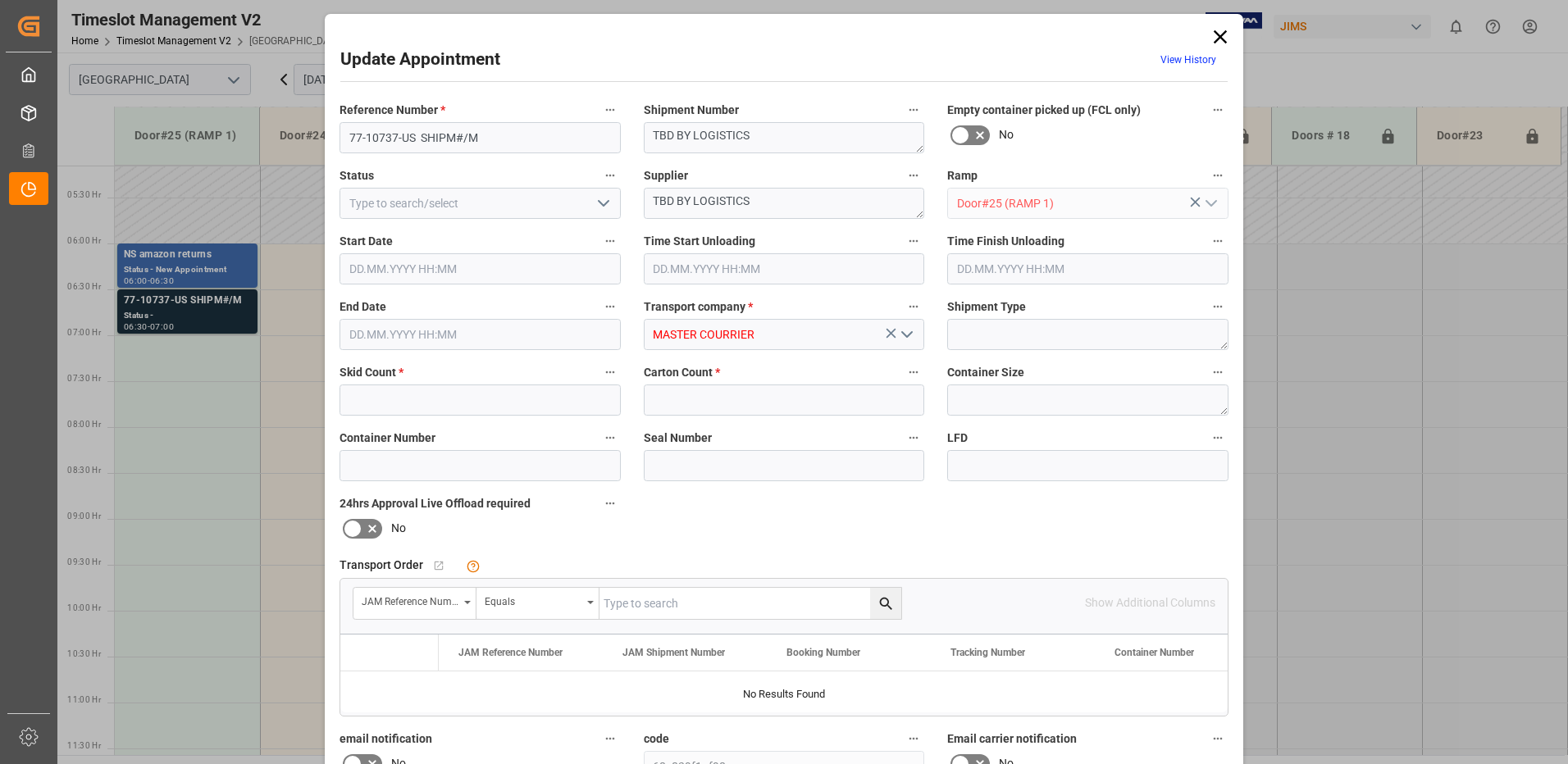
type input "14"
type input "253"
type input "[DATE] 06:30"
type input "[DATE] 07:00"
type input "[DATE] 14:40"
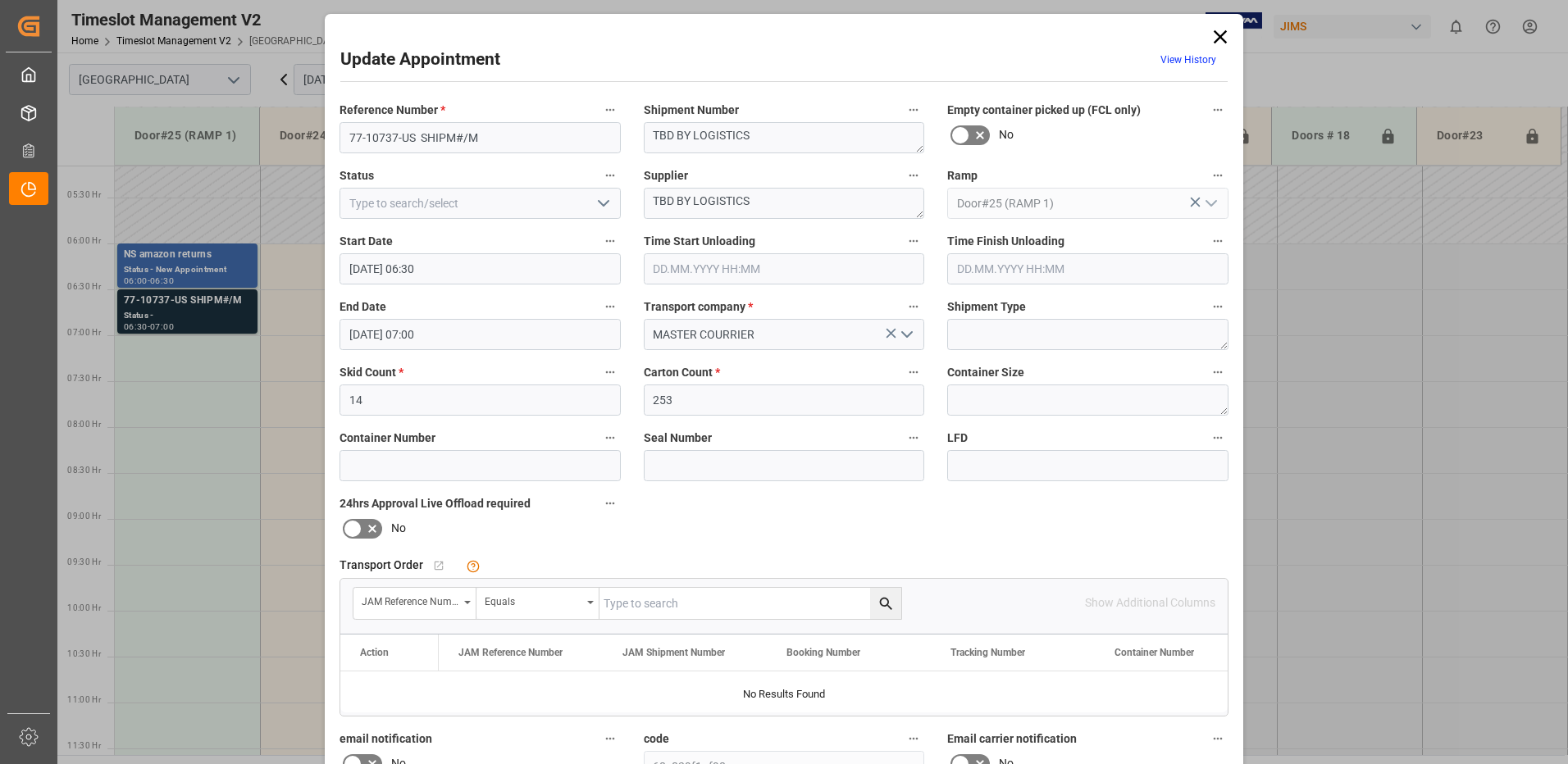
click at [1216, 32] on icon at bounding box center [1221, 37] width 23 height 23
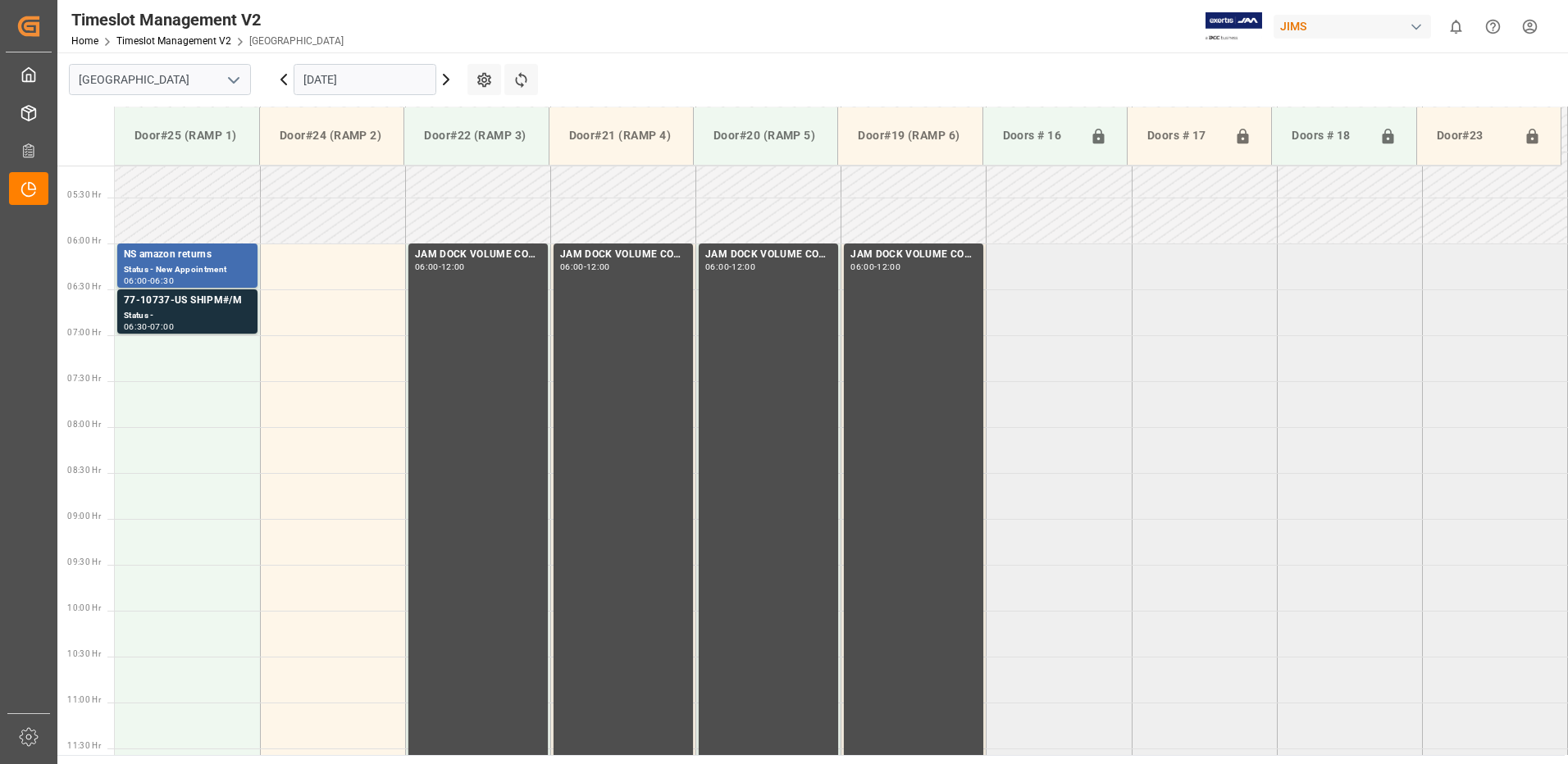
click at [379, 81] on input "[DATE]" at bounding box center [366, 79] width 143 height 31
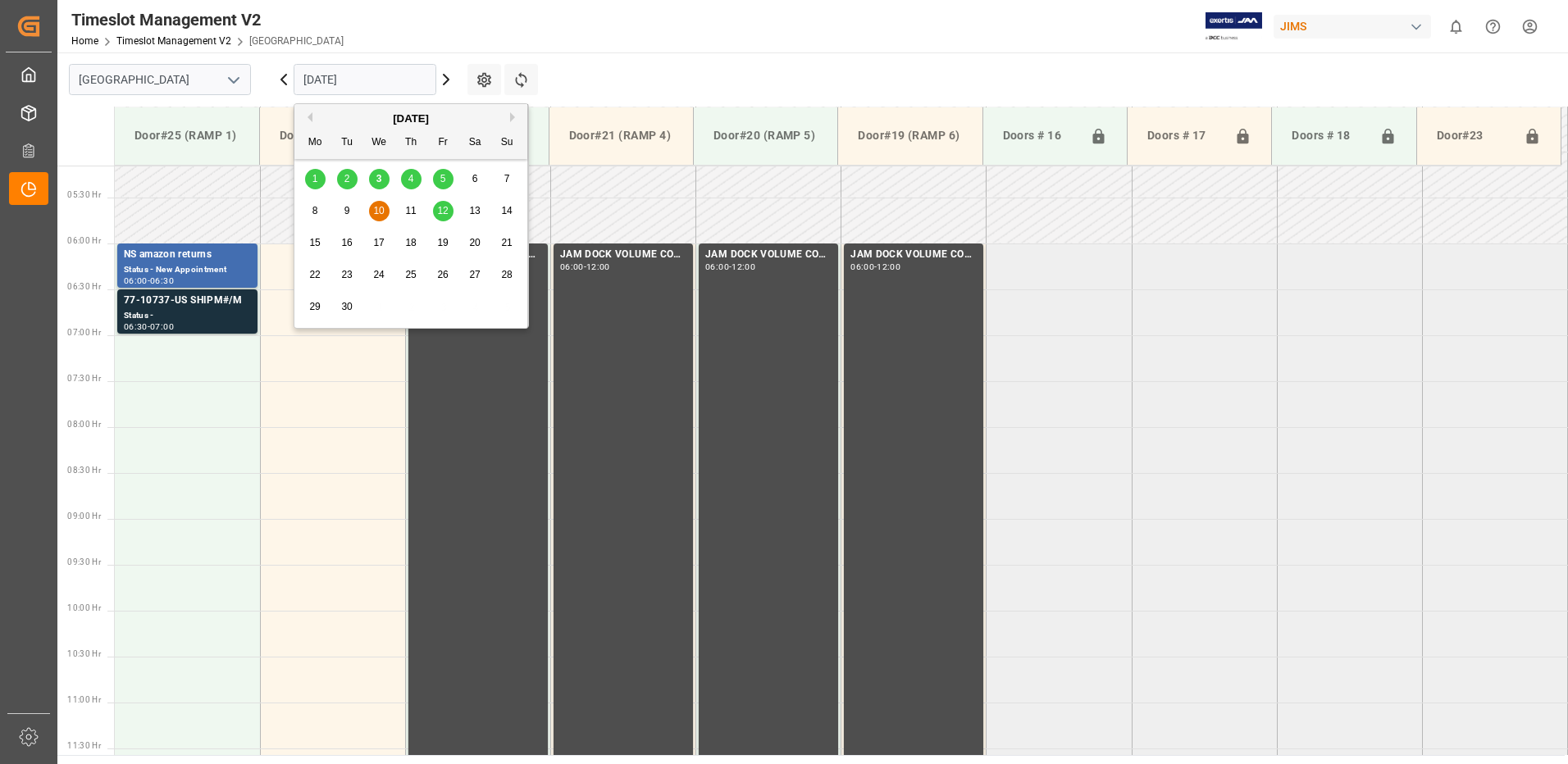
click at [375, 175] on div "3" at bounding box center [379, 179] width 20 height 20
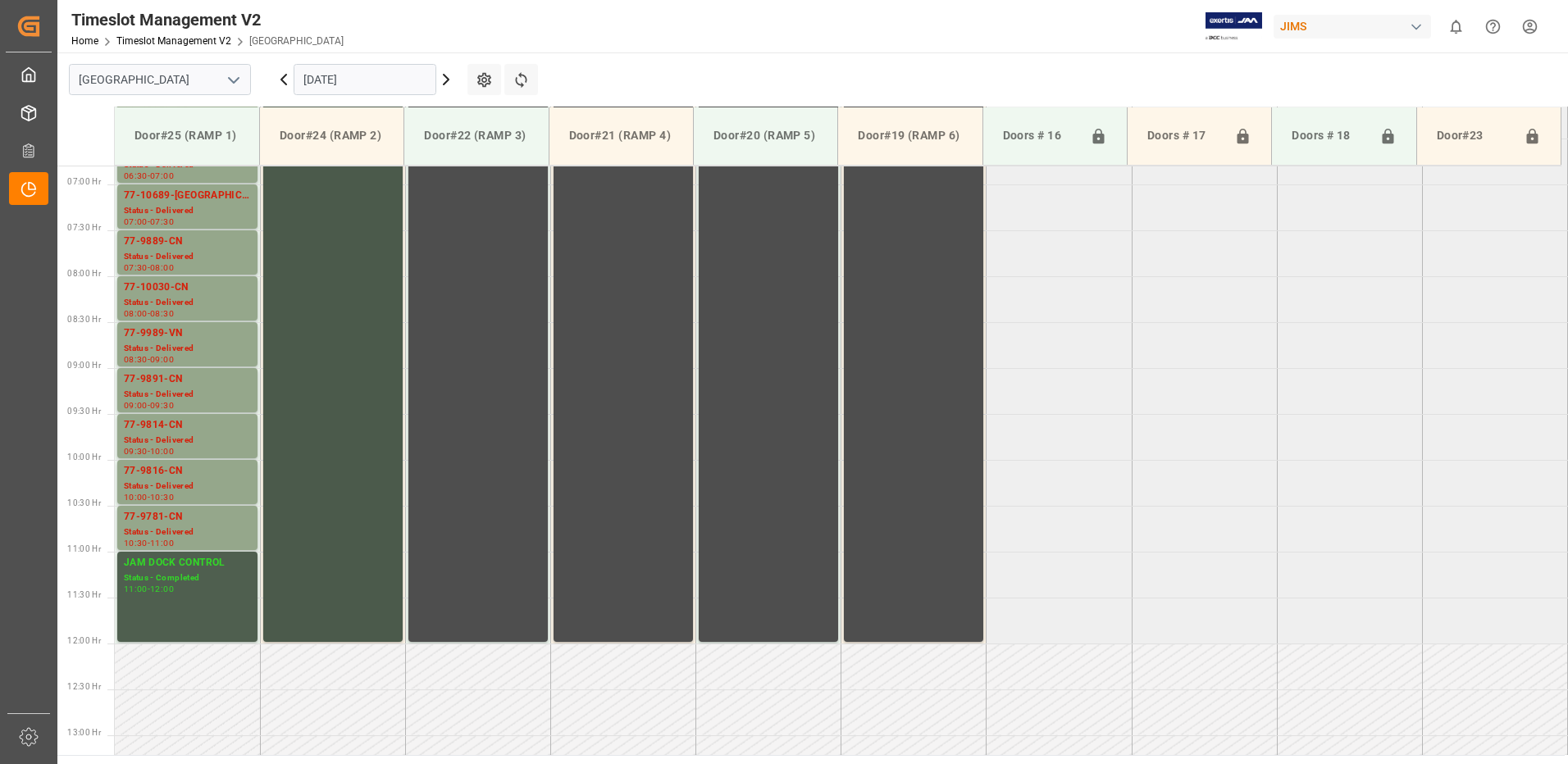
scroll to position [584, 0]
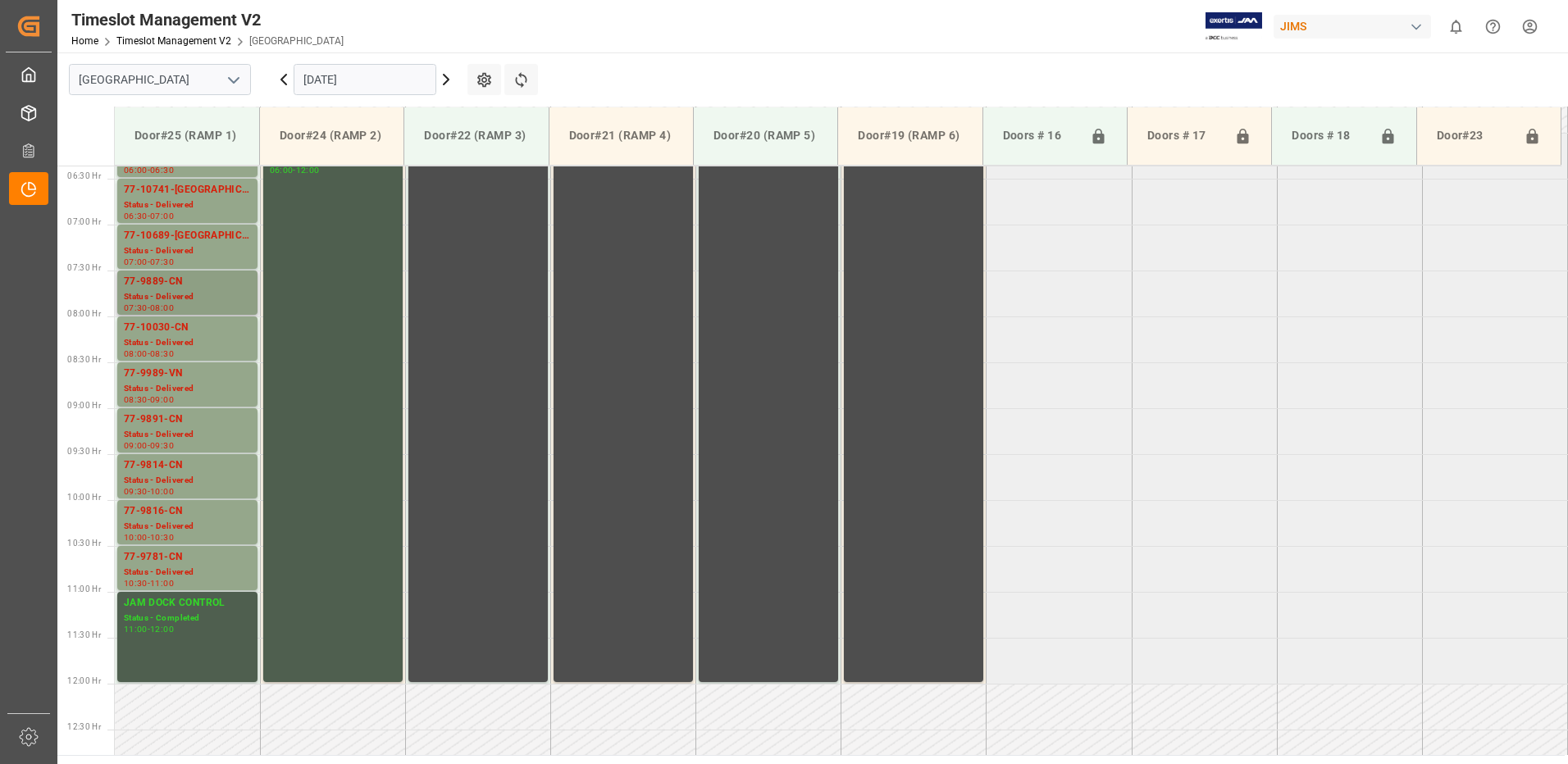
click at [162, 286] on div "77-9889-CN" at bounding box center [187, 281] width 127 height 16
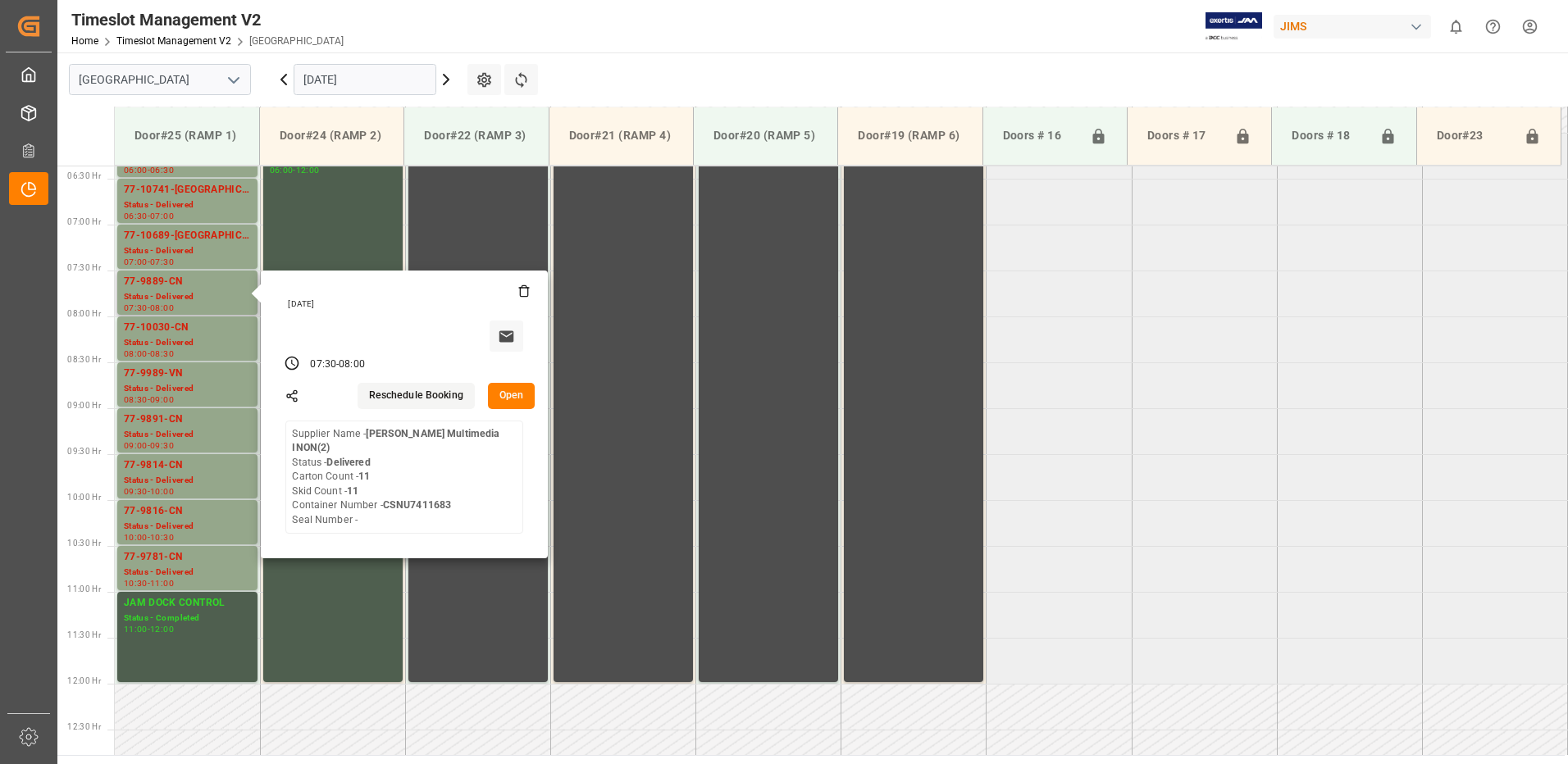
click at [500, 399] on button "Open" at bounding box center [512, 395] width 48 height 26
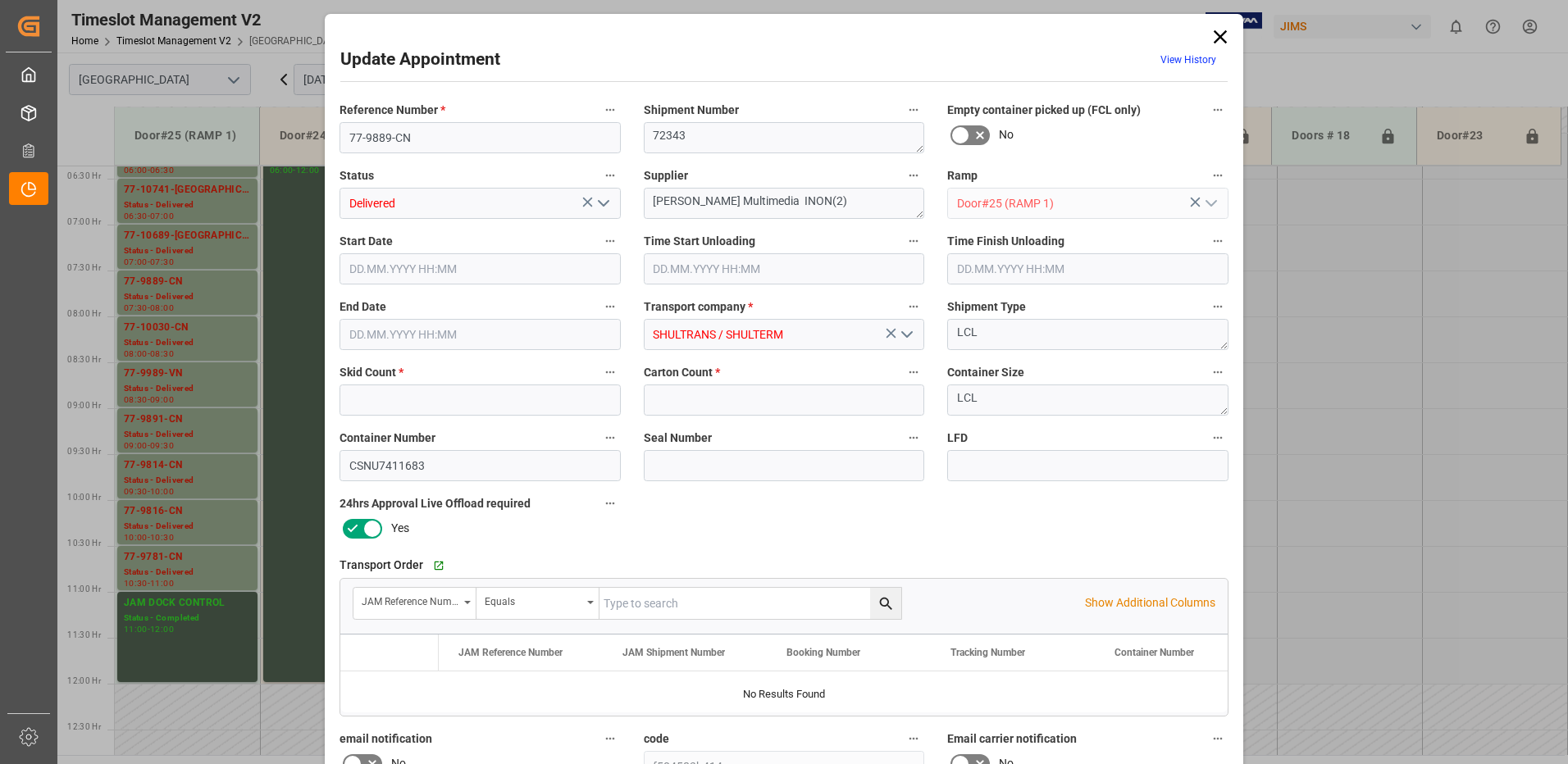
type input "11"
type input "[DATE] 07:30"
type input "[DATE] 08:45"
type input "[DATE] 09:15"
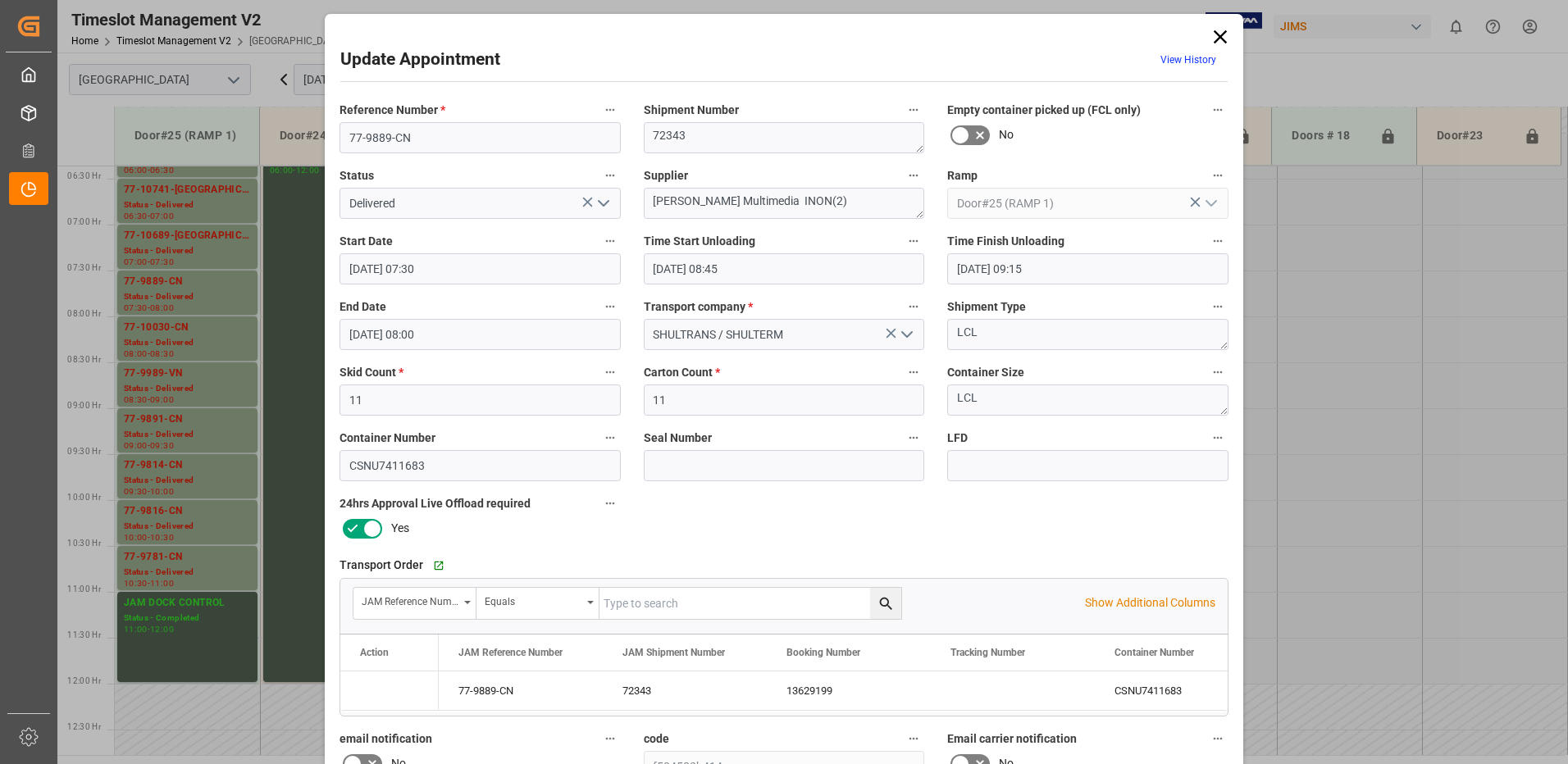
type input "[DATE] 08:00"
type input "[DATE] 18:00"
drag, startPoint x: 669, startPoint y: 401, endPoint x: 632, endPoint y: 401, distance: 37.0
click at [633, 401] on div "Carton Count * 11" at bounding box center [784, 388] width 304 height 66
type input "563"
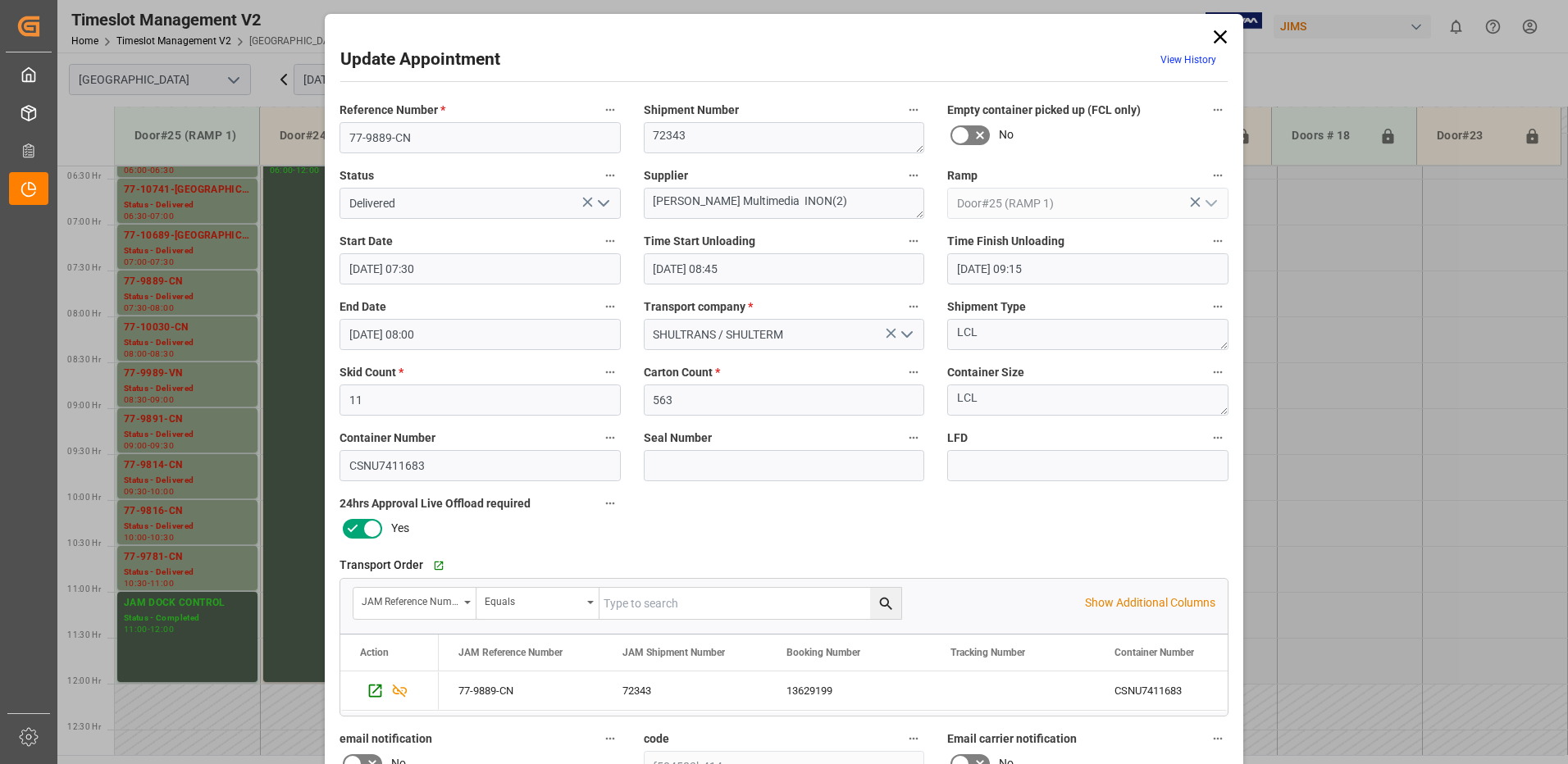
click at [601, 201] on icon "open menu" at bounding box center [603, 203] width 20 height 20
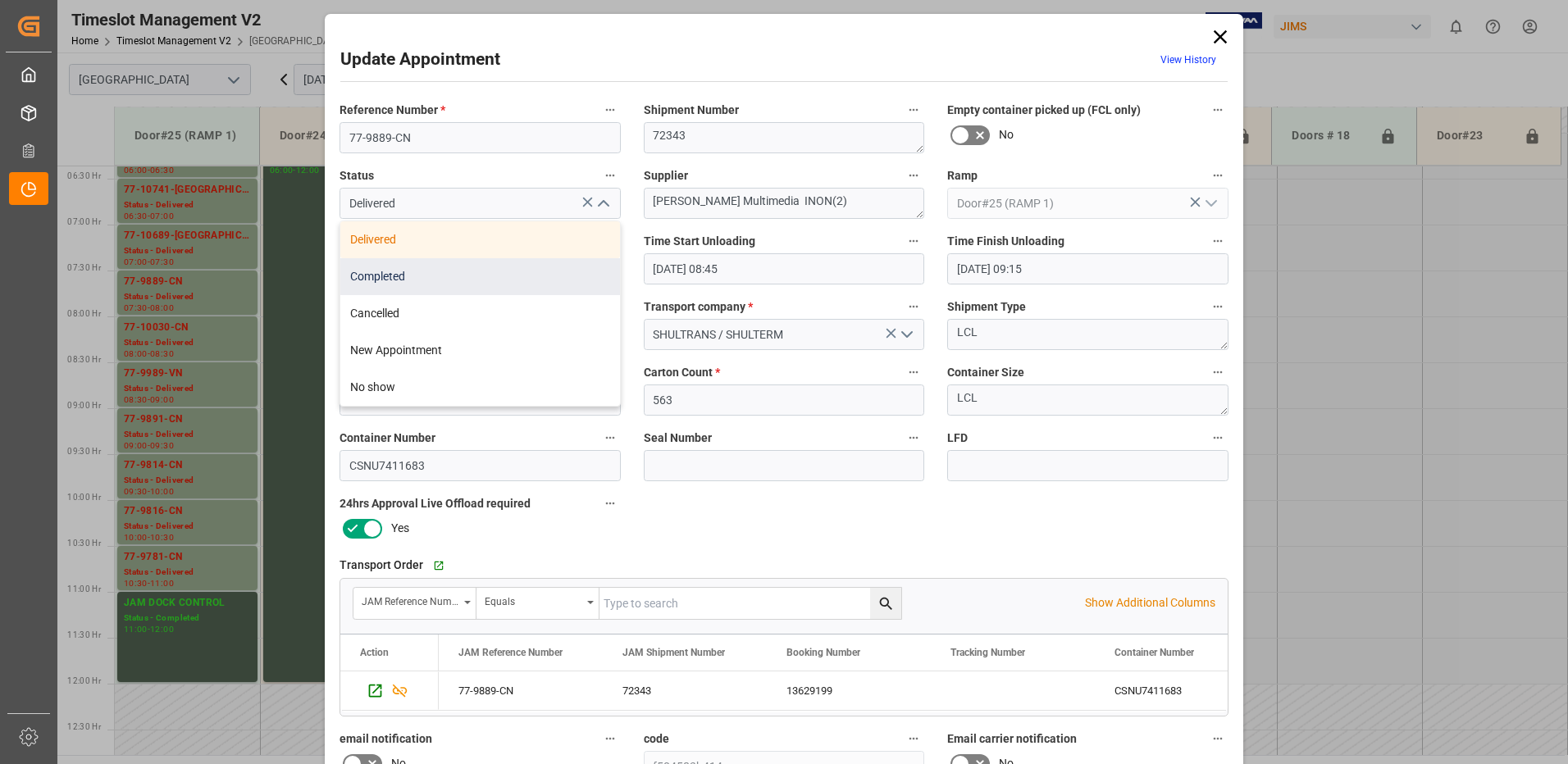
click at [513, 277] on div "Completed" at bounding box center [480, 277] width 280 height 37
type input "Completed"
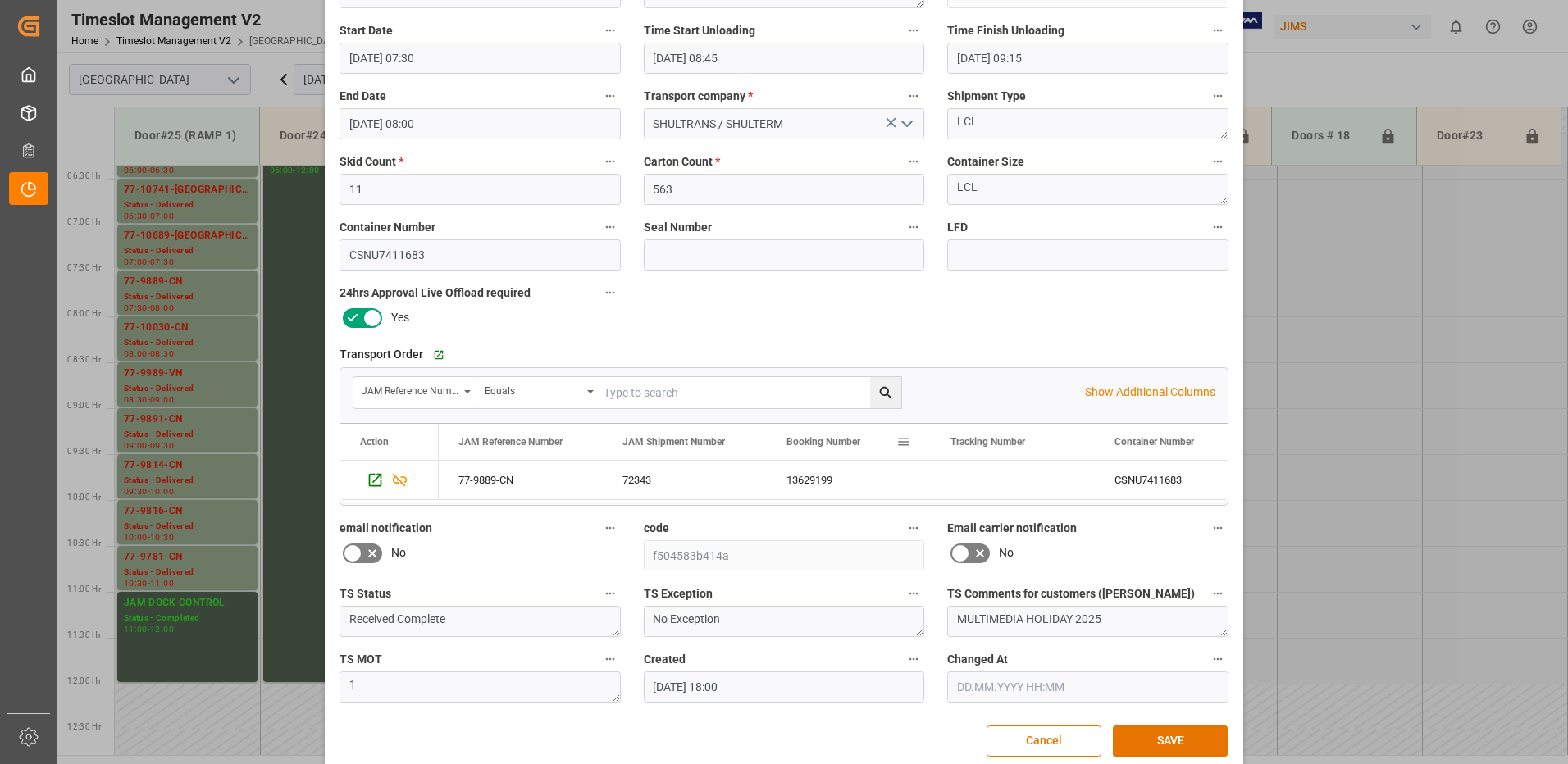
scroll to position [233, 0]
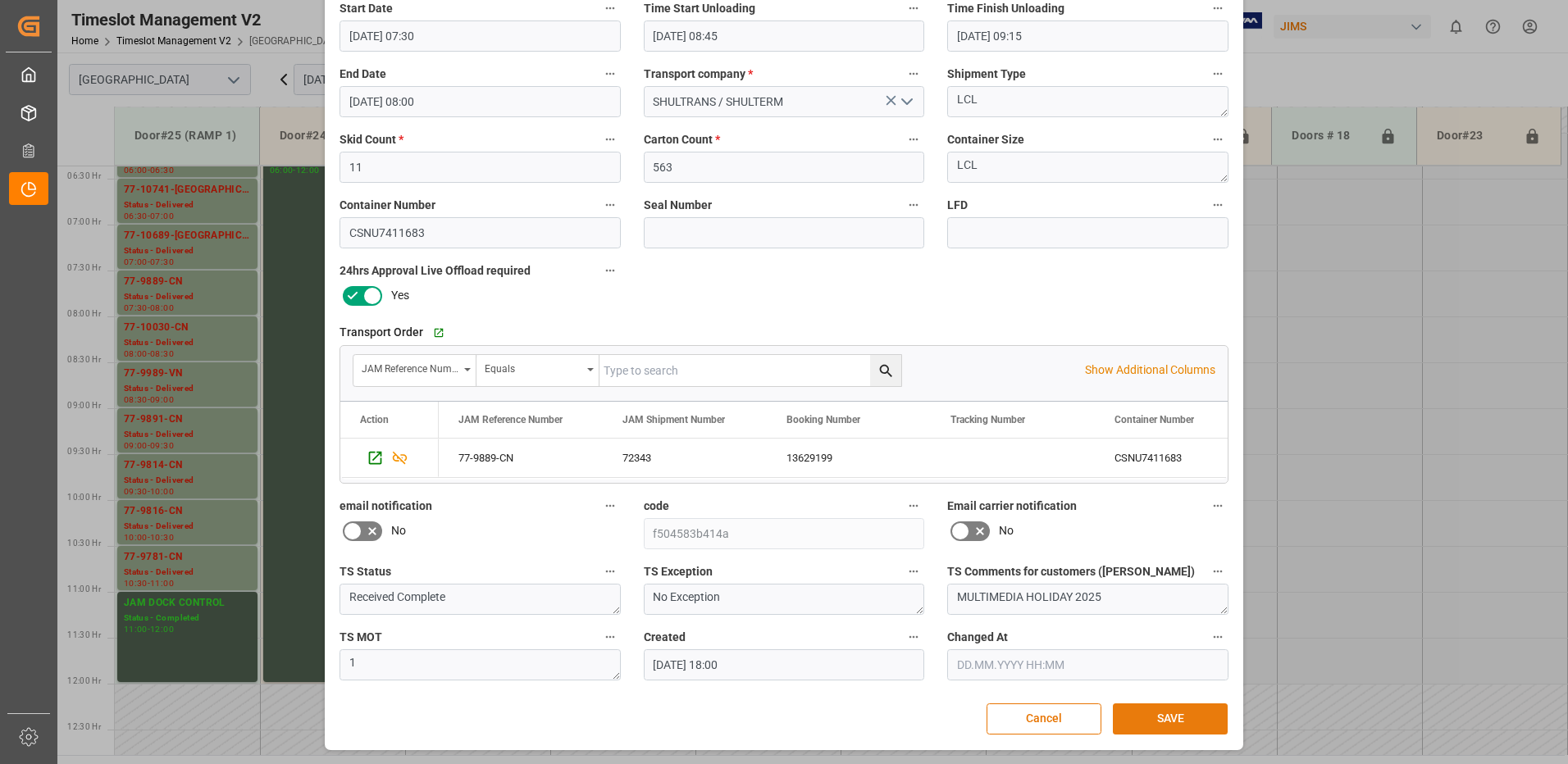
click at [1157, 712] on button "SAVE" at bounding box center [1170, 718] width 115 height 31
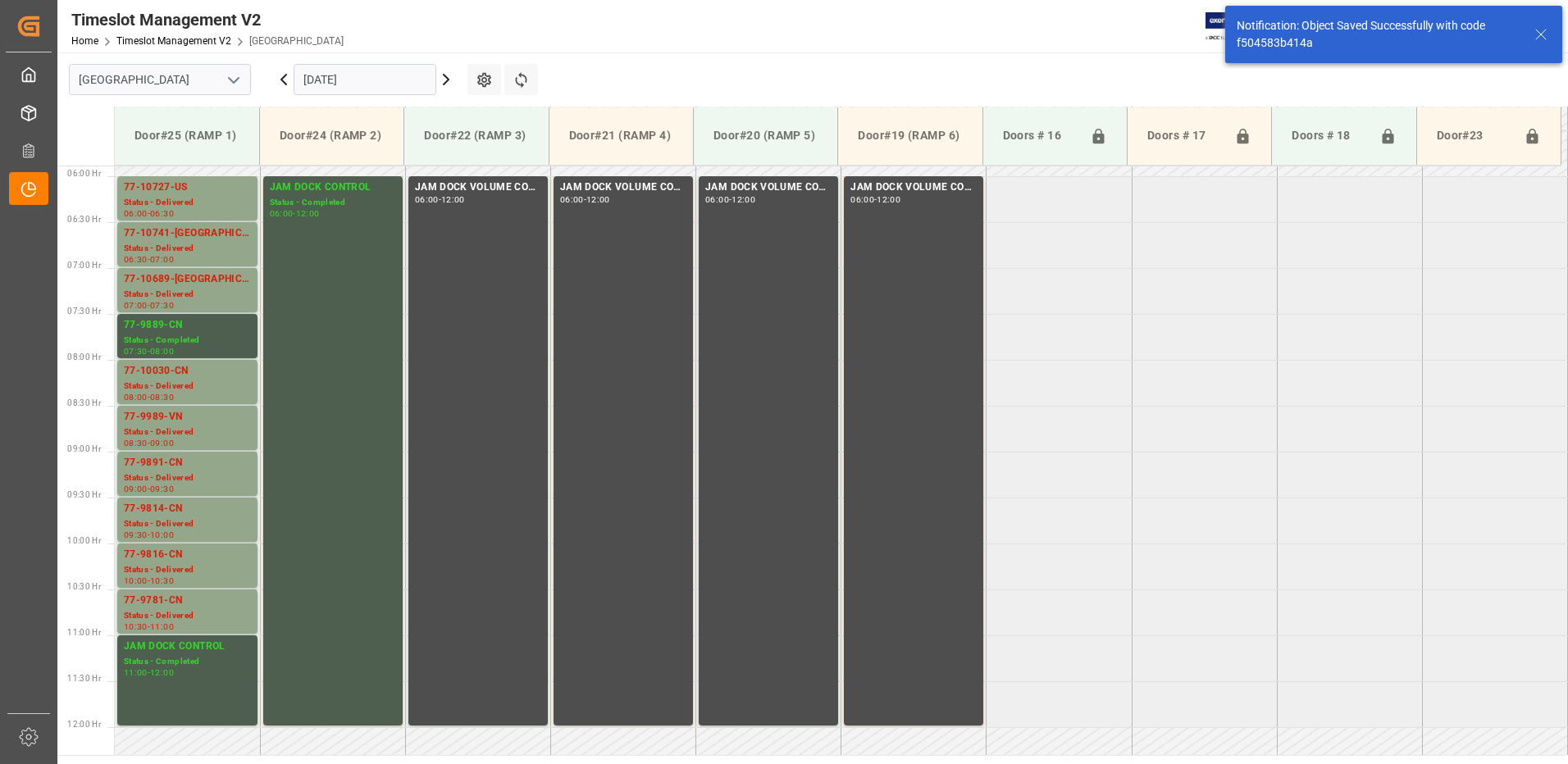
scroll to position [541, 0]
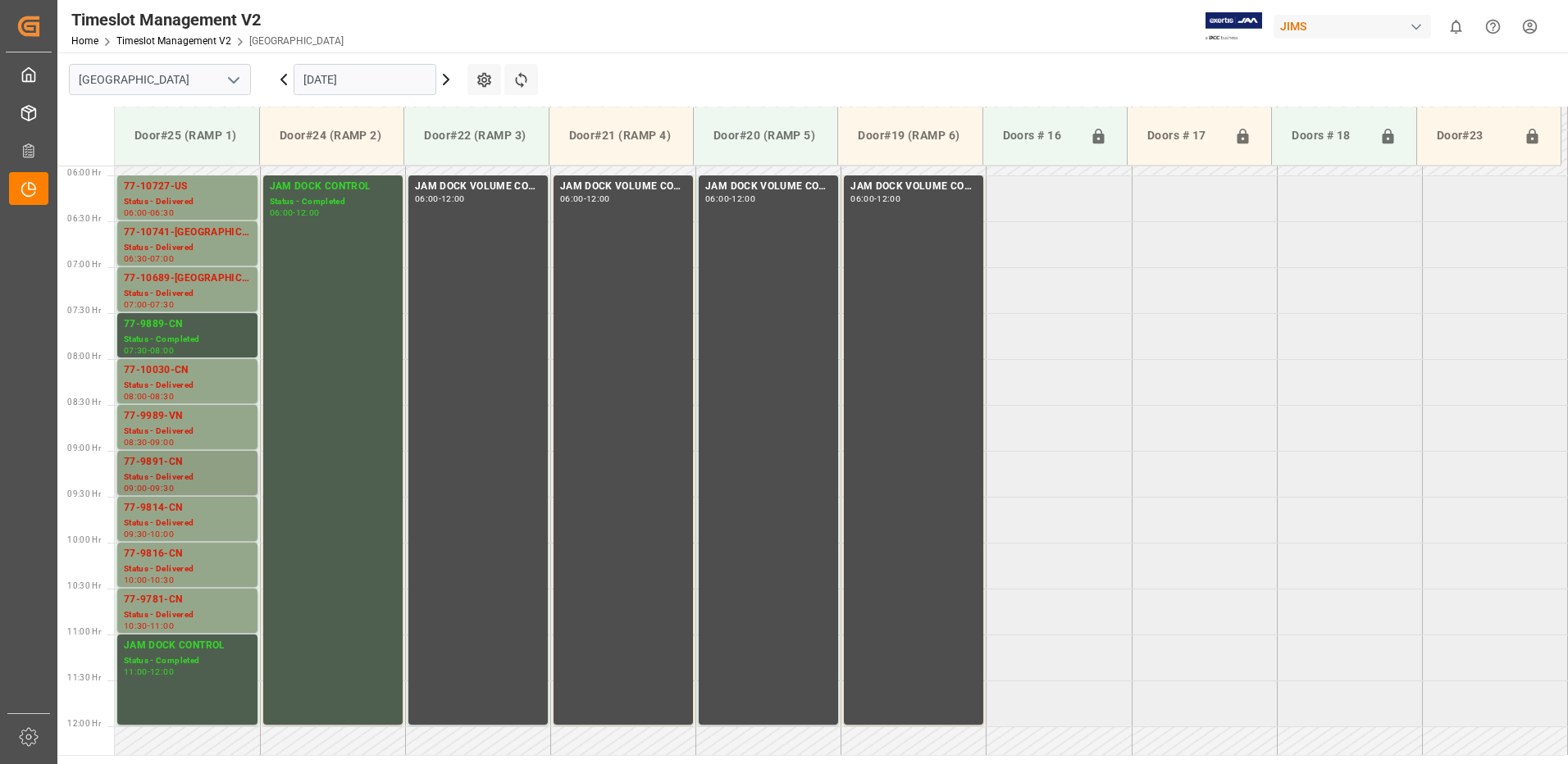
click at [156, 468] on div "77-9891-CN" at bounding box center [187, 462] width 127 height 16
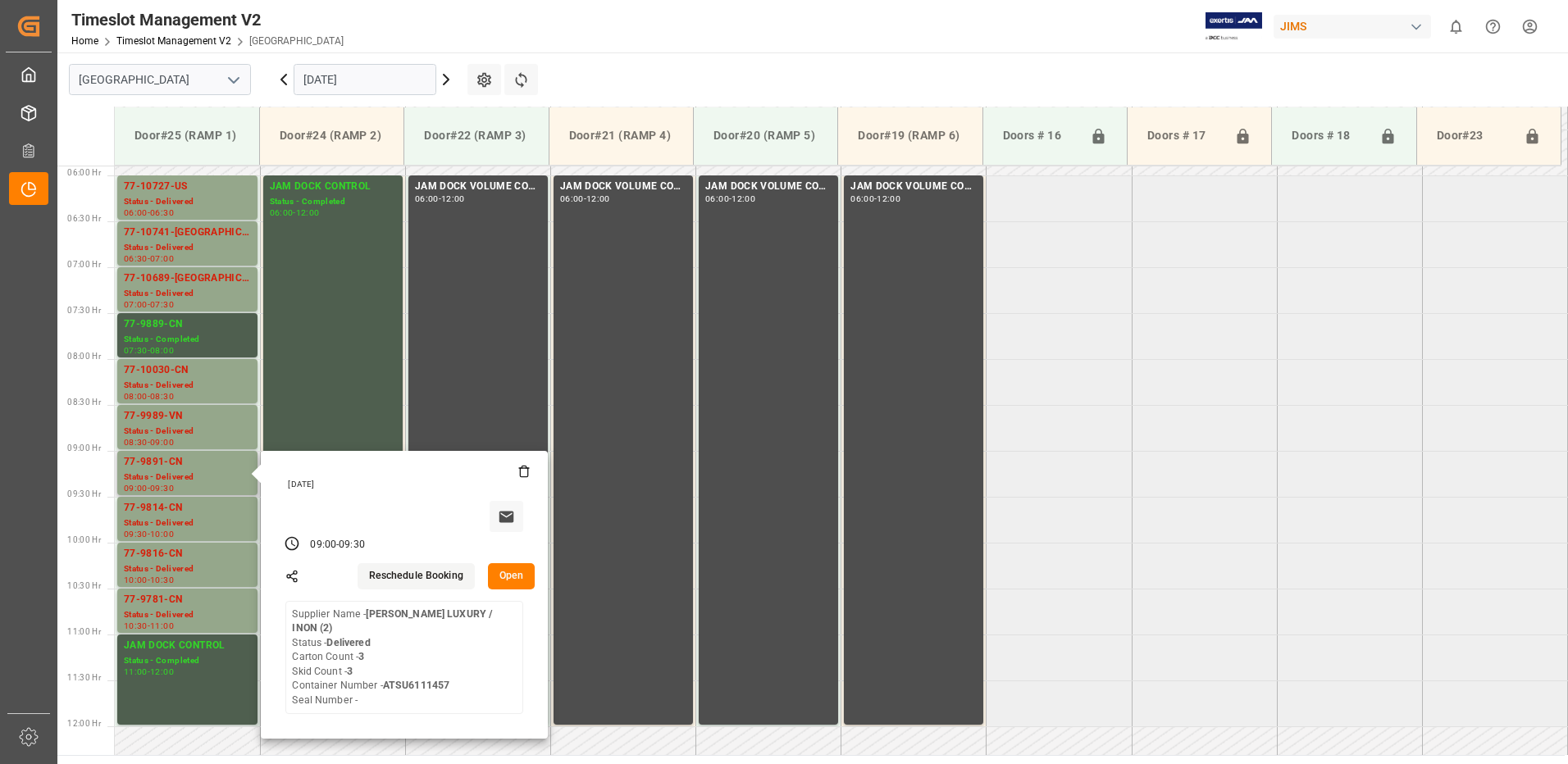
click at [522, 573] on button "Open" at bounding box center [512, 575] width 48 height 26
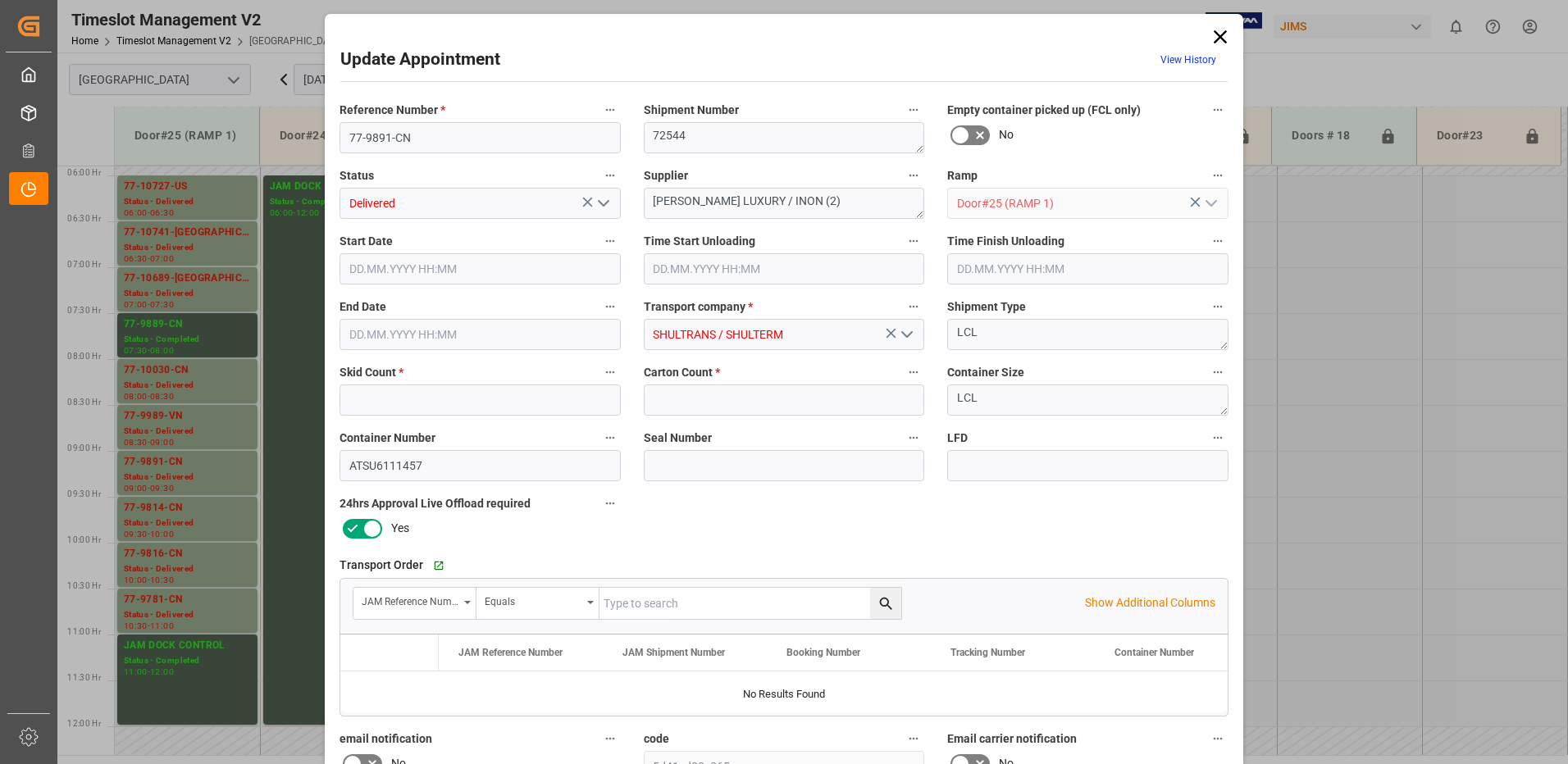
type input "3"
type input "[DATE] 09:00"
type input "[DATE] 08:45"
type input "[DATE] 09:15"
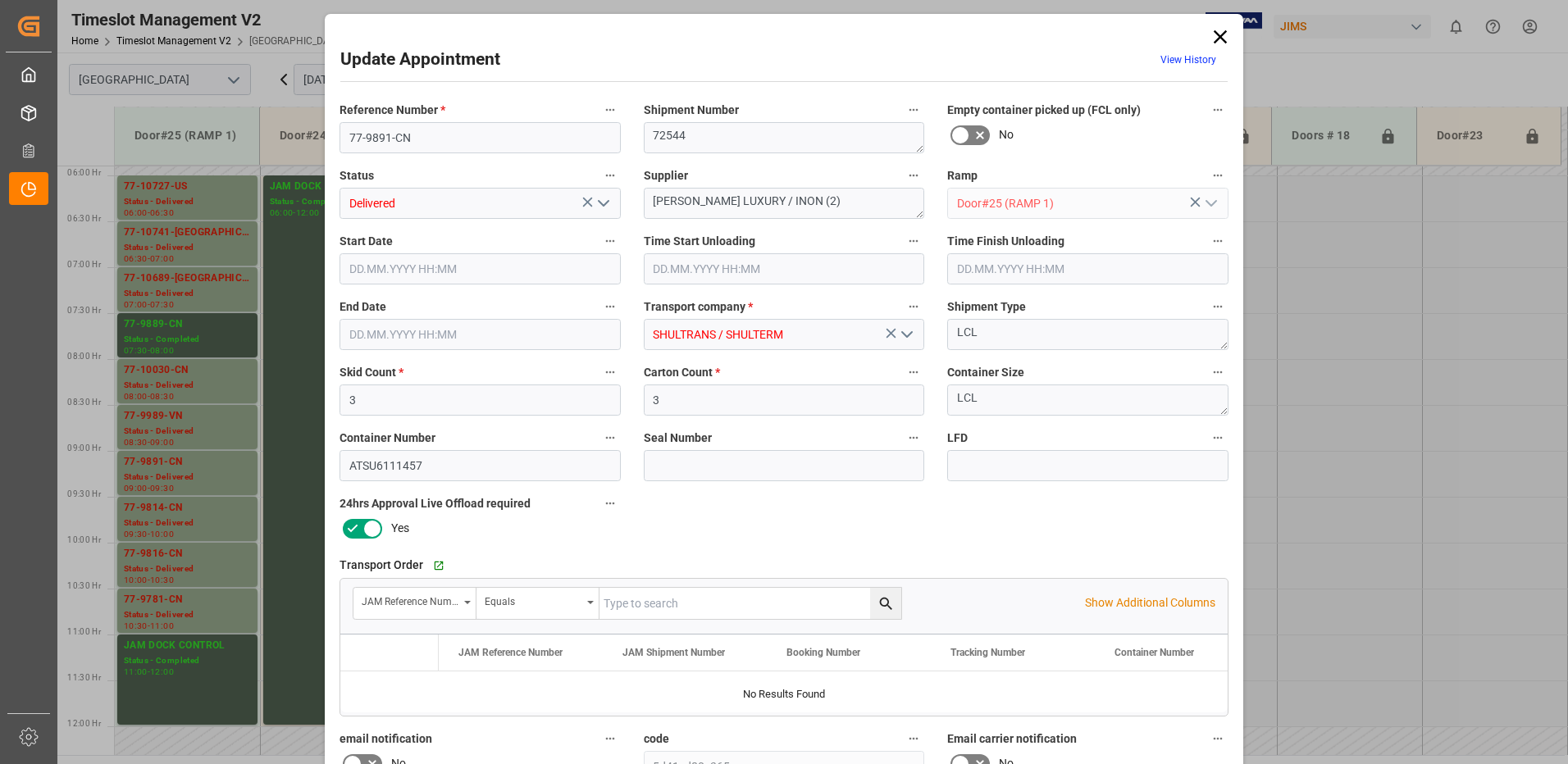
type input "[DATE] 09:30"
type input "[DATE] 18:02"
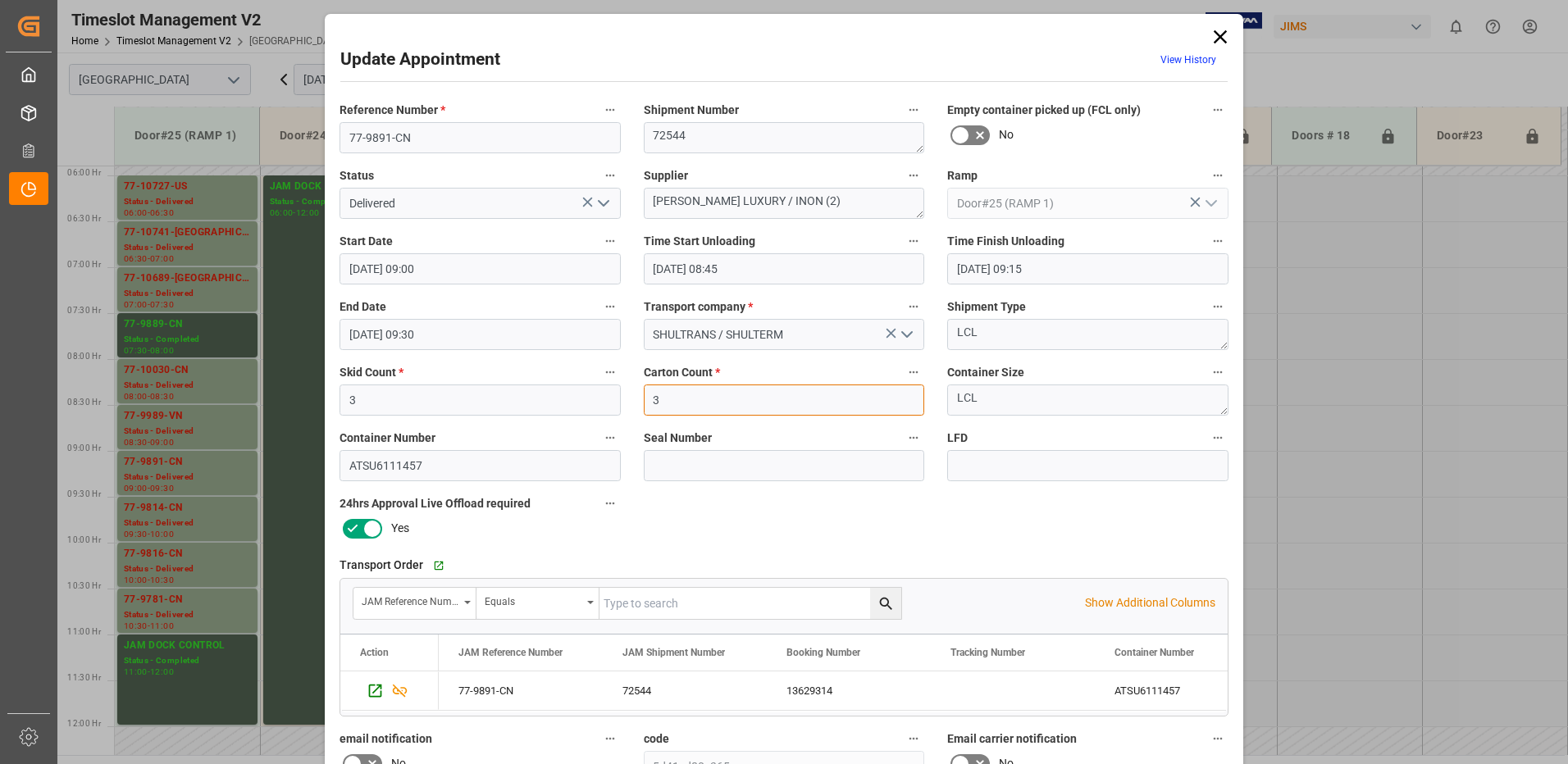
click at [673, 399] on input "3" at bounding box center [784, 400] width 282 height 31
type input "95"
click at [603, 202] on icon "open menu" at bounding box center [603, 203] width 20 height 20
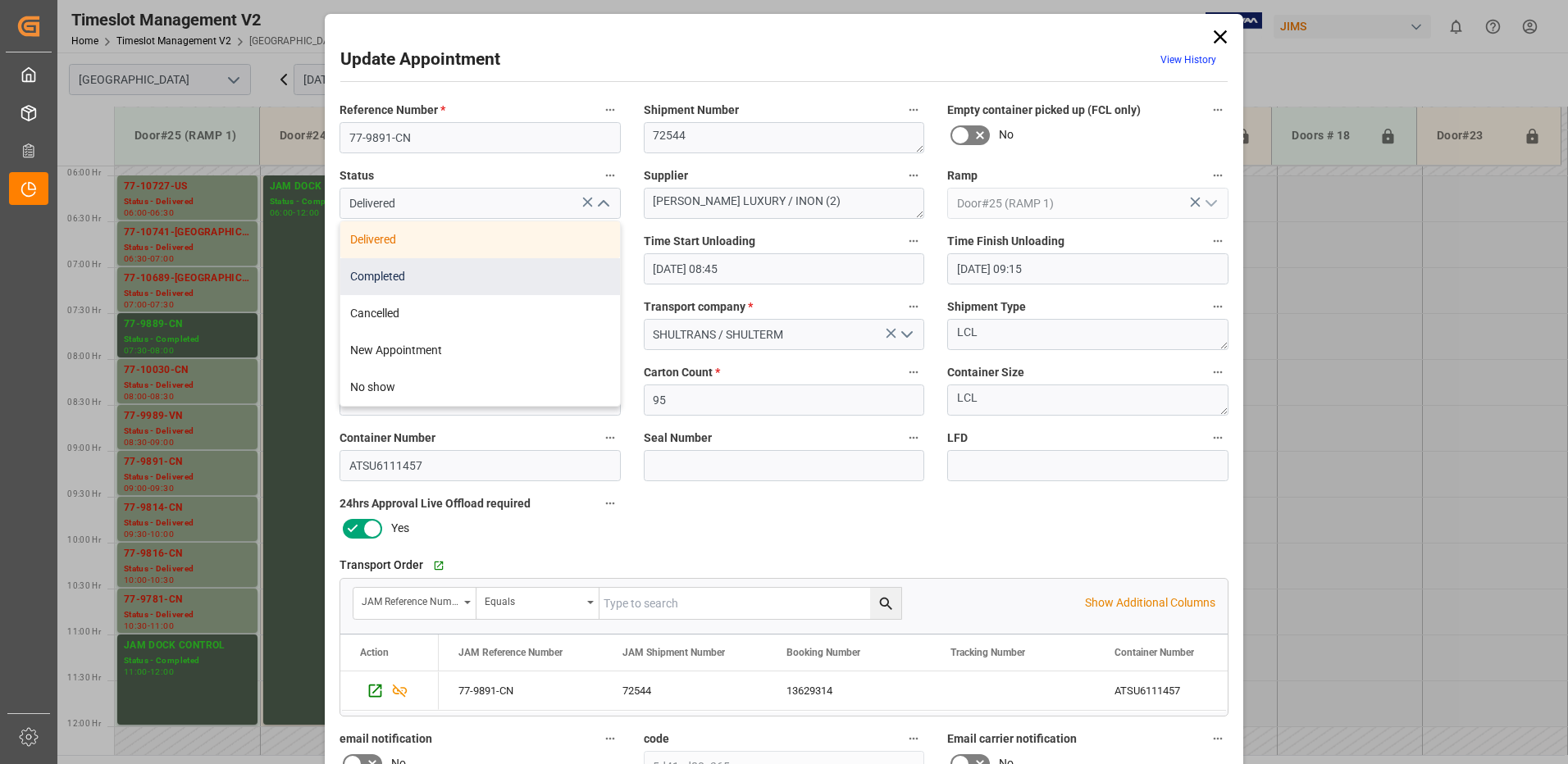
click at [523, 277] on div "Completed" at bounding box center [480, 277] width 280 height 37
type input "Completed"
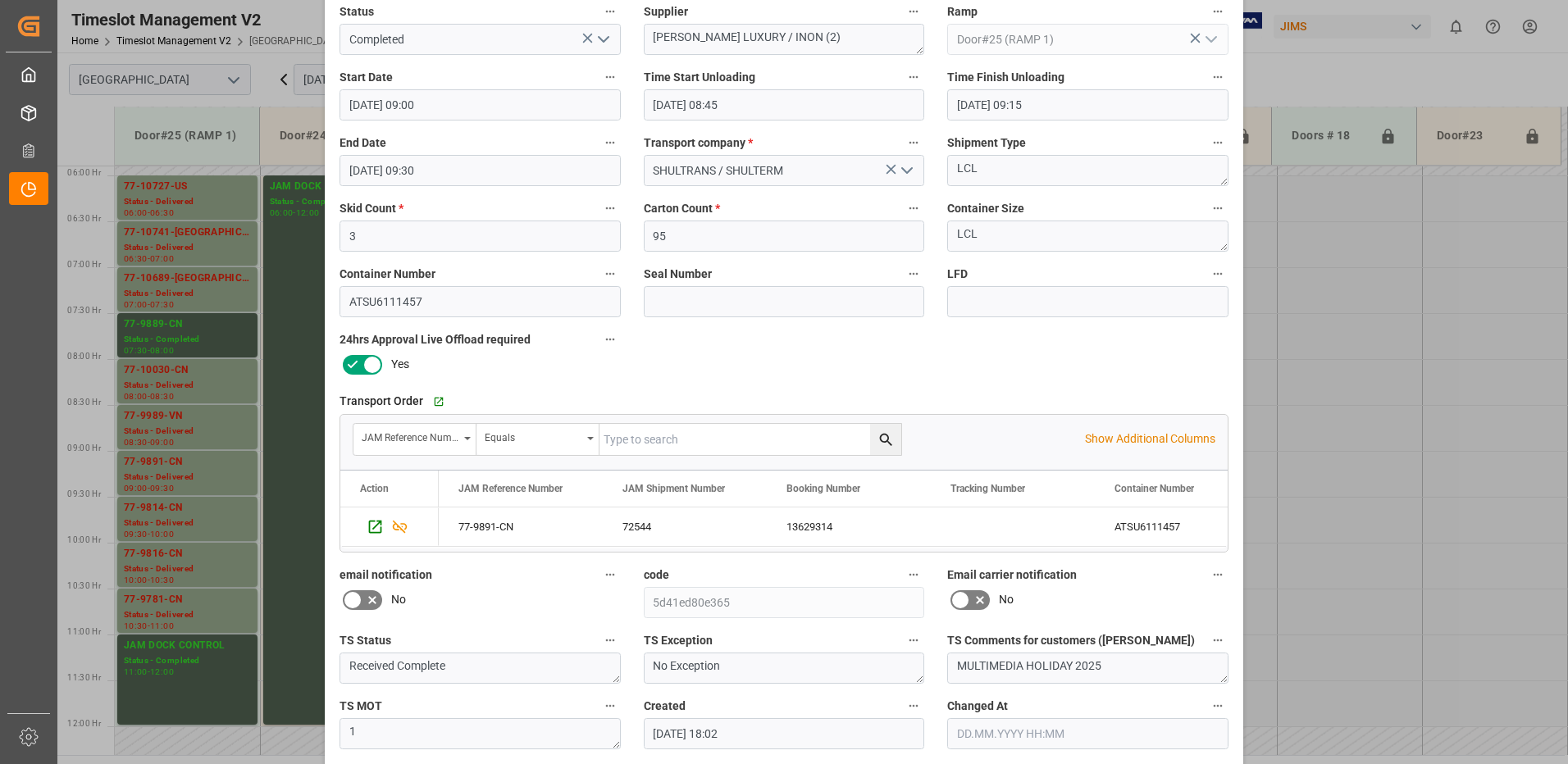
scroll to position [233, 0]
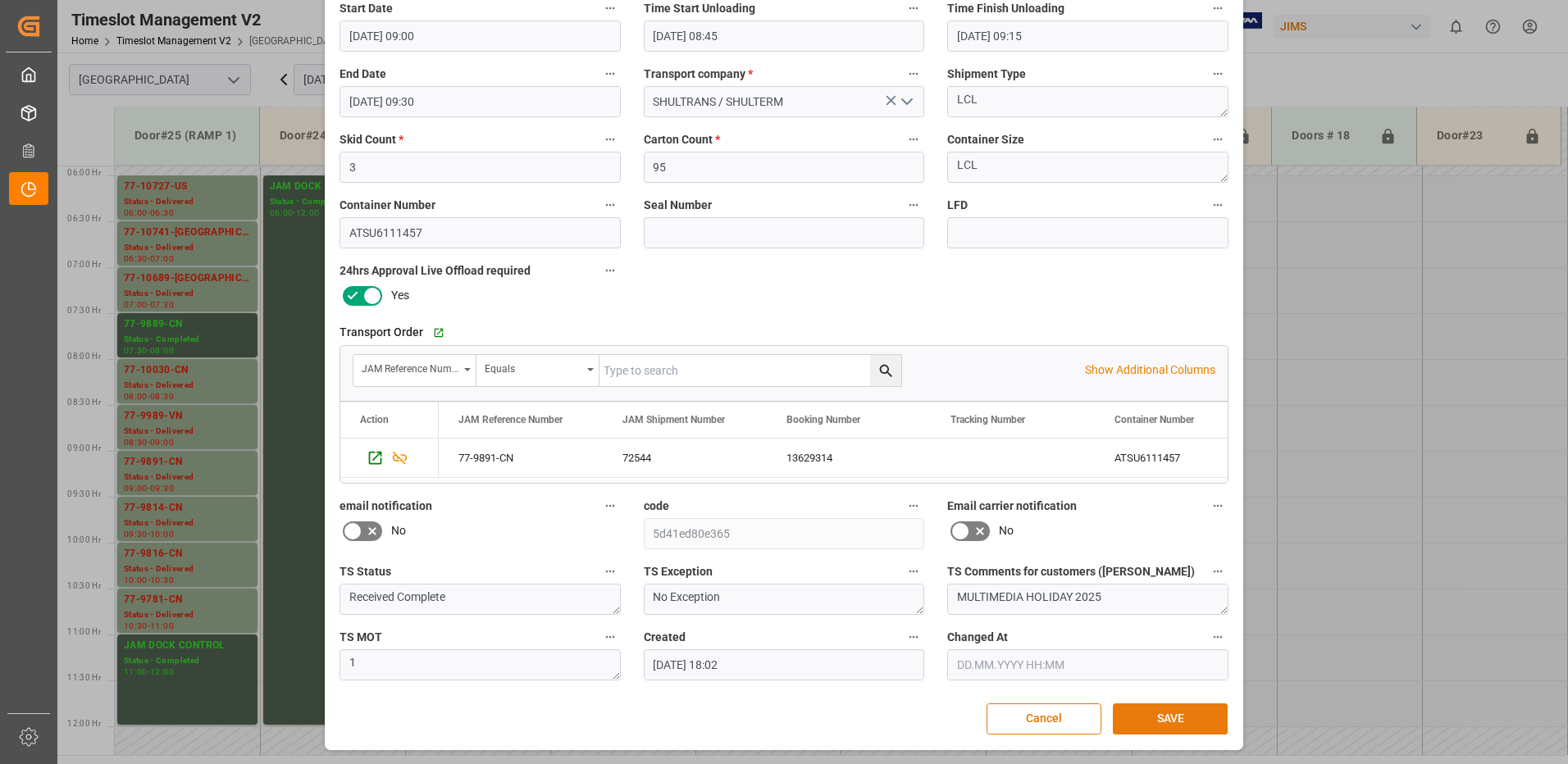
click at [1161, 715] on button "SAVE" at bounding box center [1170, 718] width 115 height 31
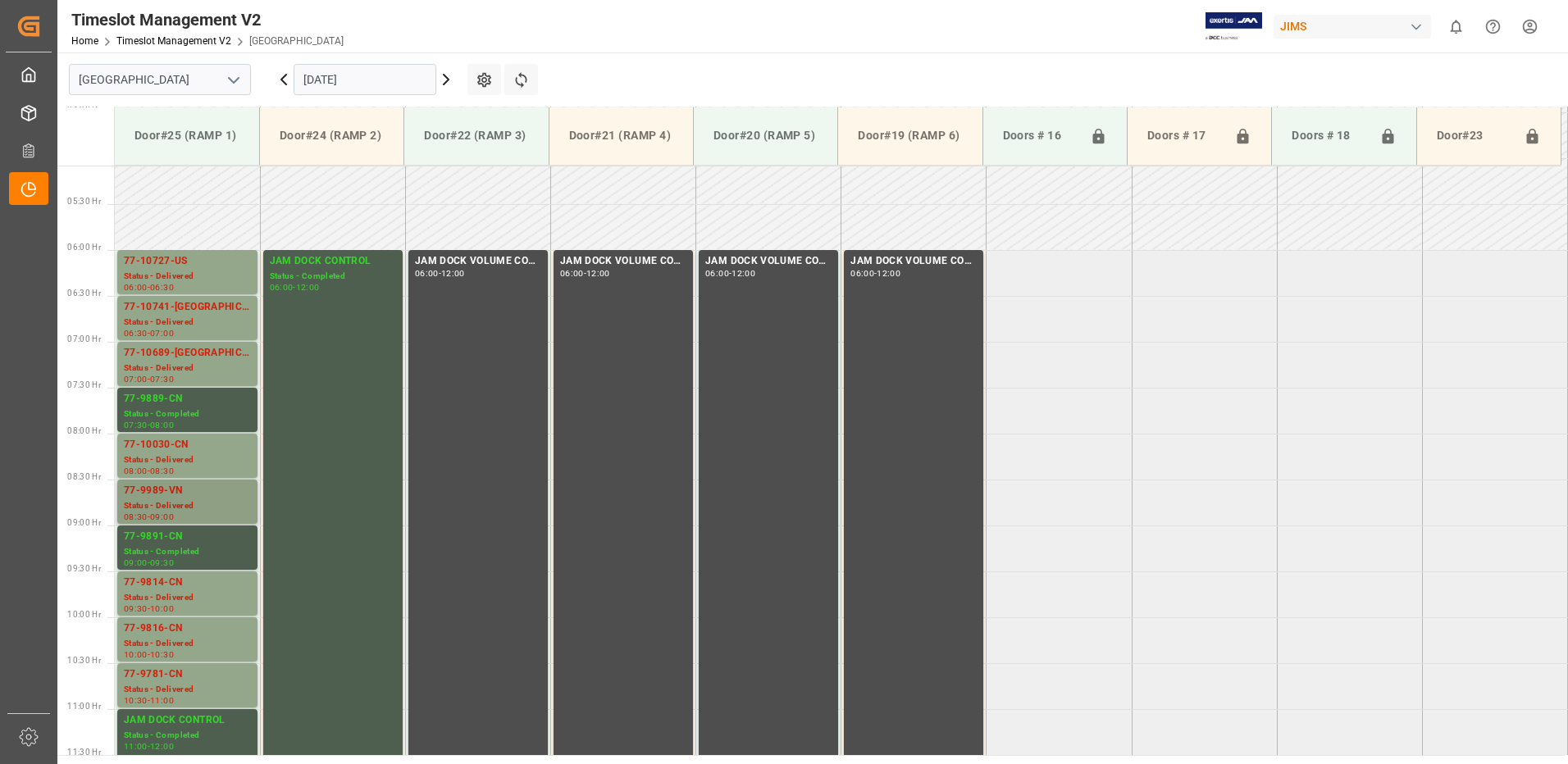
scroll to position [421, 0]
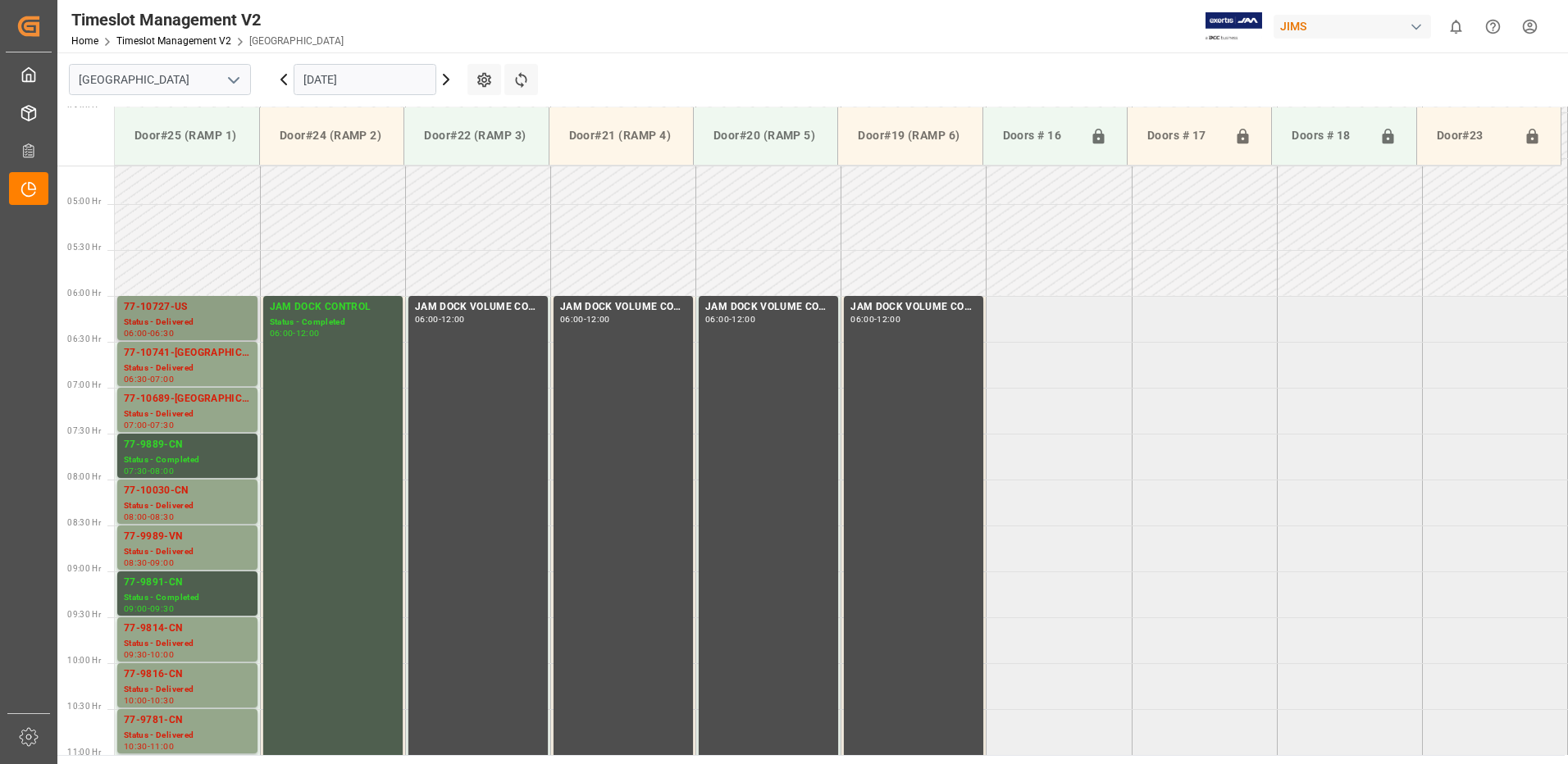
click at [170, 313] on div "77-10727-US" at bounding box center [187, 307] width 127 height 16
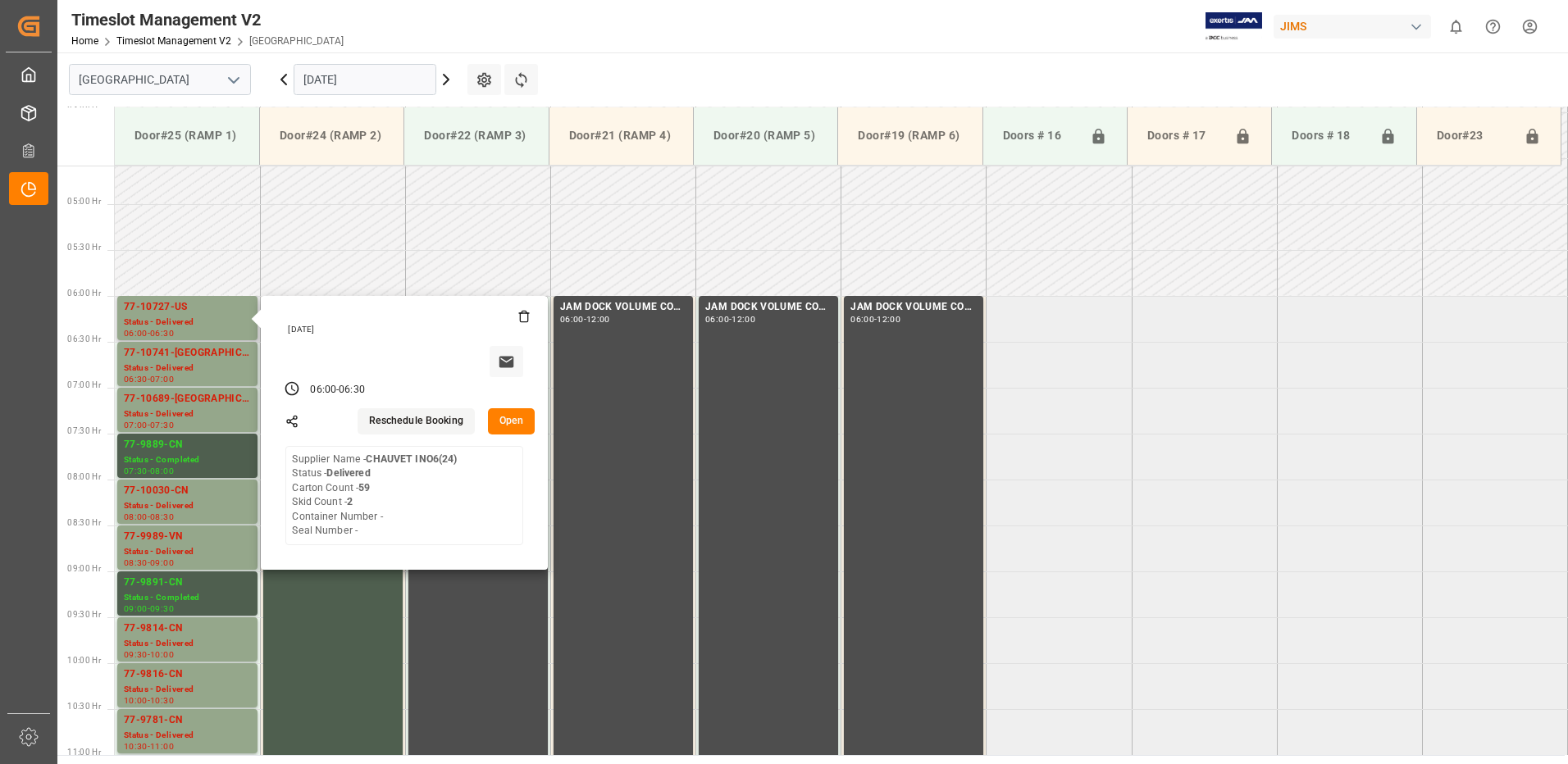
click at [509, 422] on button "Open" at bounding box center [512, 421] width 48 height 26
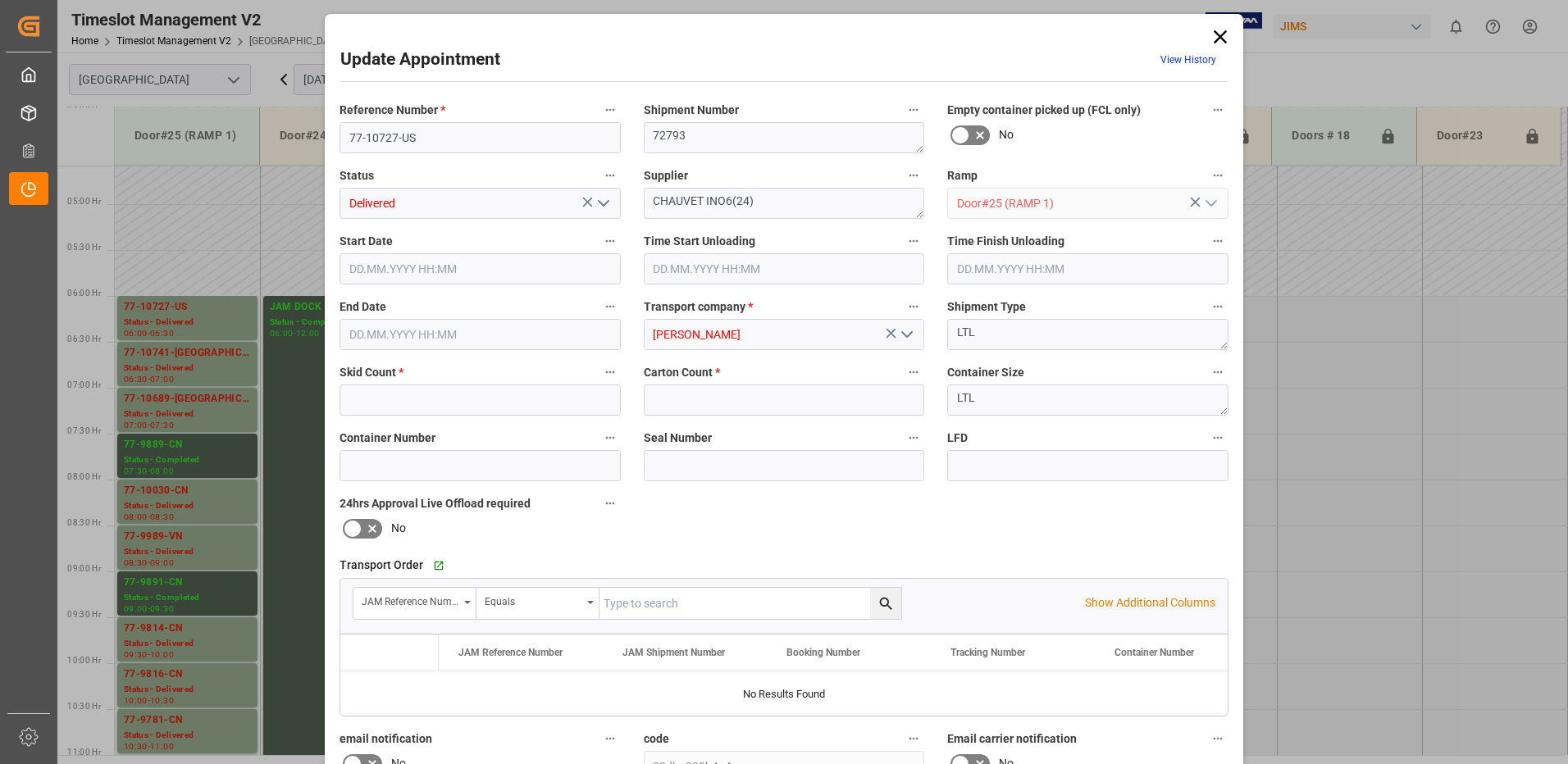
type input "2"
type input "59"
type input "[DATE] 06:00"
type input "[DATE] 09:45"
type input "[DATE] 10:00"
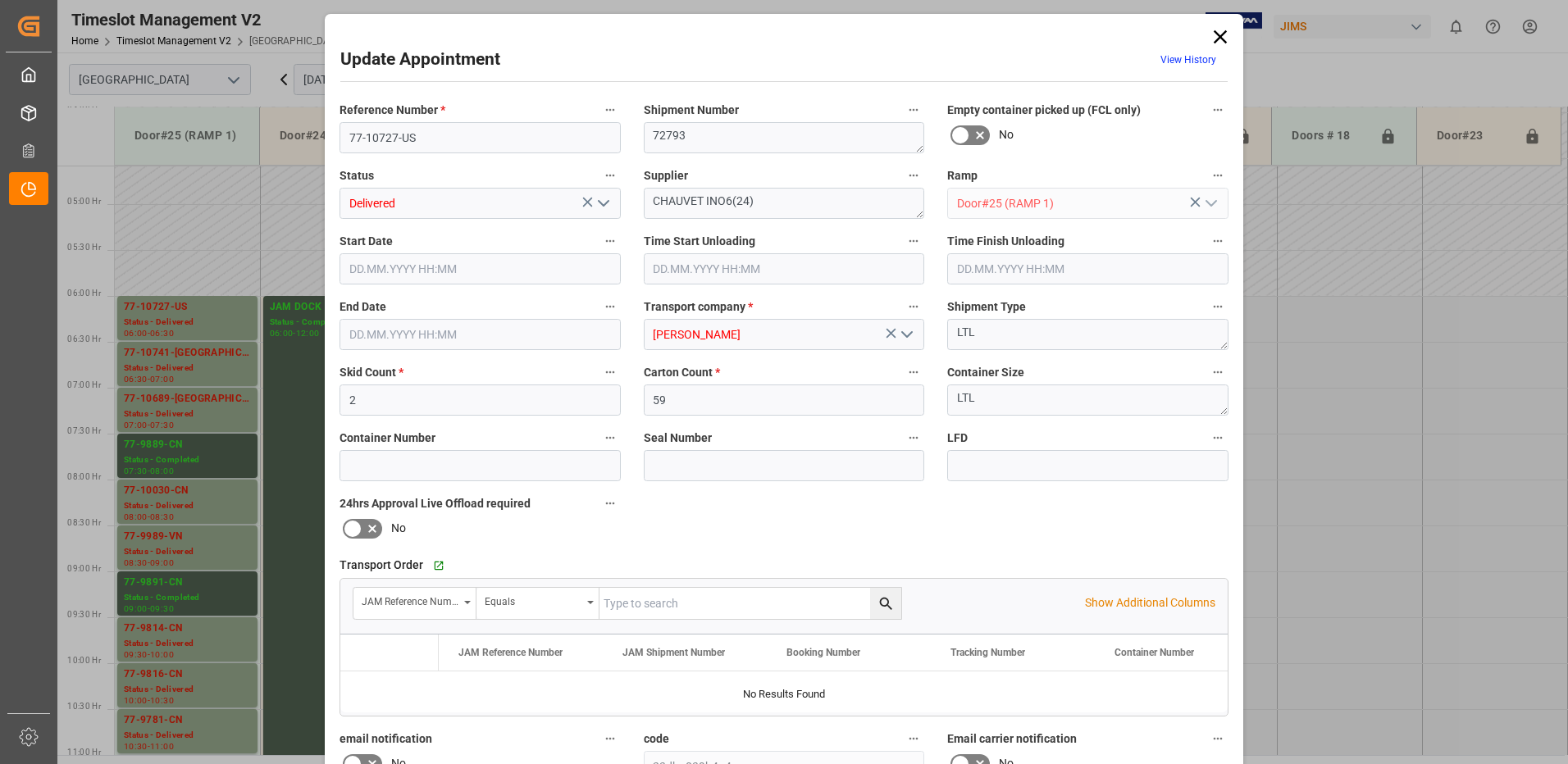
type input "[DATE] 06:30"
type input "[DATE] 15:04"
click at [601, 202] on icon "open menu" at bounding box center [603, 203] width 20 height 20
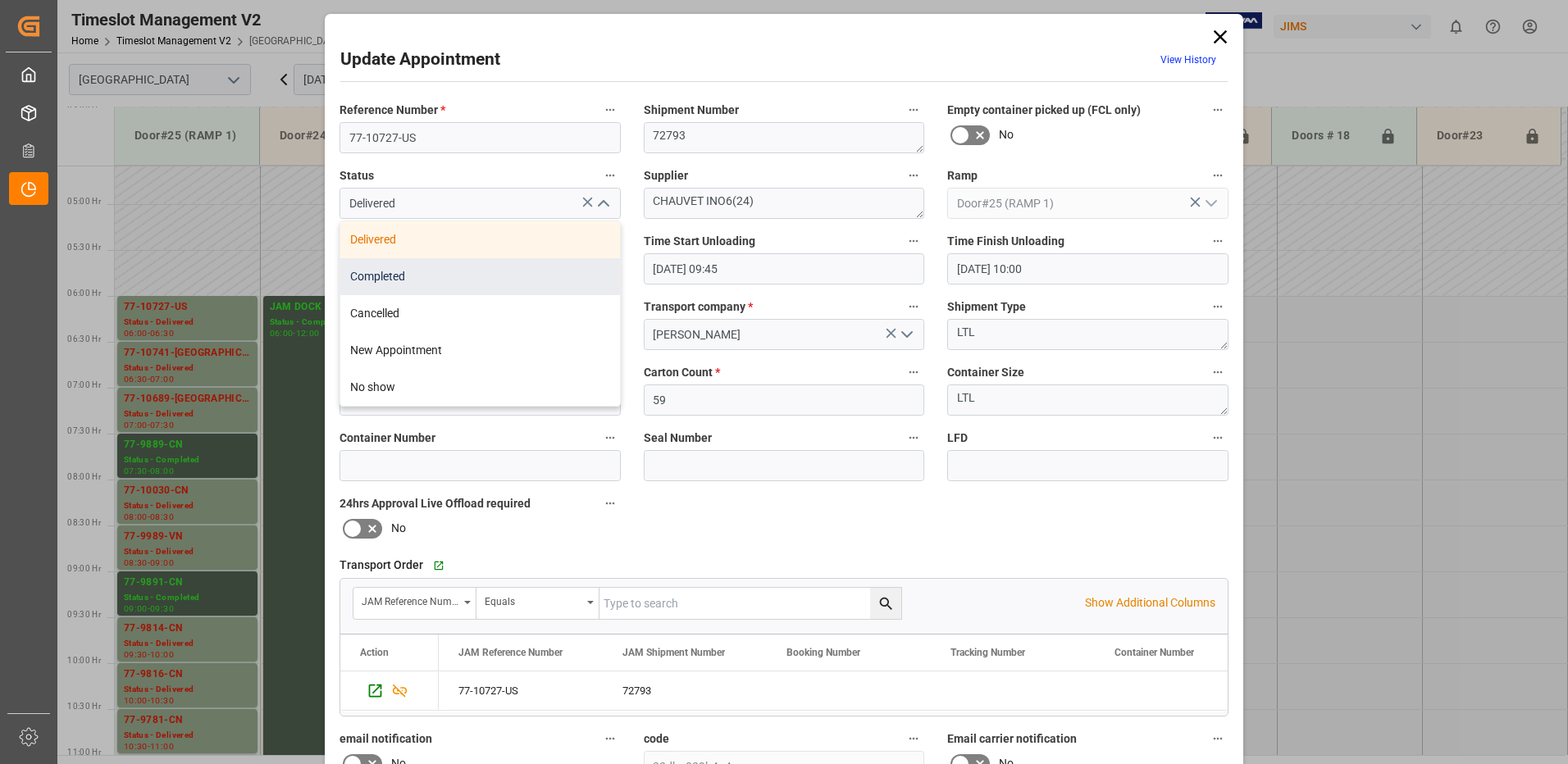
click at [523, 273] on div "Completed" at bounding box center [480, 277] width 280 height 37
type input "Completed"
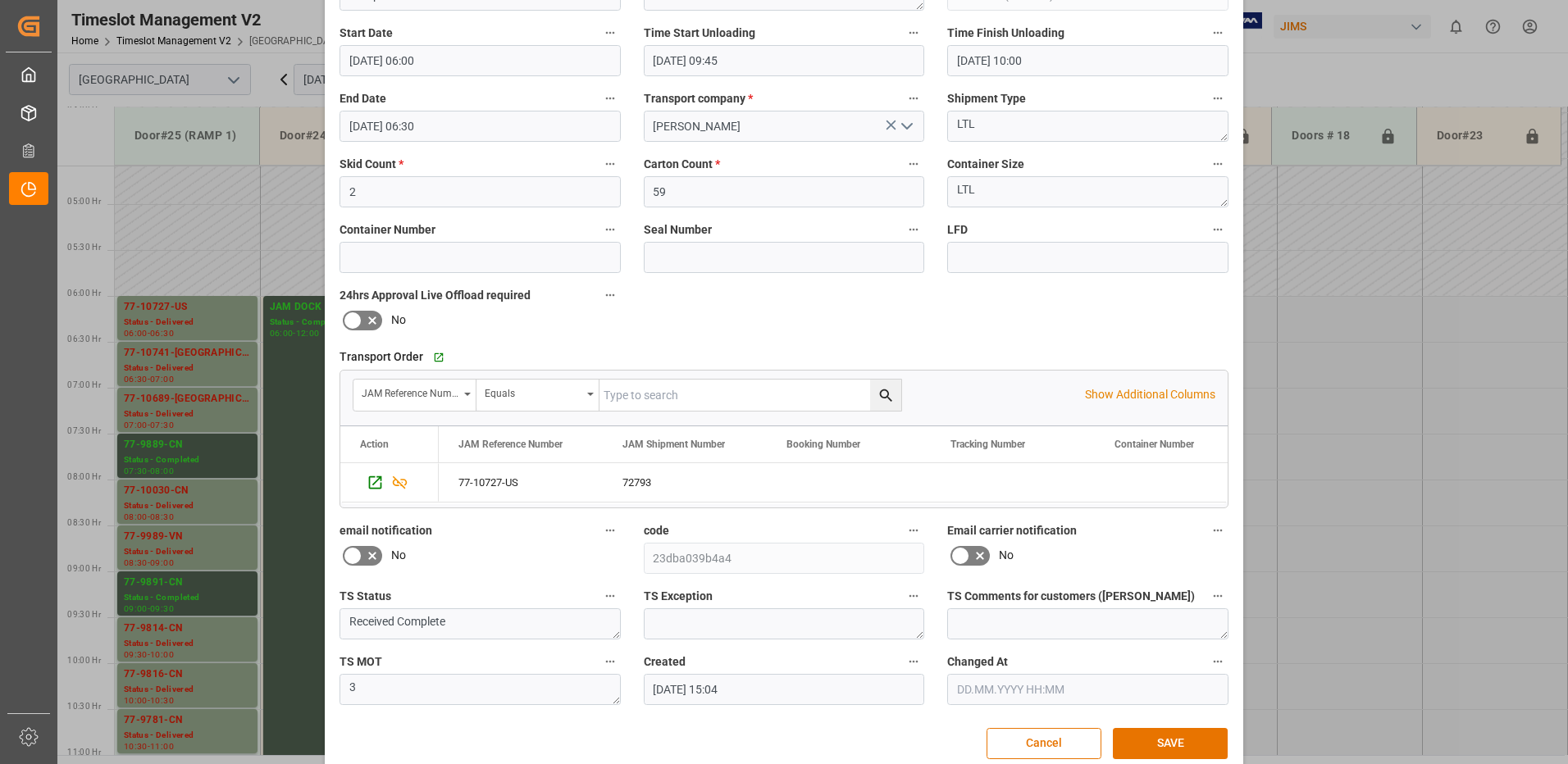
scroll to position [233, 0]
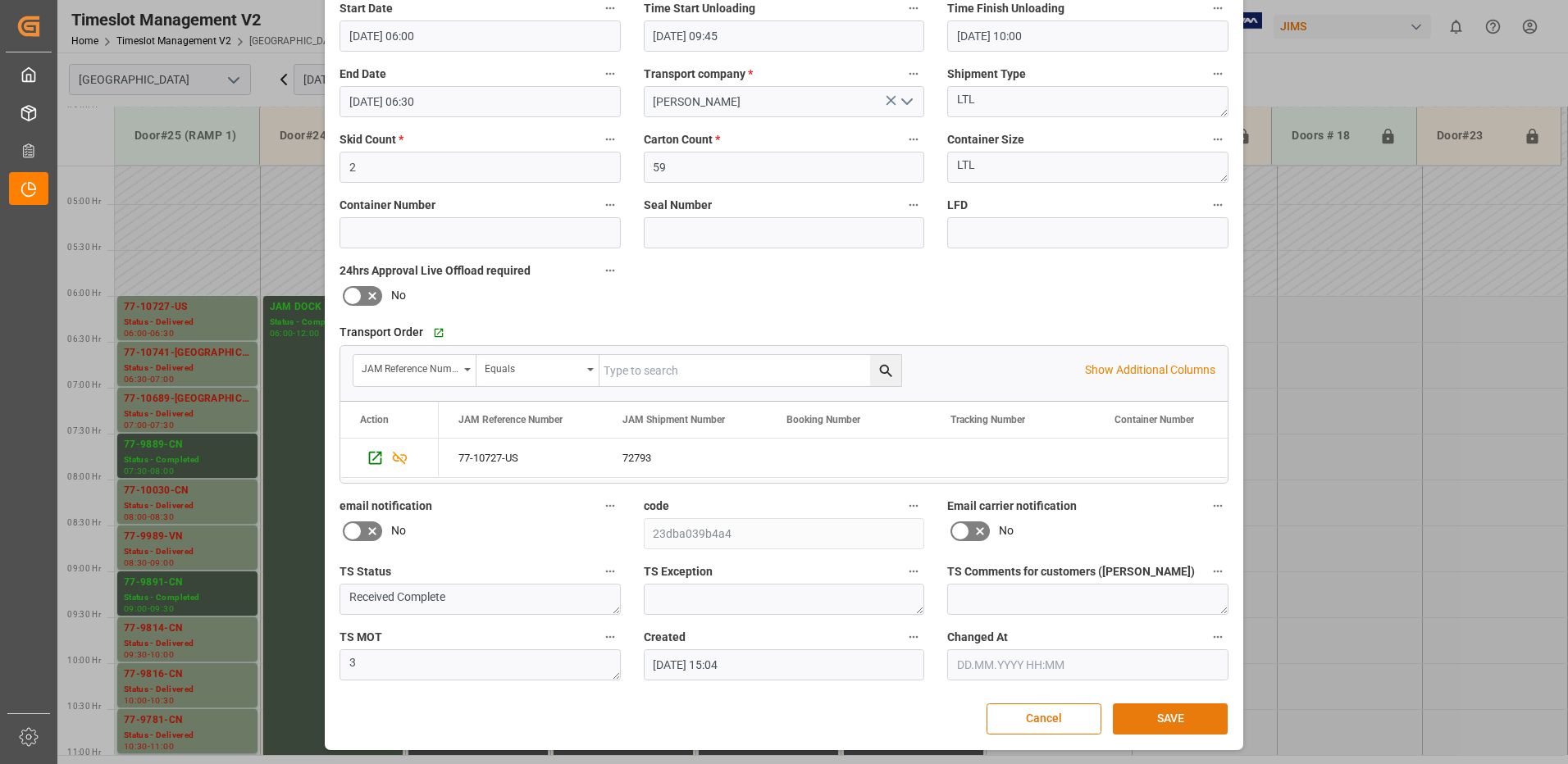
click at [1172, 713] on button "SAVE" at bounding box center [1170, 718] width 115 height 31
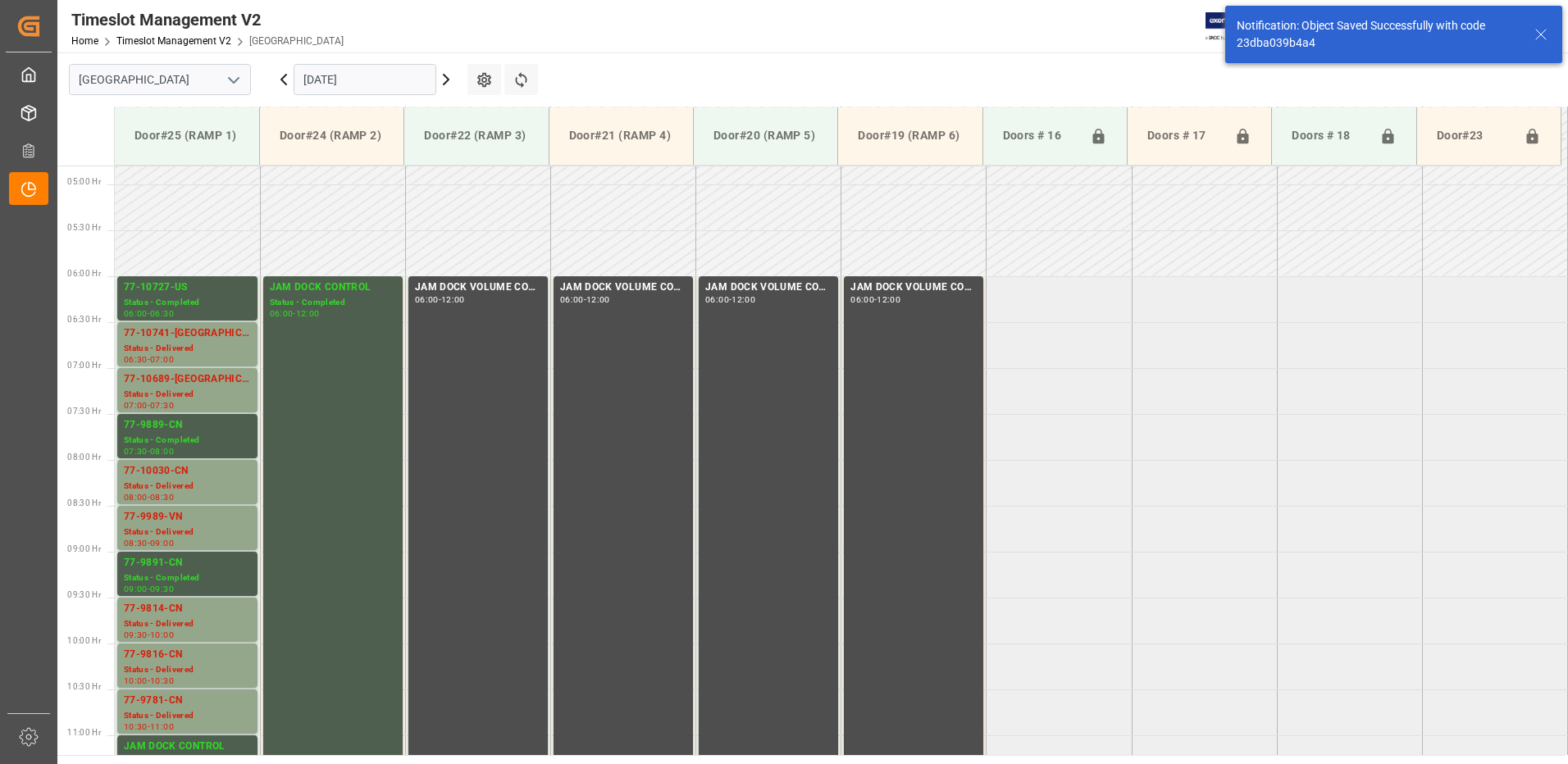
scroll to position [449, 0]
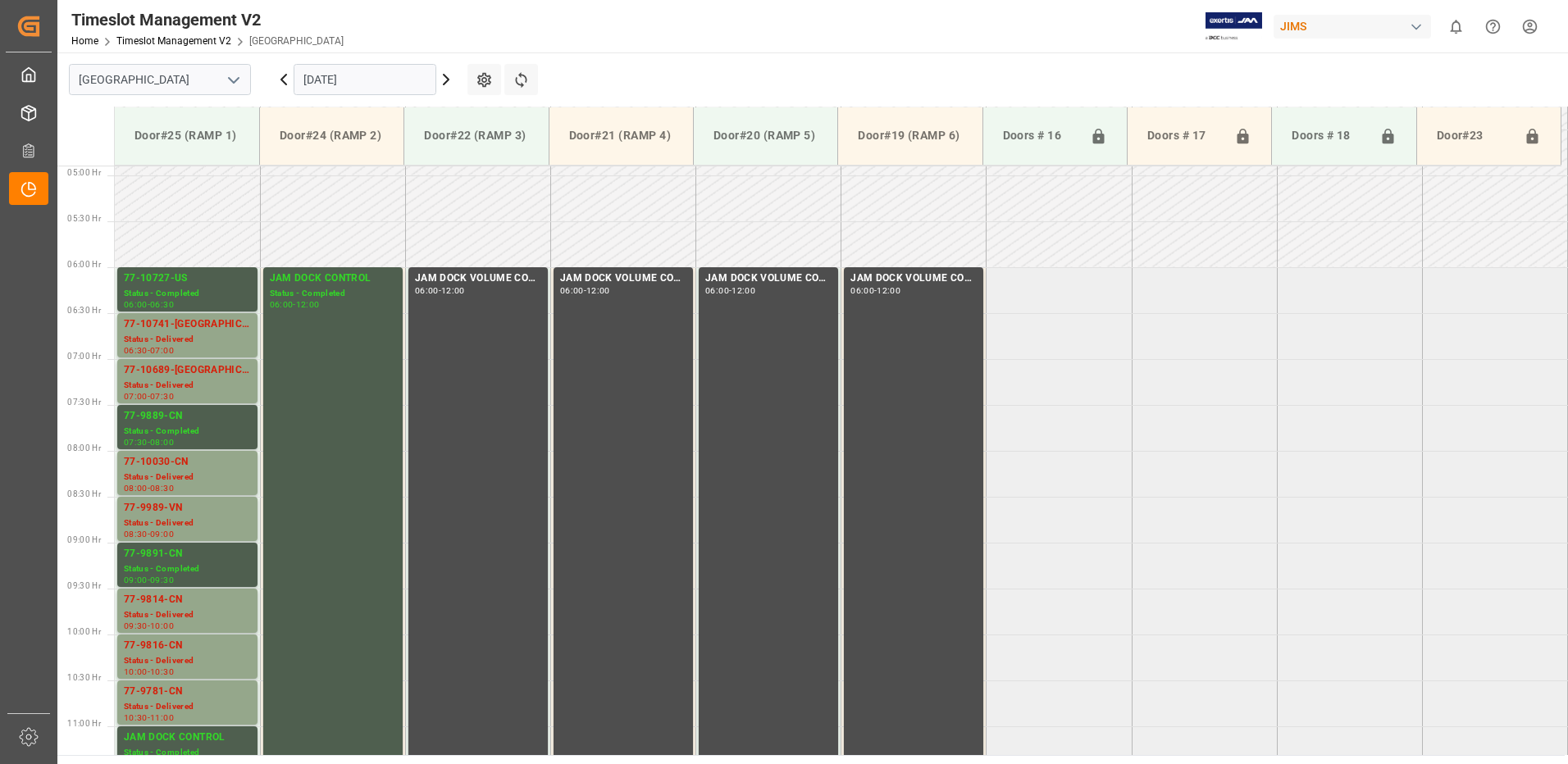
click at [446, 81] on icon at bounding box center [446, 79] width 5 height 10
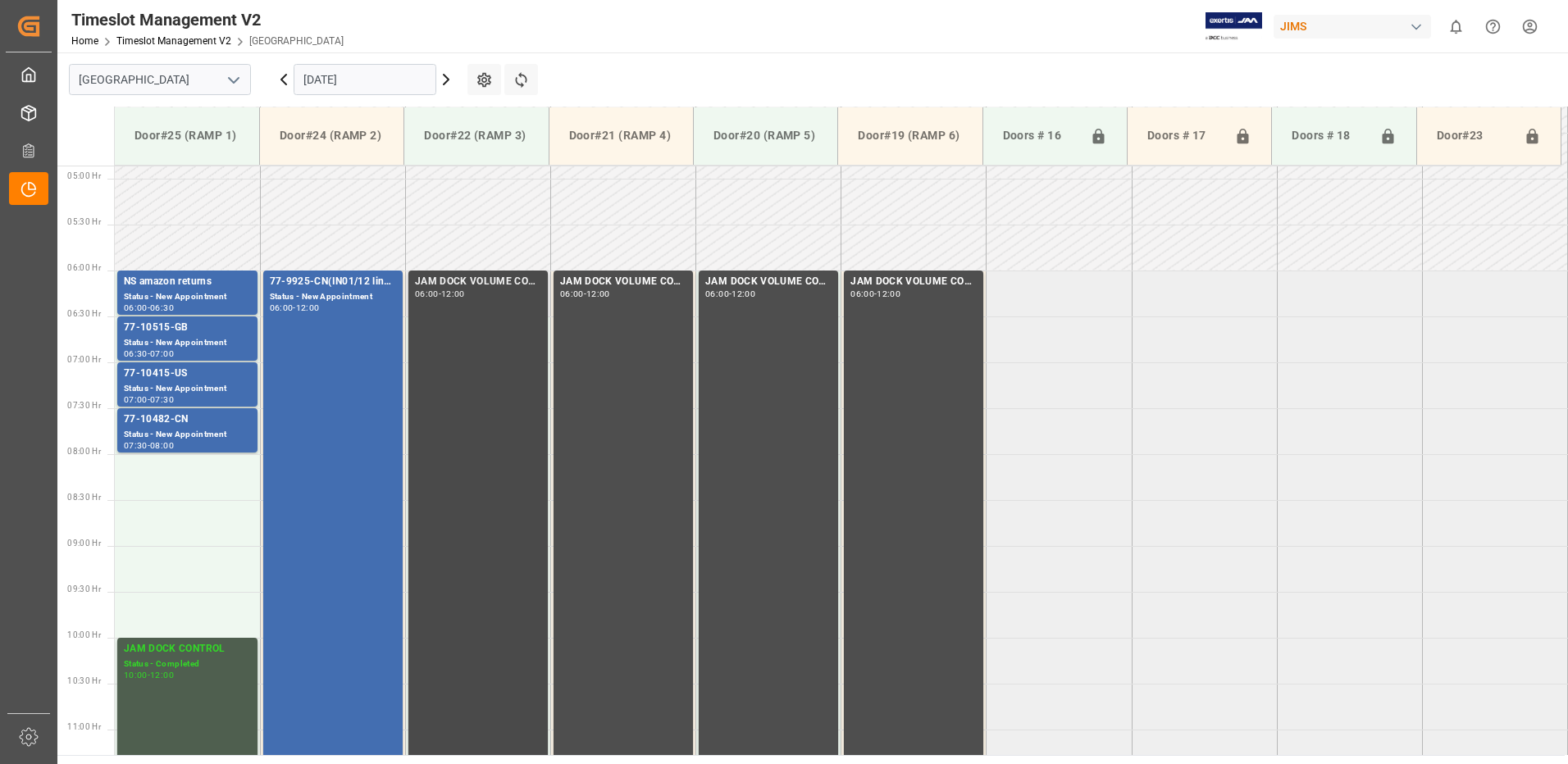
scroll to position [527, 0]
